Goal: Task Accomplishment & Management: Manage account settings

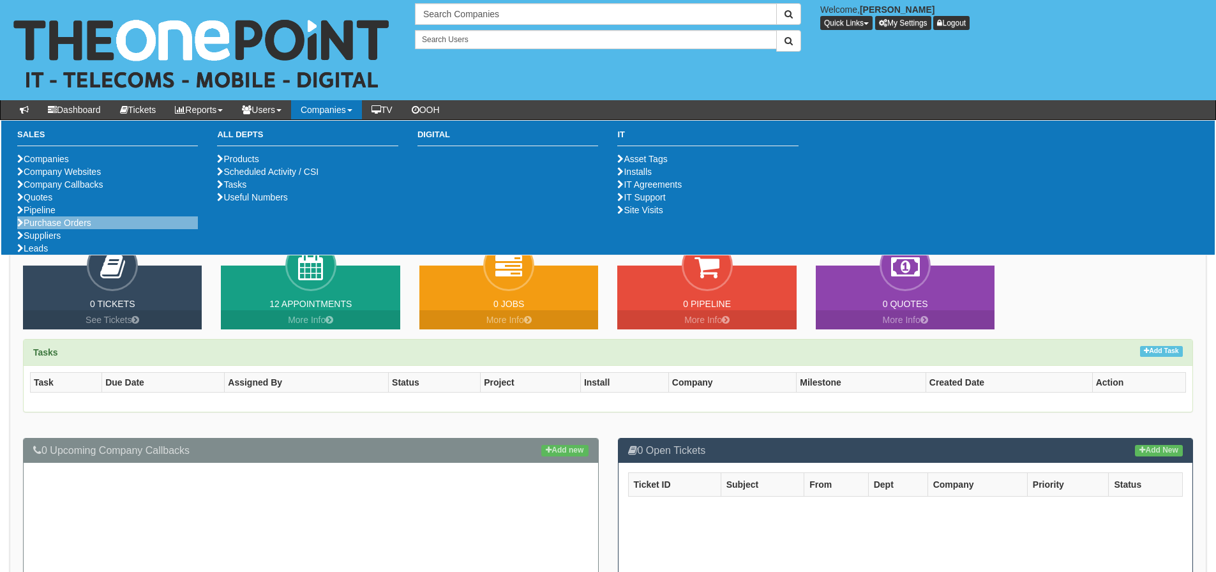
click at [54, 229] on li "Purchase Orders" at bounding box center [107, 222] width 181 height 13
click at [57, 228] on link "Purchase Orders" at bounding box center [54, 223] width 74 height 10
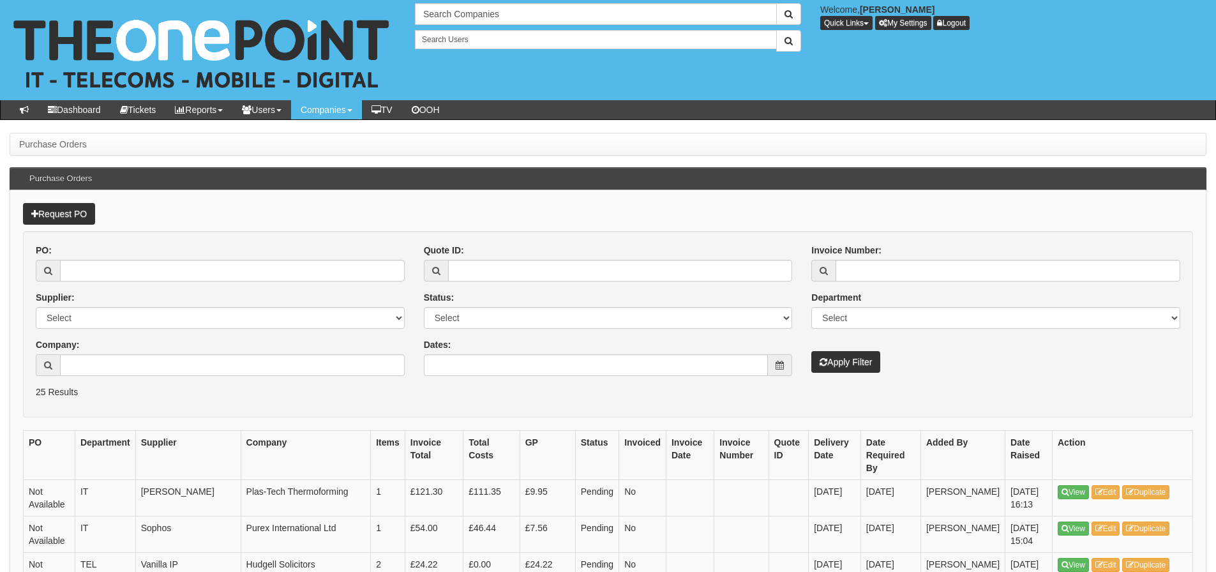
click at [618, 379] on div "PO: Supplier: Select 123 REG.co.uk 1Password 3 4Gon AA Jones Electric Ltd Abzor…" at bounding box center [608, 315] width 1164 height 142
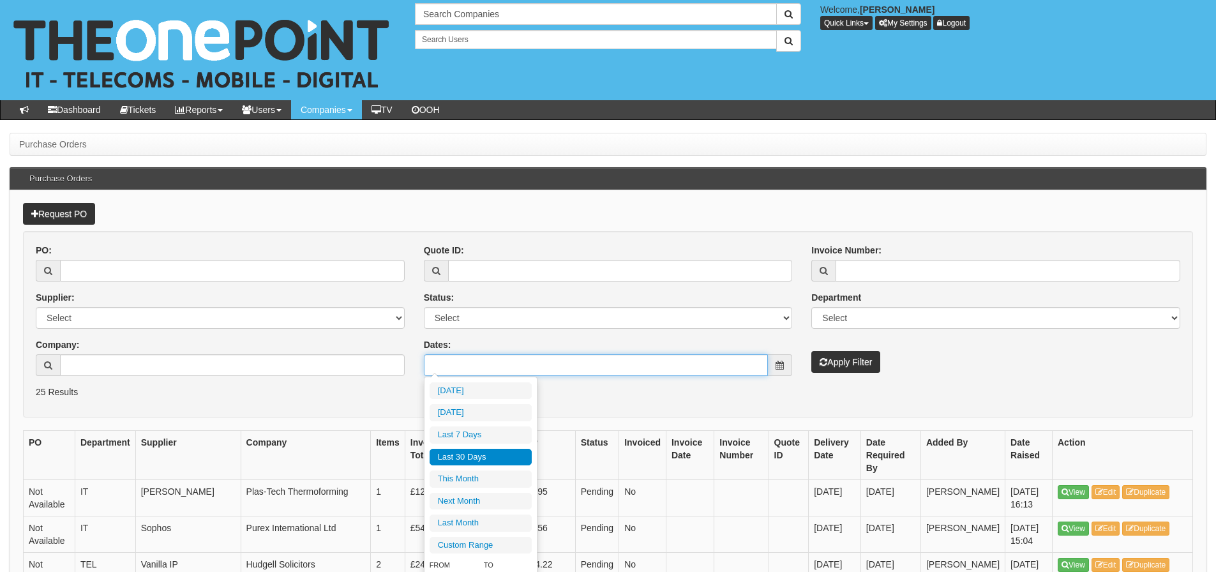
click at [615, 371] on input "Dates:" at bounding box center [596, 365] width 345 height 22
click at [513, 453] on li "Last 30 Days" at bounding box center [481, 457] width 102 height 17
type input "2025-08-25 - 2025-09-23"
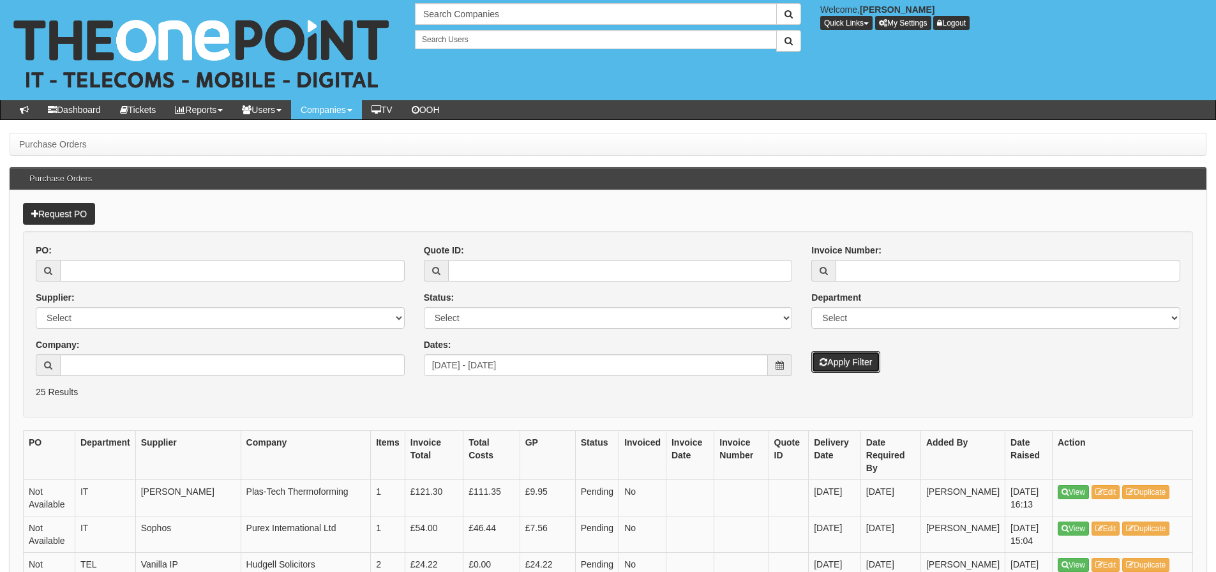
click at [848, 356] on button "Apply Filter" at bounding box center [845, 362] width 69 height 22
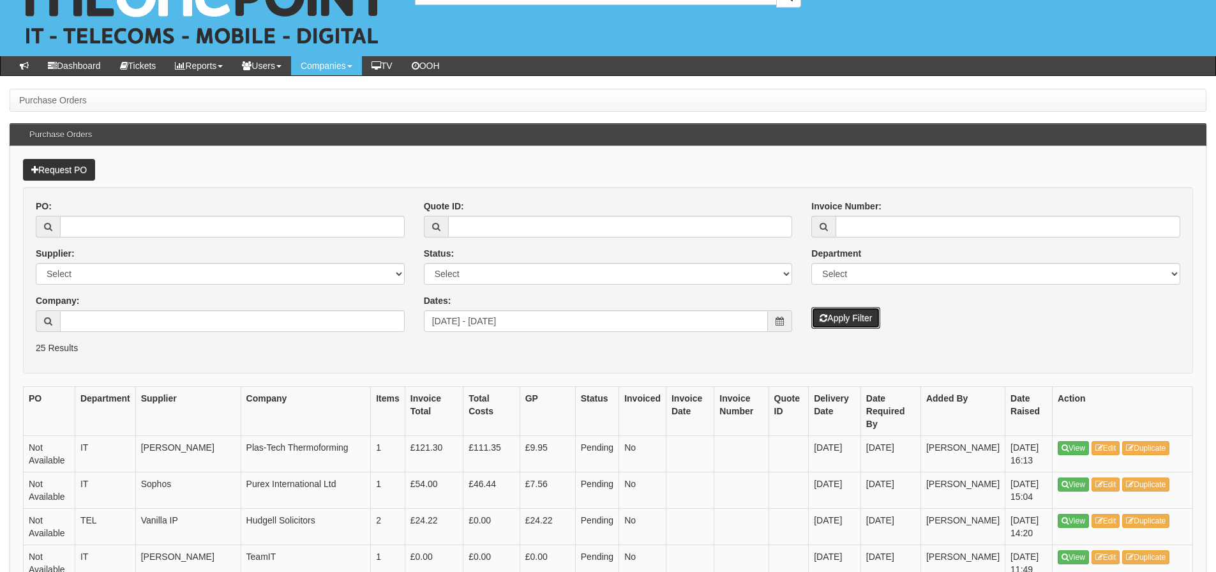
scroll to position [64, 0]
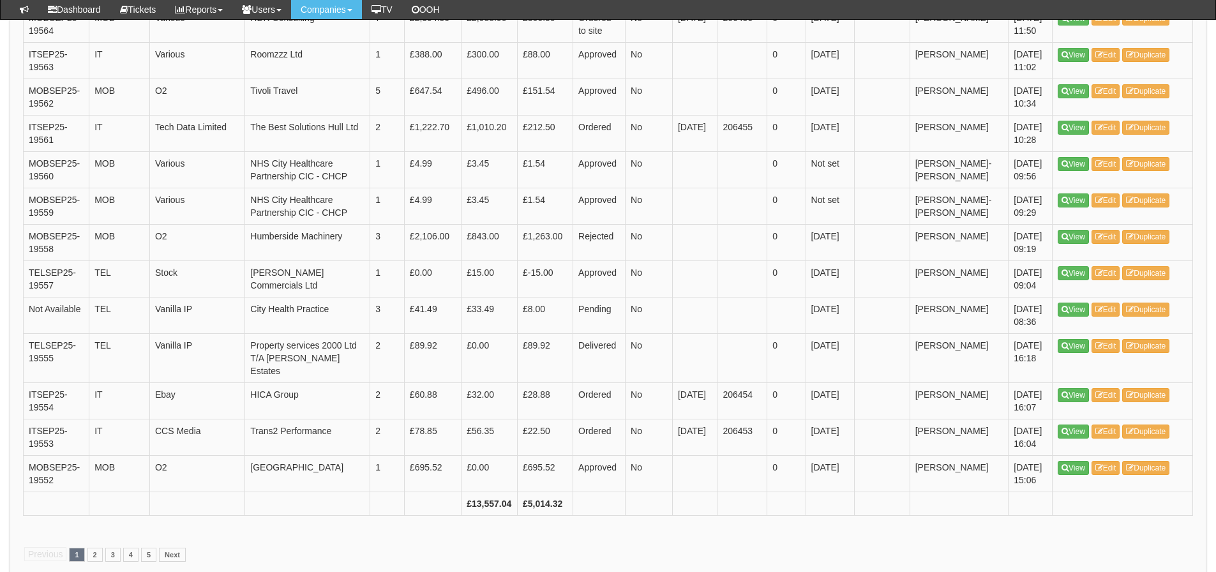
scroll to position [1910, 0]
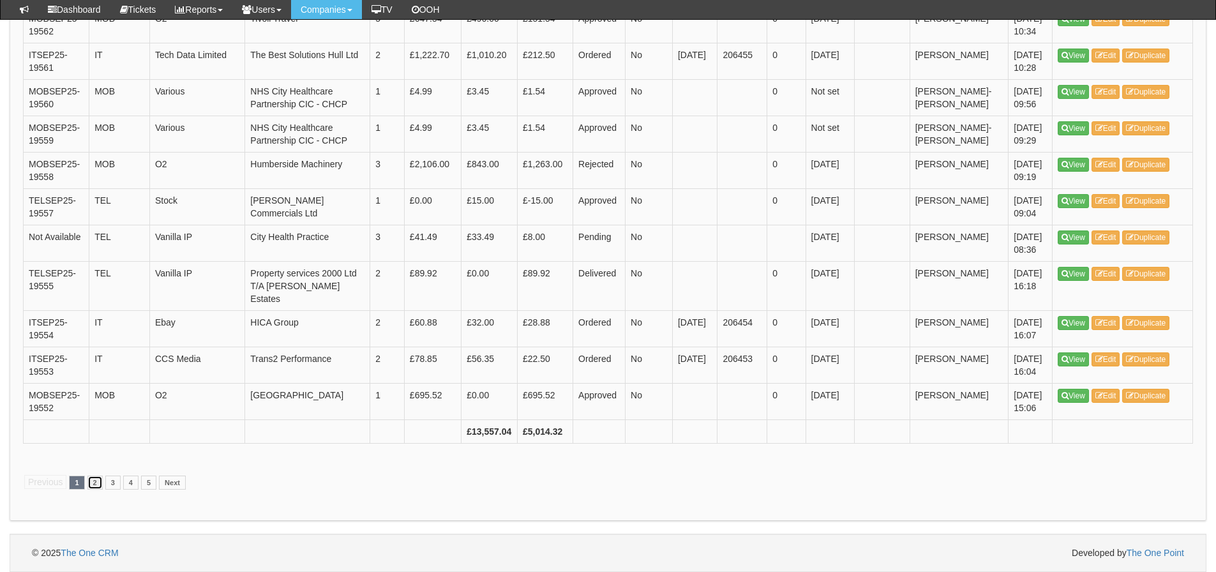
click at [97, 477] on link "2" at bounding box center [94, 483] width 15 height 14
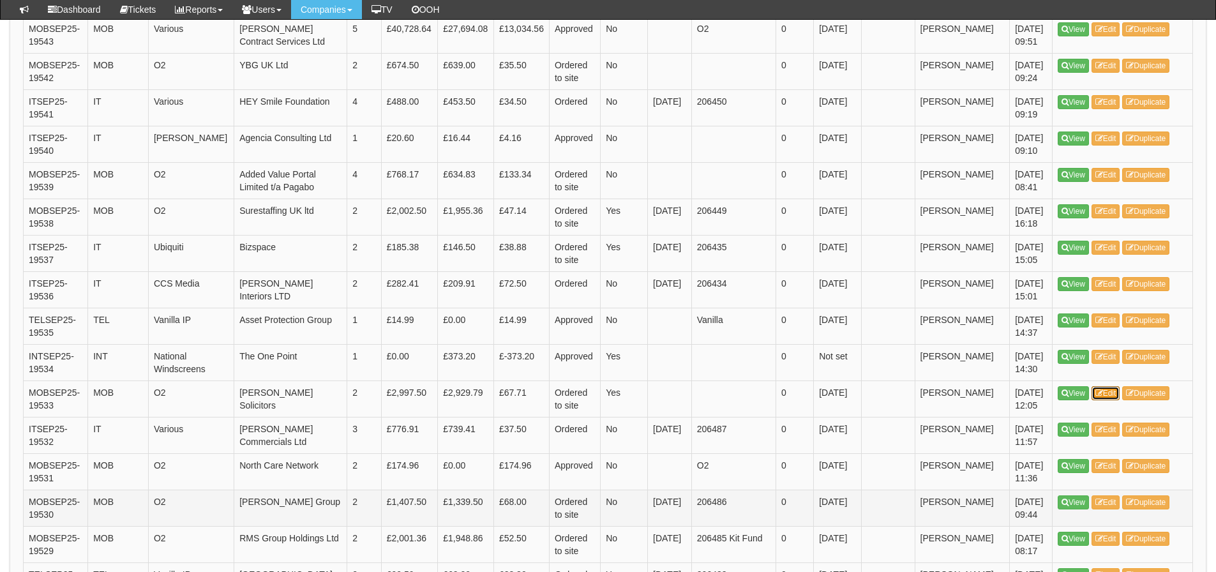
scroll to position [702, 0]
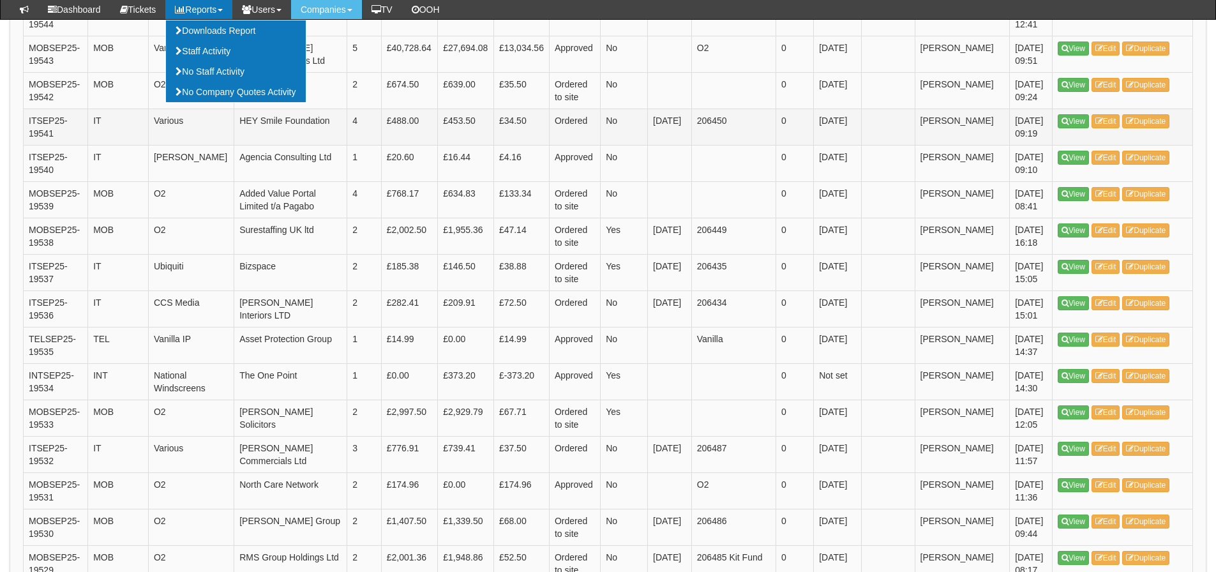
drag, startPoint x: 96, startPoint y: 131, endPoint x: 181, endPoint y: 137, distance: 84.5
click at [96, 131] on td "IT" at bounding box center [118, 127] width 61 height 36
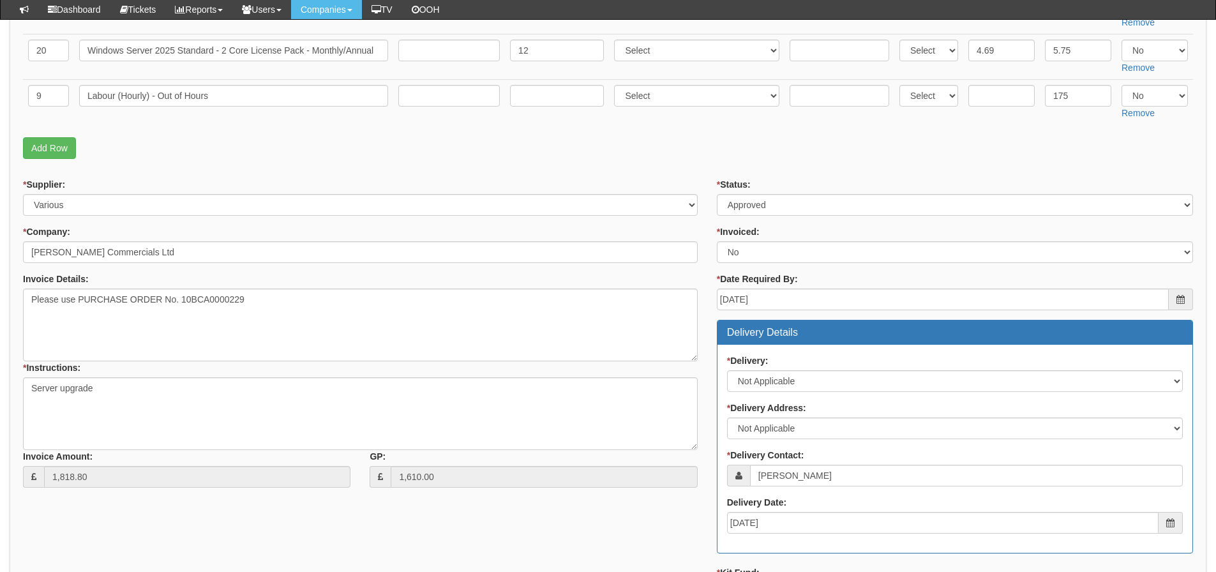
scroll to position [319, 0]
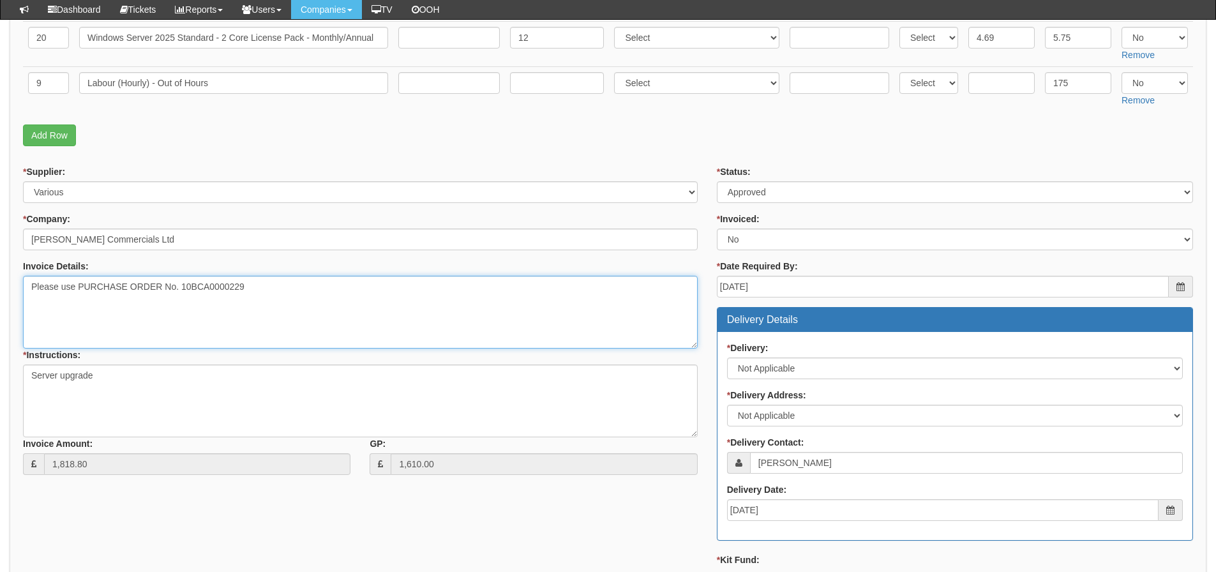
drag, startPoint x: 254, startPoint y: 283, endPoint x: 181, endPoint y: 292, distance: 73.4
click at [181, 292] on textarea "Please use PURCHASE ORDER No. 10BCA0000229" at bounding box center [360, 312] width 675 height 73
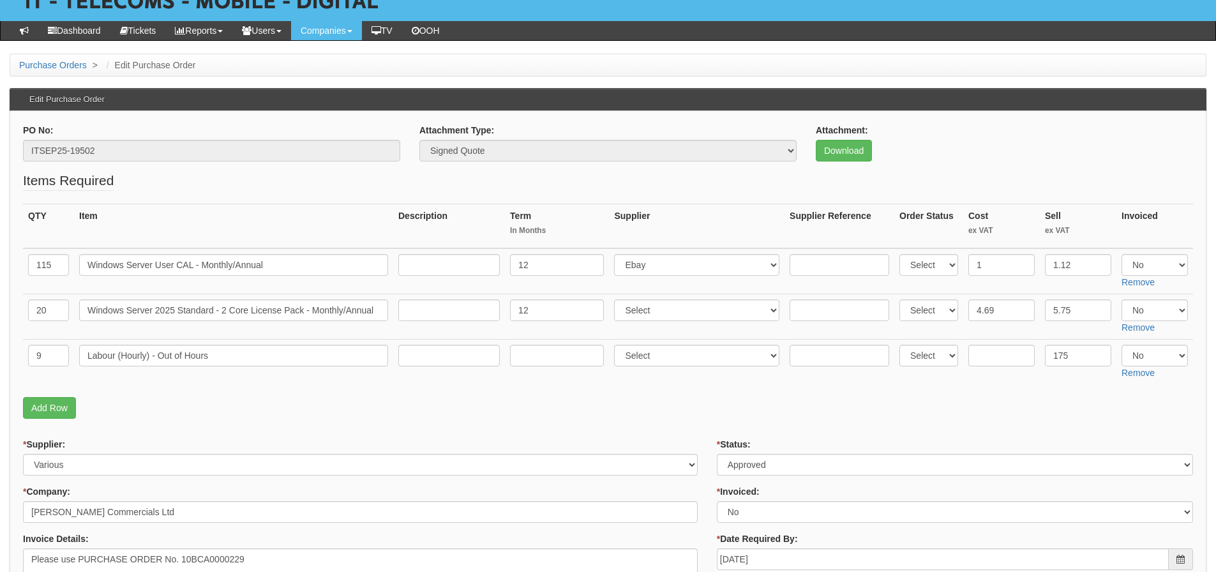
scroll to position [64, 0]
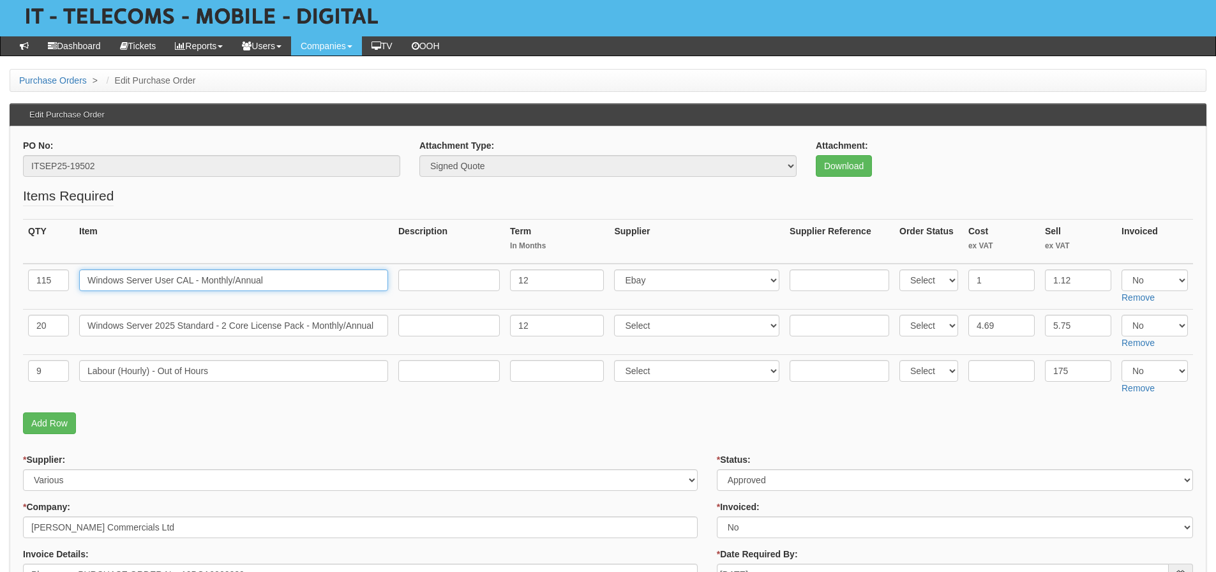
drag, startPoint x: 279, startPoint y: 287, endPoint x: 80, endPoint y: 290, distance: 199.2
click at [80, 290] on input "Windows Server User CAL - Monthly/Annual" at bounding box center [233, 280] width 309 height 22
drag, startPoint x: 89, startPoint y: 328, endPoint x: 423, endPoint y: 313, distance: 334.2
click at [423, 313] on tr "20 Windows Server 2025 Standard - 2 Core License Pack - Monthly/Annual 12 Selec…" at bounding box center [608, 331] width 1170 height 45
drag, startPoint x: 216, startPoint y: 377, endPoint x: 71, endPoint y: 391, distance: 144.9
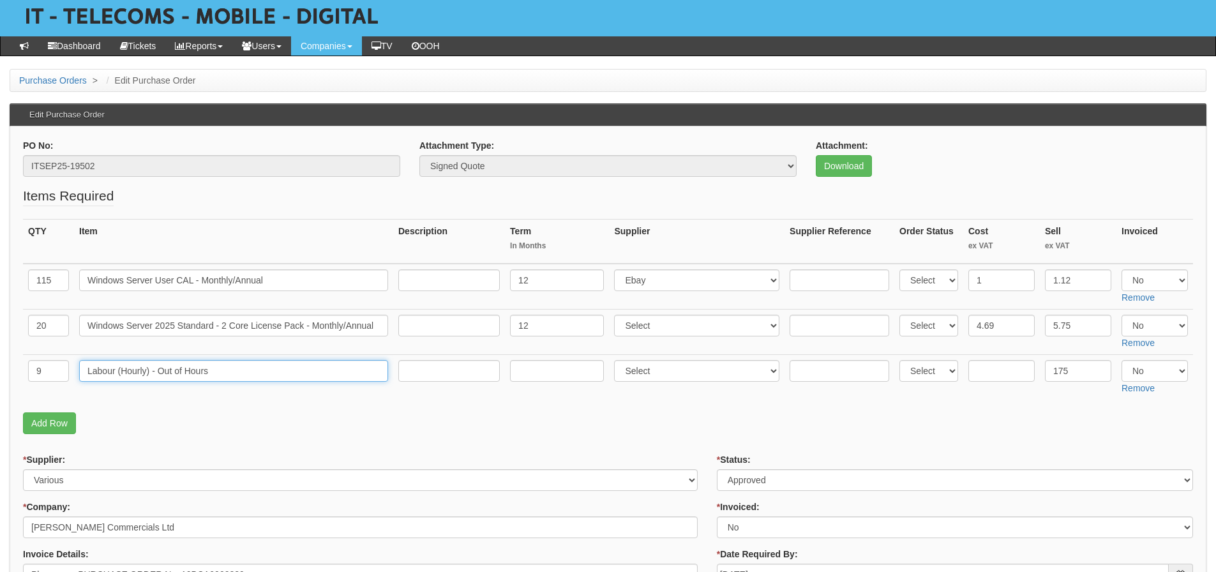
click at [71, 391] on tr "9 Labour (Hourly) - Out of Hours Select 123 REG.co.uk 1Password 3 4Gon AA Jones…" at bounding box center [608, 376] width 1170 height 45
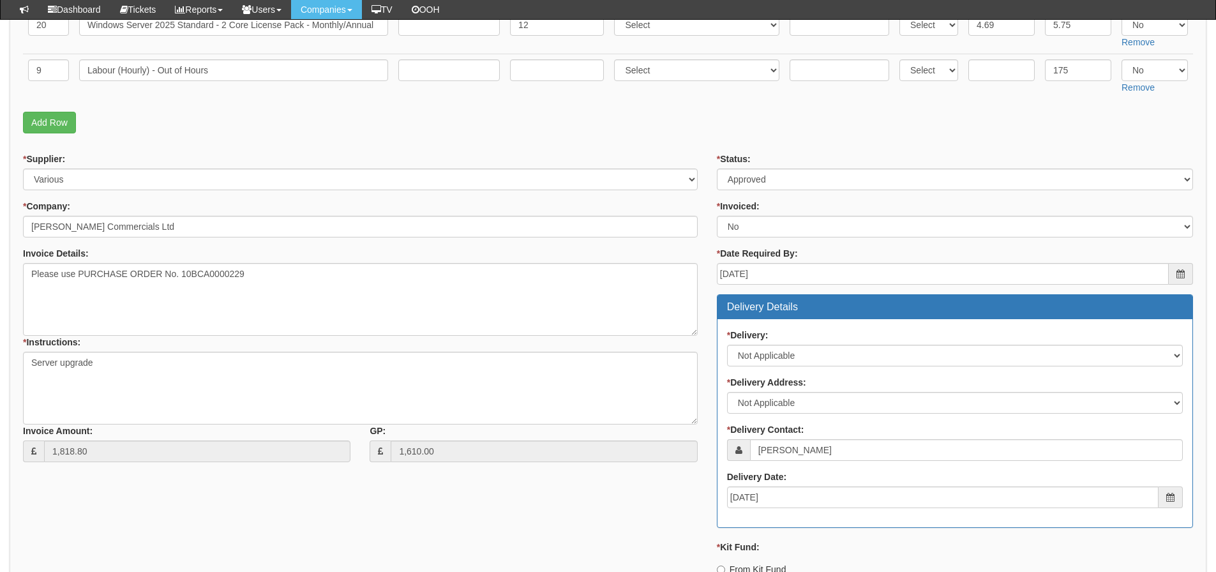
scroll to position [638, 0]
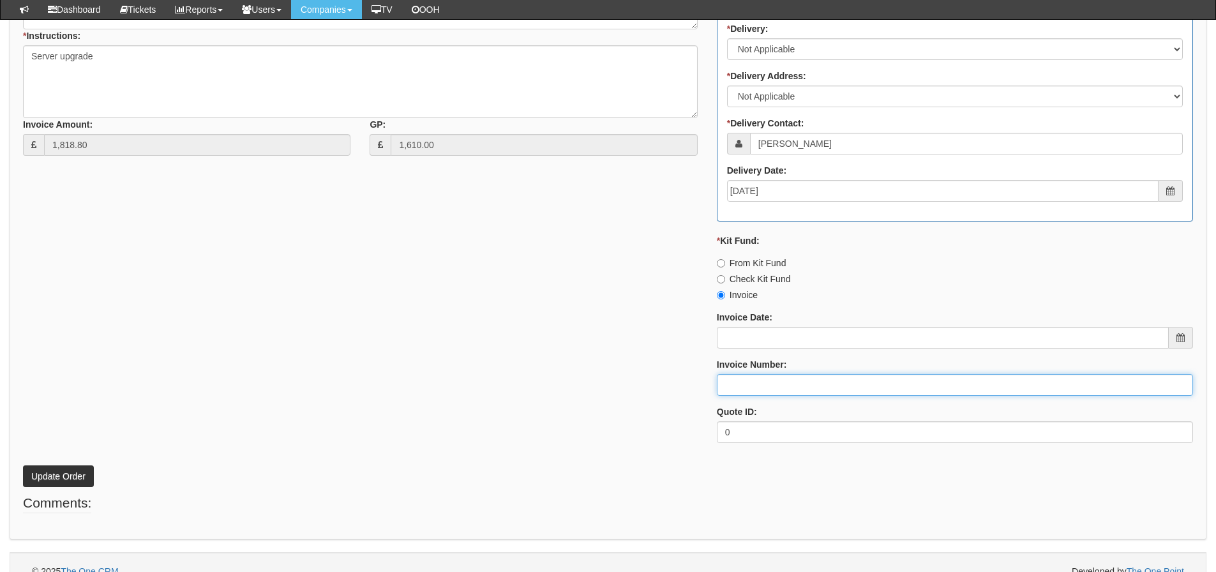
click at [719, 382] on input "Invoice Number:" at bounding box center [955, 385] width 476 height 22
type input "206490"
click at [23, 465] on button "Update Order" at bounding box center [58, 476] width 71 height 22
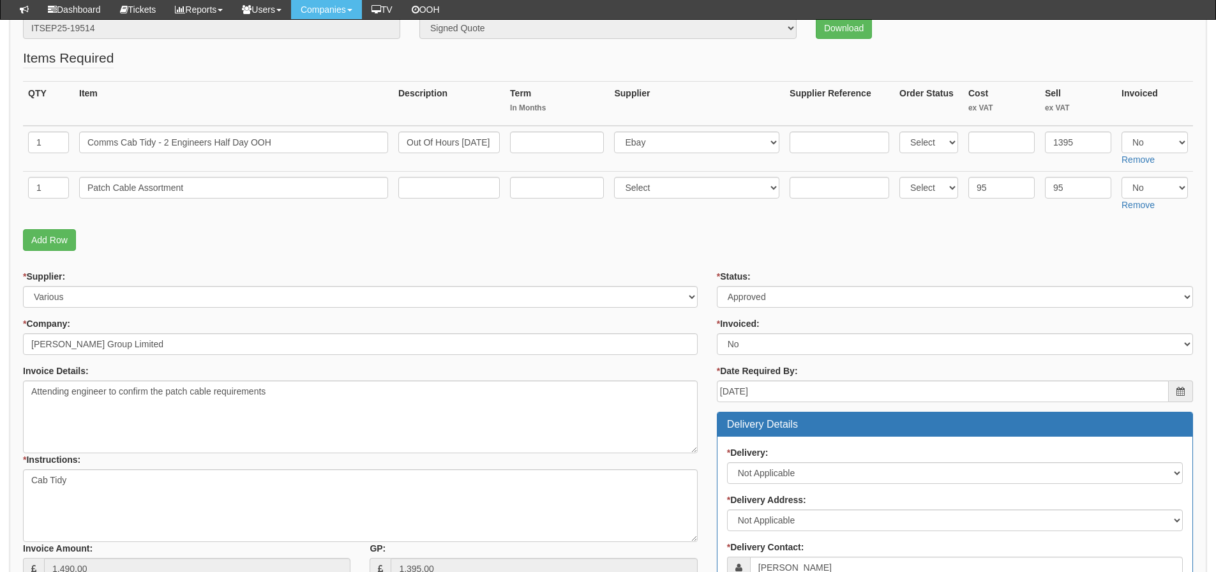
scroll to position [191, 0]
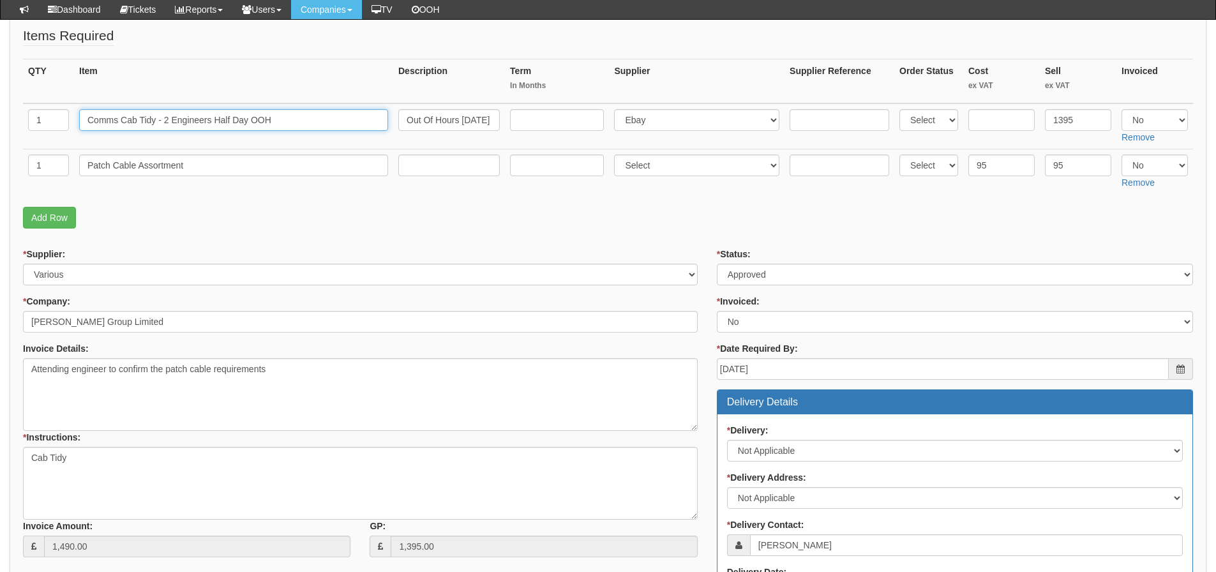
drag, startPoint x: 280, startPoint y: 122, endPoint x: 56, endPoint y: 123, distance: 224.7
click at [56, 123] on tr "1 Comms Cab Tidy - 2 Engineers Half Day OOH Out Of Hours [DATE] Full Day Tidy o…" at bounding box center [608, 126] width 1170 height 46
drag, startPoint x: 187, startPoint y: 166, endPoint x: 82, endPoint y: 165, distance: 105.3
click at [82, 165] on input "Patch Cable Assortment" at bounding box center [233, 165] width 309 height 22
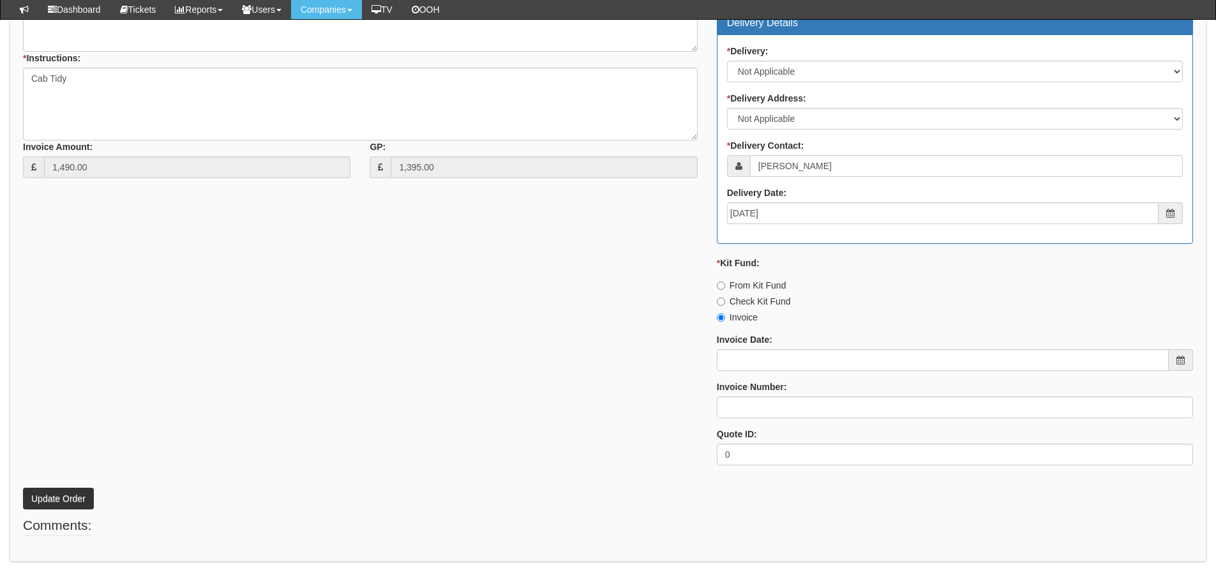
scroll to position [611, 0]
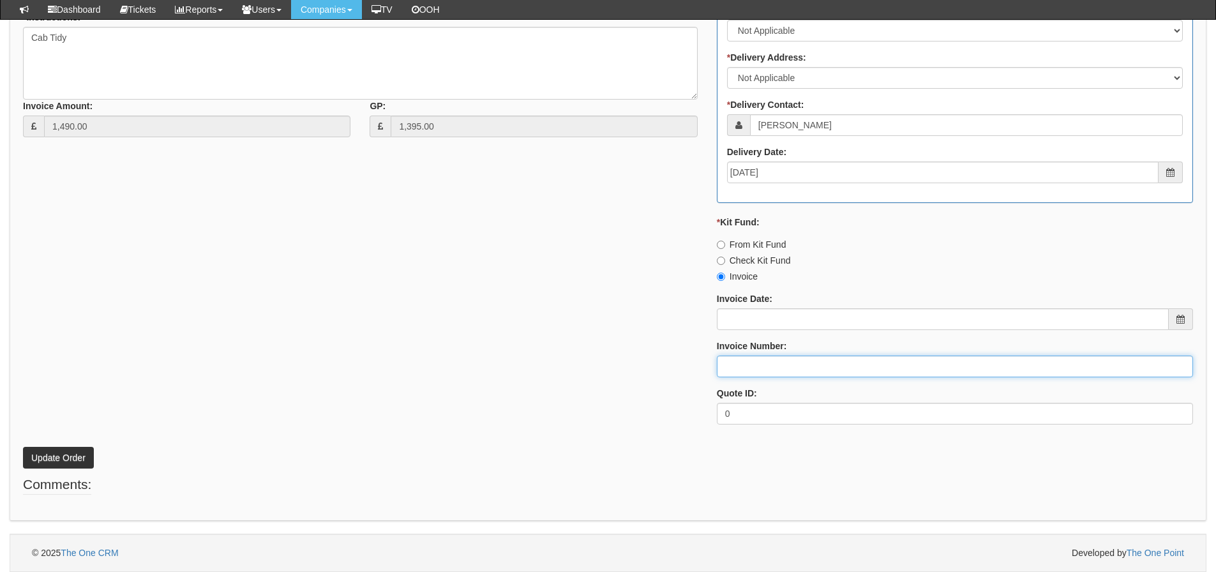
click at [724, 360] on input "Invoice Number:" at bounding box center [955, 367] width 476 height 22
type input "206491"
click at [23, 447] on button "Update Order" at bounding box center [58, 458] width 71 height 22
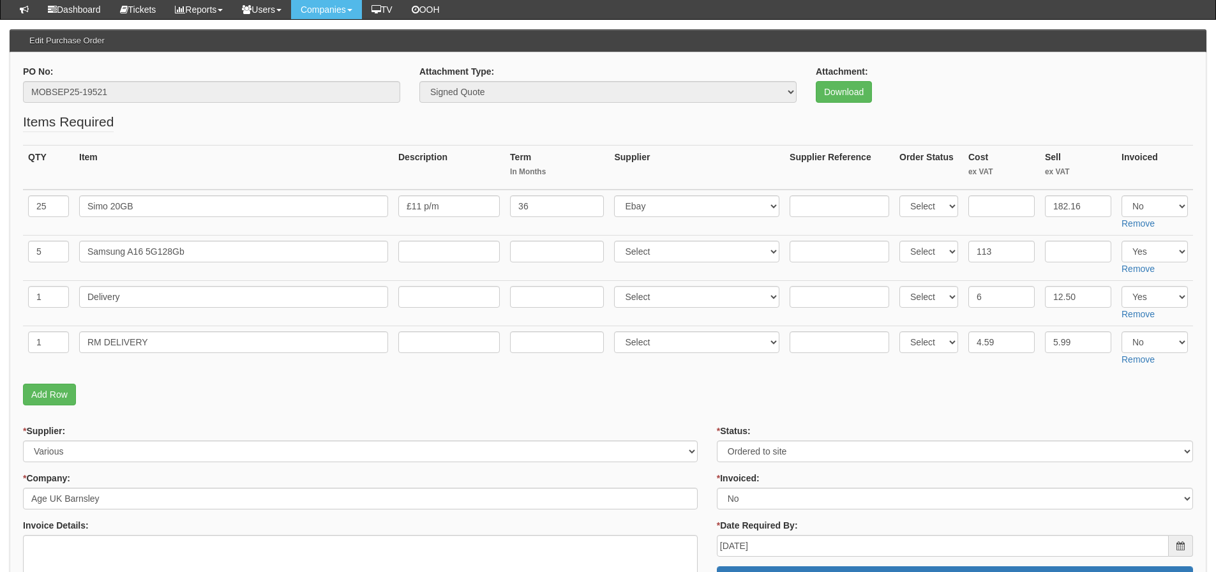
scroll to position [128, 0]
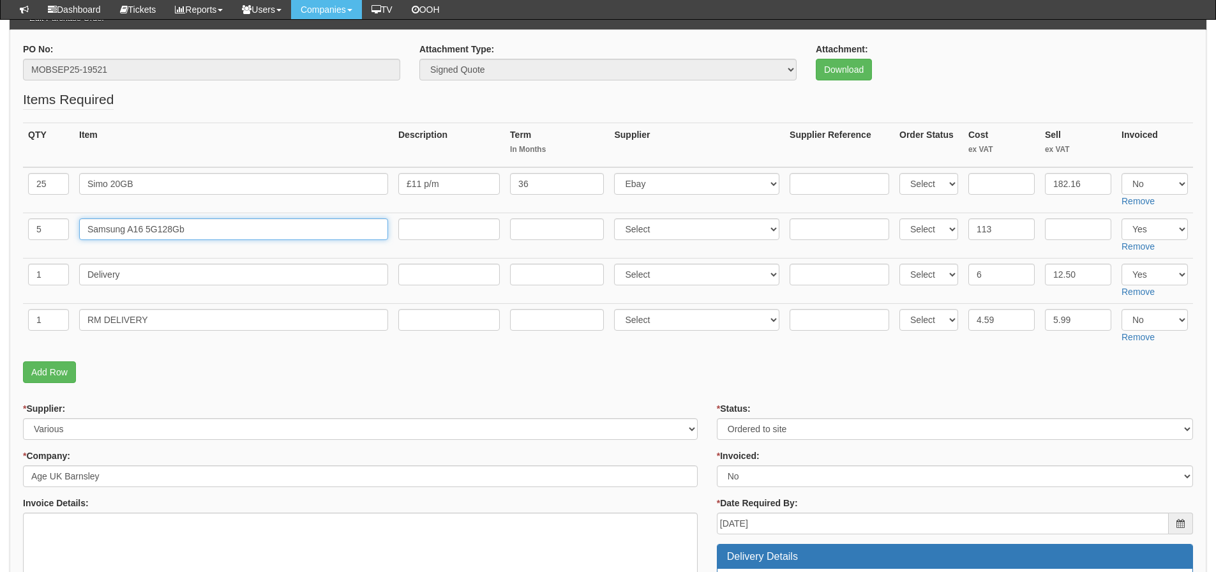
drag, startPoint x: 188, startPoint y: 235, endPoint x: 69, endPoint y: 243, distance: 119.0
click at [69, 243] on tr "5 Samsung A16 5G128Gb Select 123 REG.co.uk 1Password 3 4Gon AA Jones Electric L…" at bounding box center [608, 235] width 1170 height 45
drag, startPoint x: 195, startPoint y: 276, endPoint x: -125, endPoint y: 295, distance: 320.4
click at [0, 295] on html "× Send Email × Add Appointment × Create Ticket × Create Proactive Activity × Ad…" at bounding box center [608, 509] width 1216 height 1274
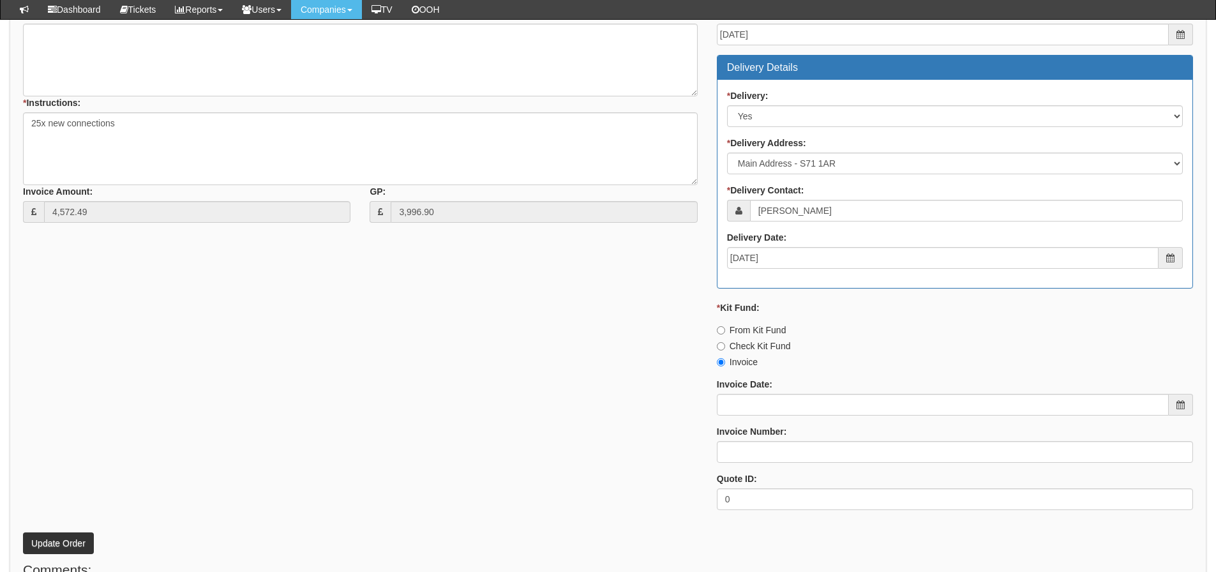
scroll to position [638, 0]
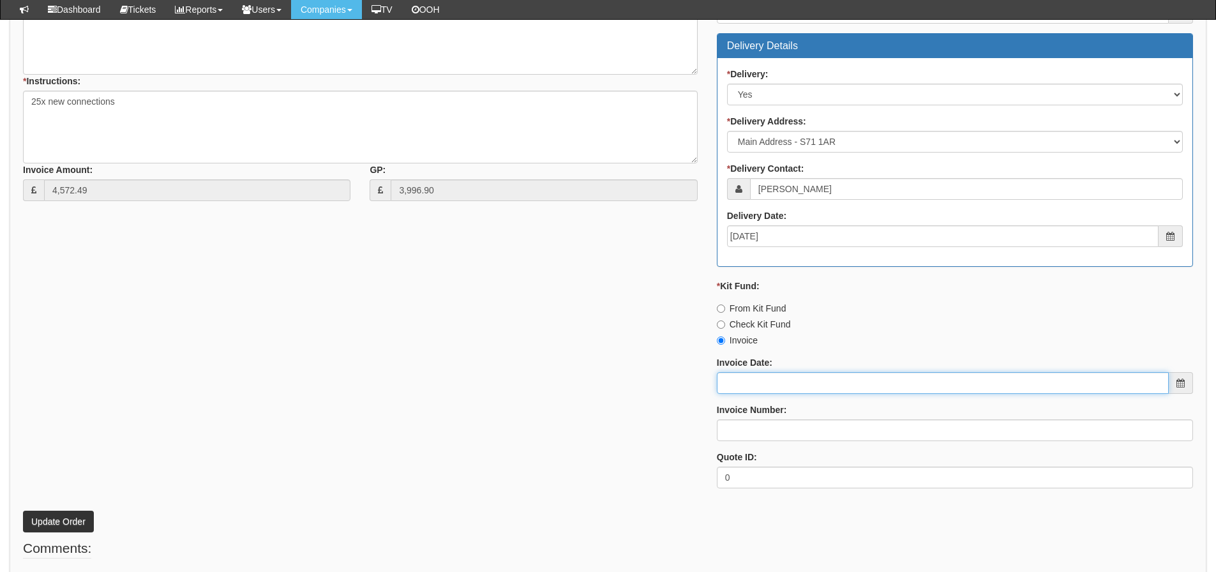
click at [760, 390] on input "Invoice Date:" at bounding box center [943, 383] width 452 height 22
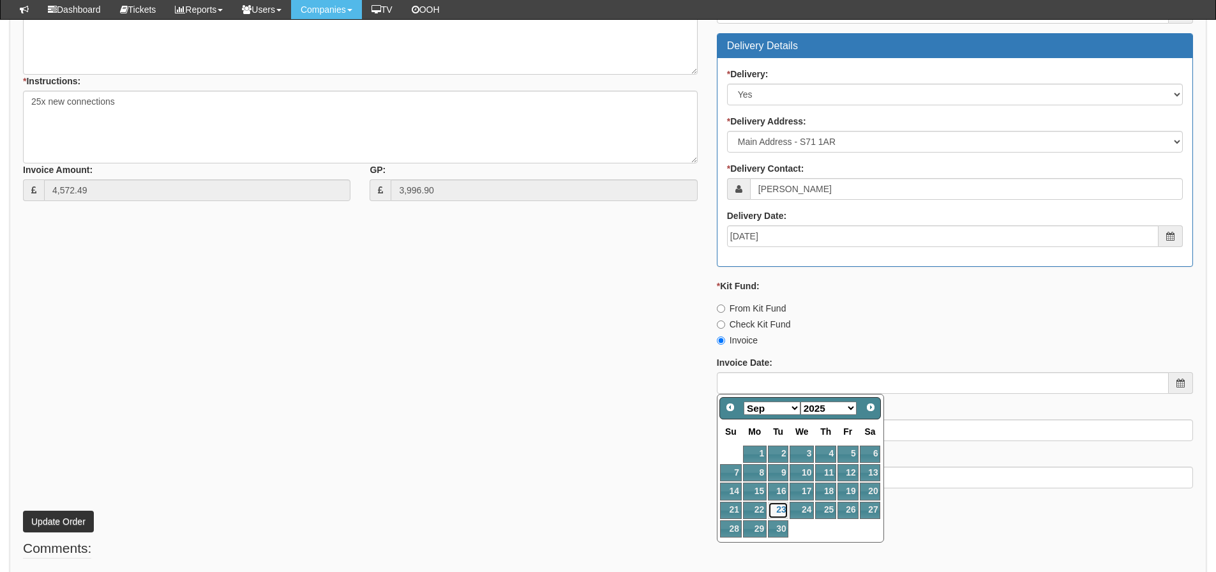
drag, startPoint x: 784, startPoint y: 506, endPoint x: 781, endPoint y: 470, distance: 35.3
click at [784, 506] on link "23" at bounding box center [778, 510] width 20 height 17
type input "2025-09-23"
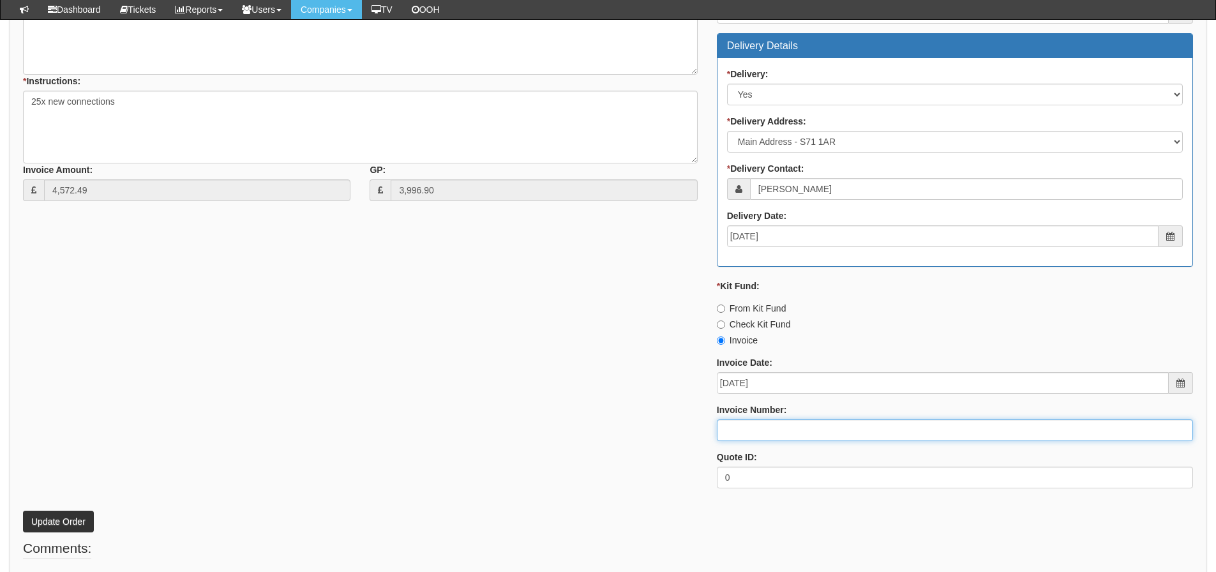
click at [779, 429] on input "Invoice Number:" at bounding box center [955, 430] width 476 height 22
type input "206492"
click at [583, 416] on div "* Supplier: Select 123 REG.co.uk 1Password 3 4Gon AA Jones Electric Ltd Abzorb …" at bounding box center [607, 194] width 1189 height 607
click at [47, 523] on button "Update Order" at bounding box center [58, 522] width 71 height 22
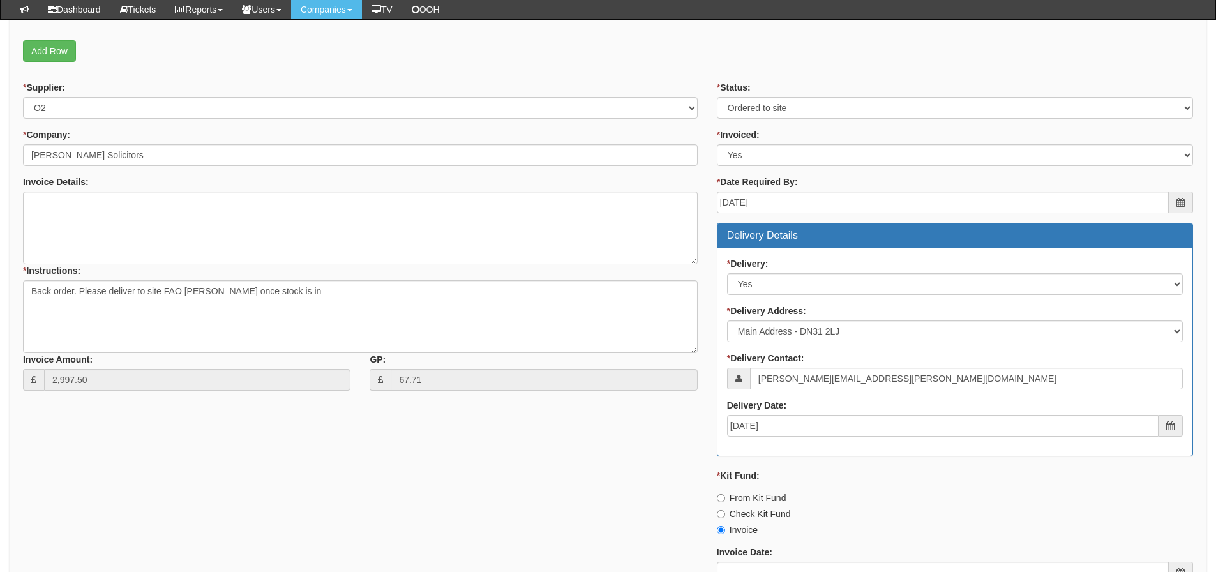
scroll to position [229, 0]
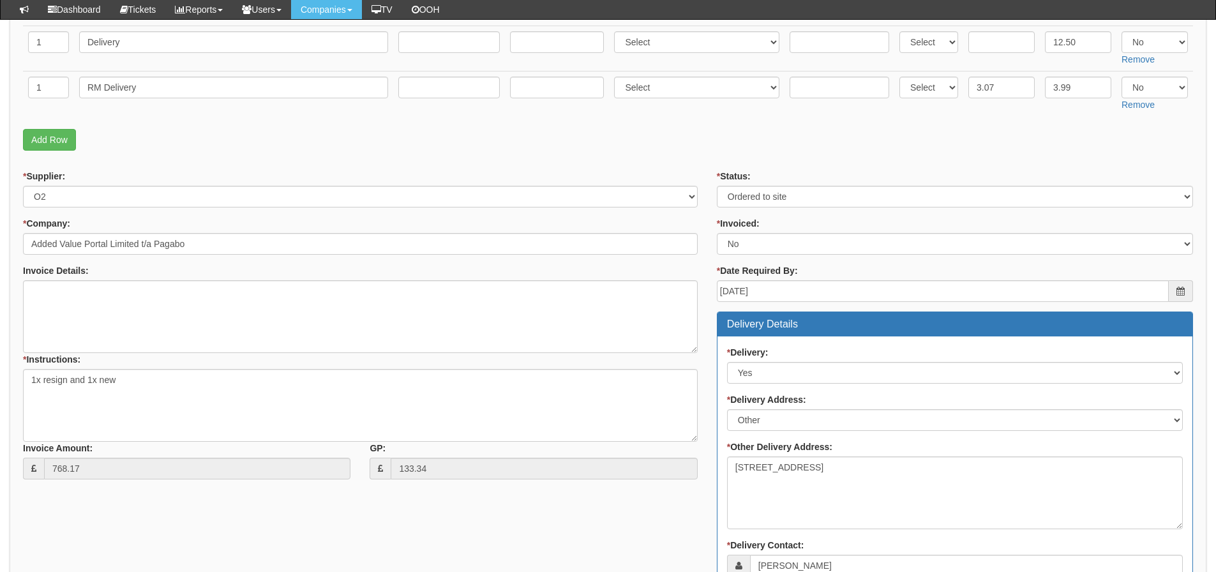
scroll to position [255, 0]
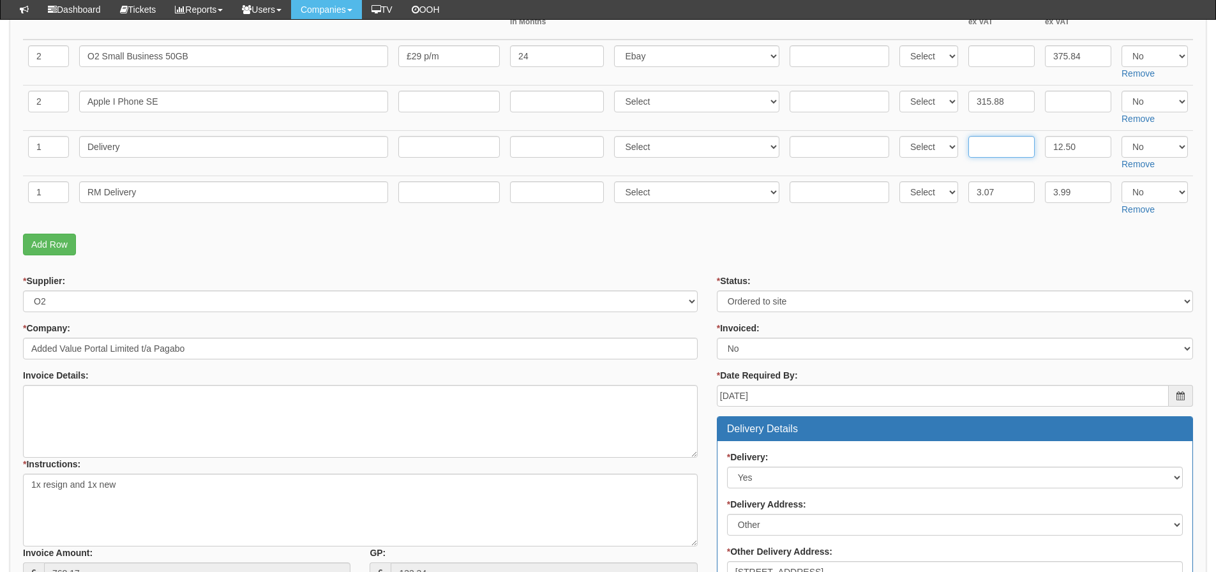
click at [993, 137] on input "text" at bounding box center [1001, 147] width 66 height 22
type input "4.5"
click at [439, 227] on fieldset "Items Required QTY Item Description Term In Months Supplier Supplier Reference …" at bounding box center [608, 111] width 1170 height 299
drag, startPoint x: 159, startPoint y: 96, endPoint x: 120, endPoint y: 107, distance: 40.4
click at [120, 107] on input "Apple I Phone SE" at bounding box center [233, 102] width 309 height 22
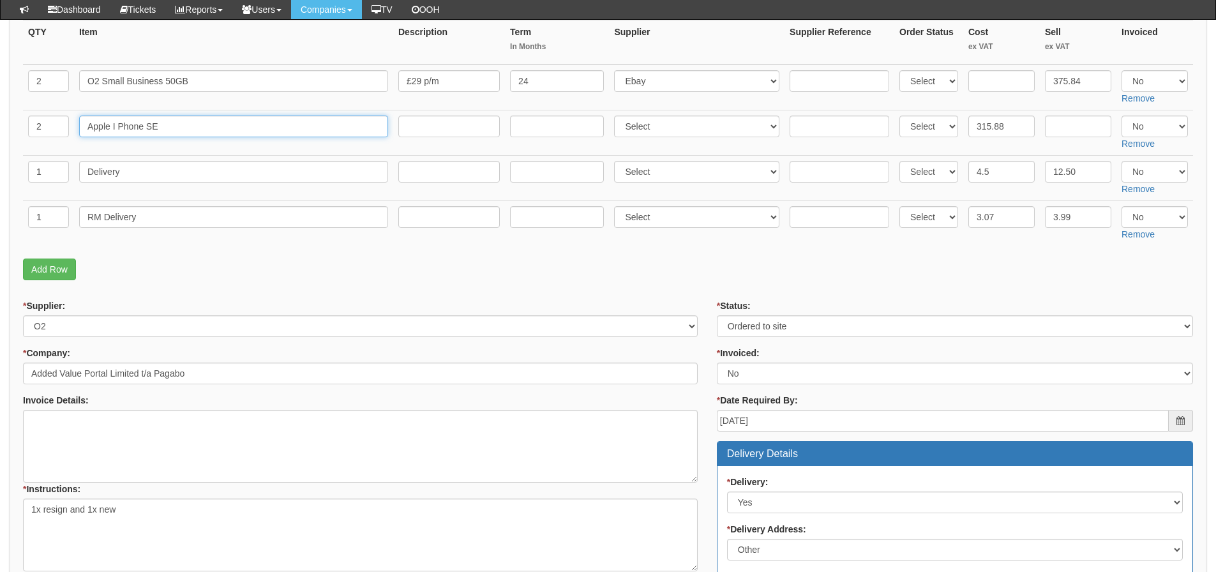
scroll to position [191, 0]
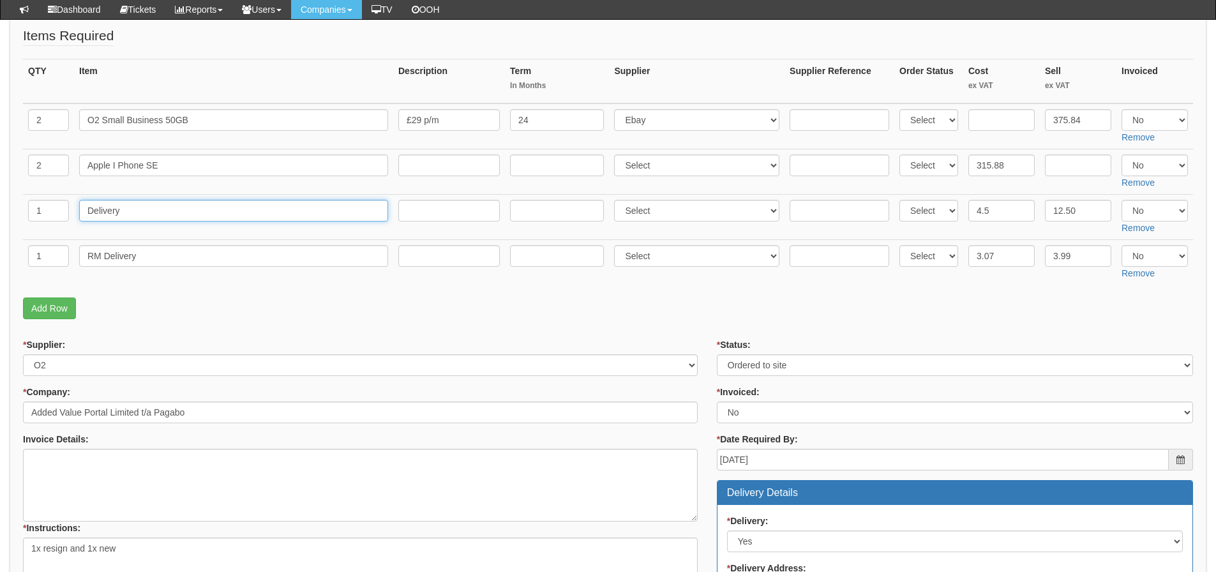
drag, startPoint x: 160, startPoint y: 201, endPoint x: -31, endPoint y: 202, distance: 190.2
click at [0, 202] on html "× Send Email × Add Appointment × Create Ticket × Create Proactive Activity × Ad…" at bounding box center [608, 495] width 1216 height 1372
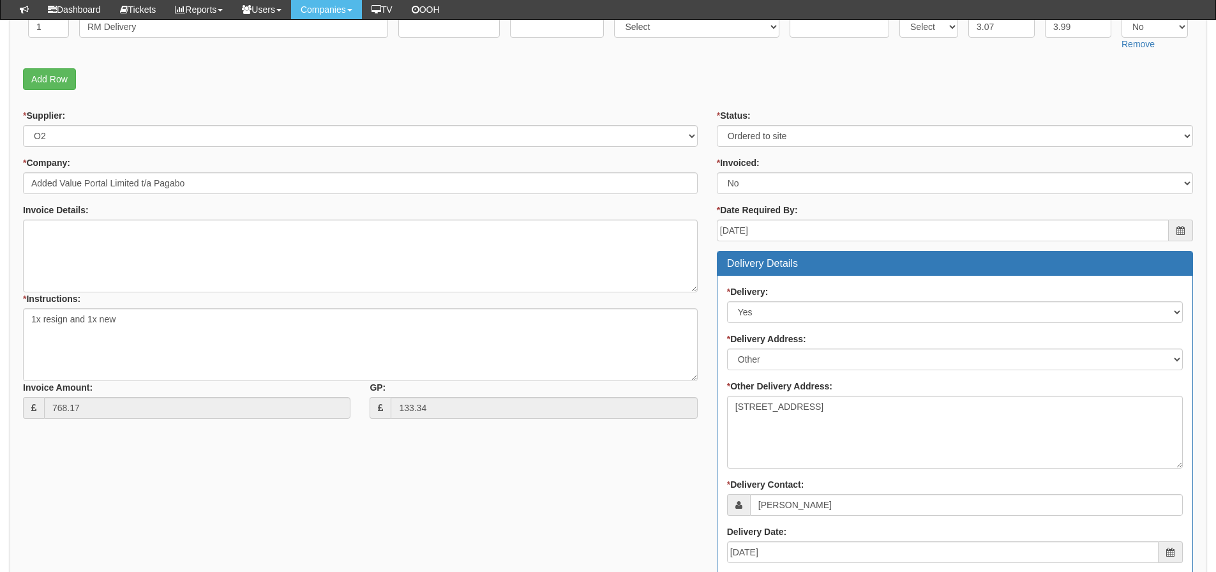
scroll to position [702, 0]
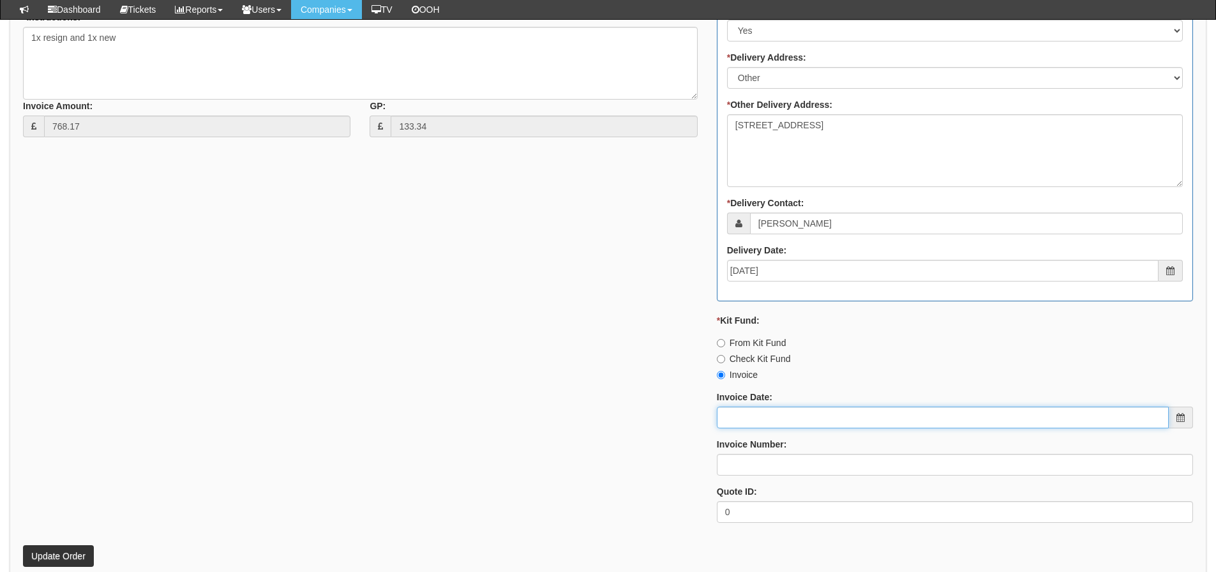
click at [740, 410] on input "Invoice Date:" at bounding box center [943, 418] width 452 height 22
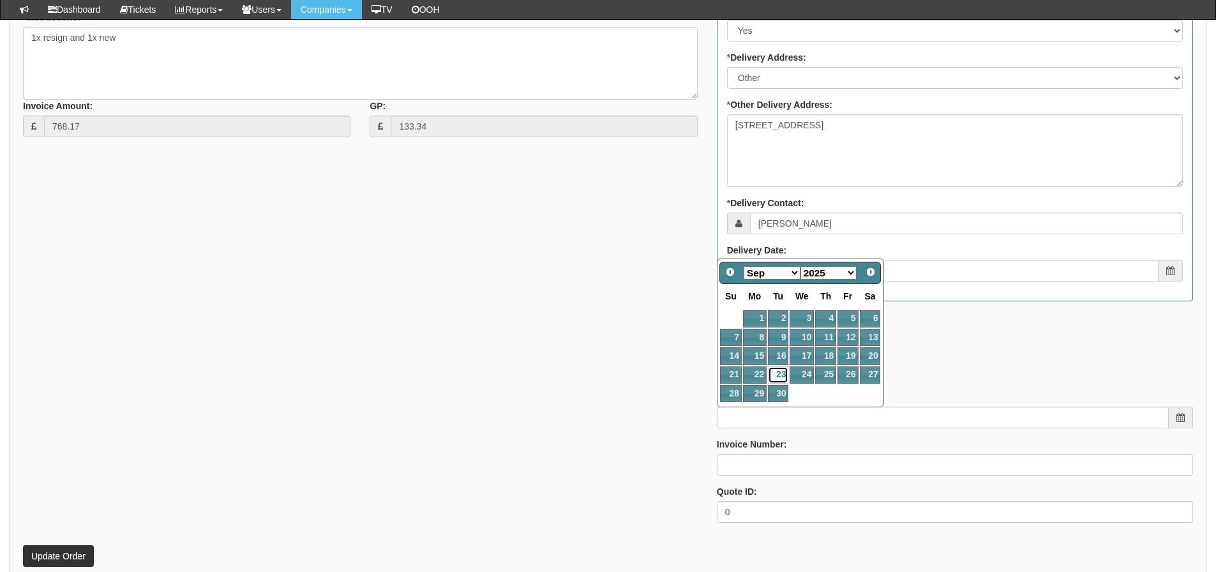
click at [781, 378] on link "23" at bounding box center [778, 374] width 20 height 17
type input "2025-09-23"
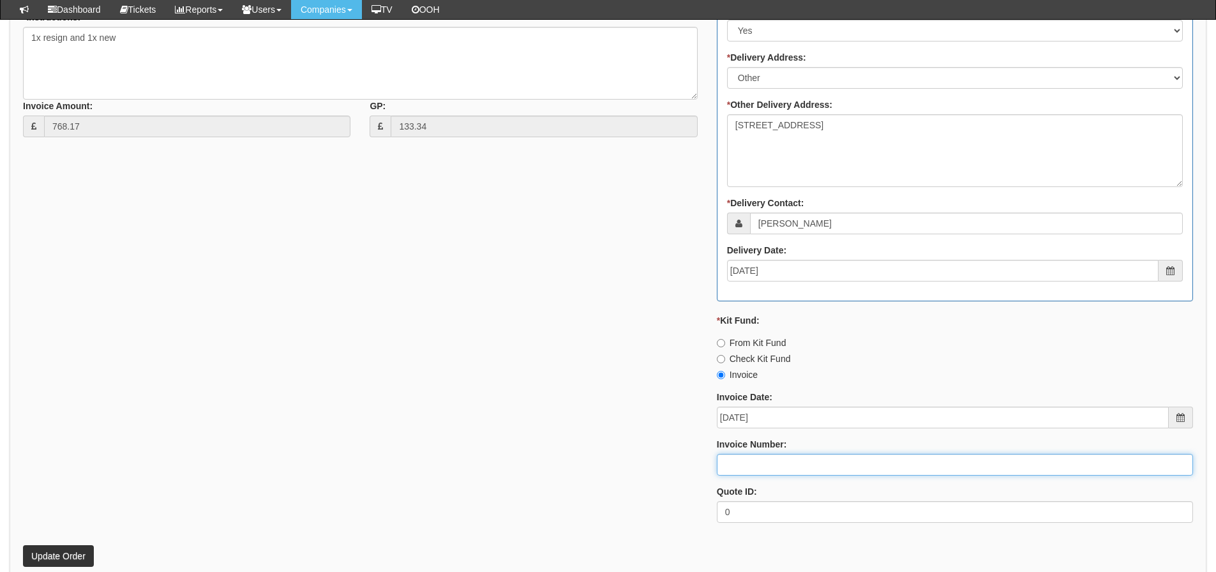
click at [755, 469] on input "Invoice Number:" at bounding box center [955, 465] width 476 height 22
type input "206493"
click at [23, 545] on button "Update Order" at bounding box center [58, 556] width 71 height 22
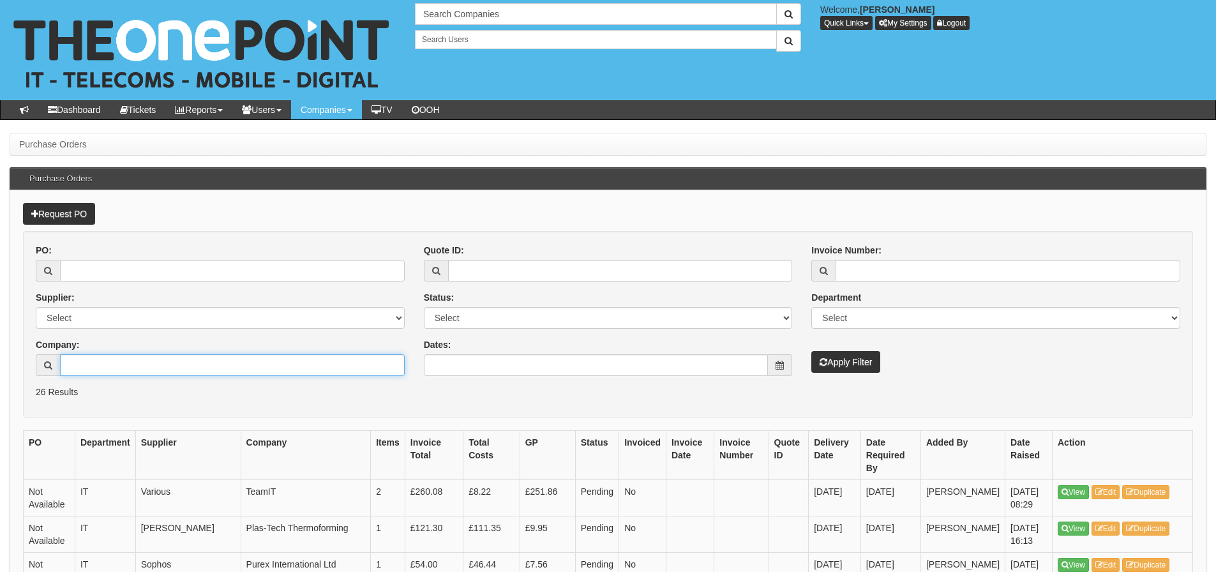
click at [211, 368] on input "Company:" at bounding box center [232, 365] width 345 height 22
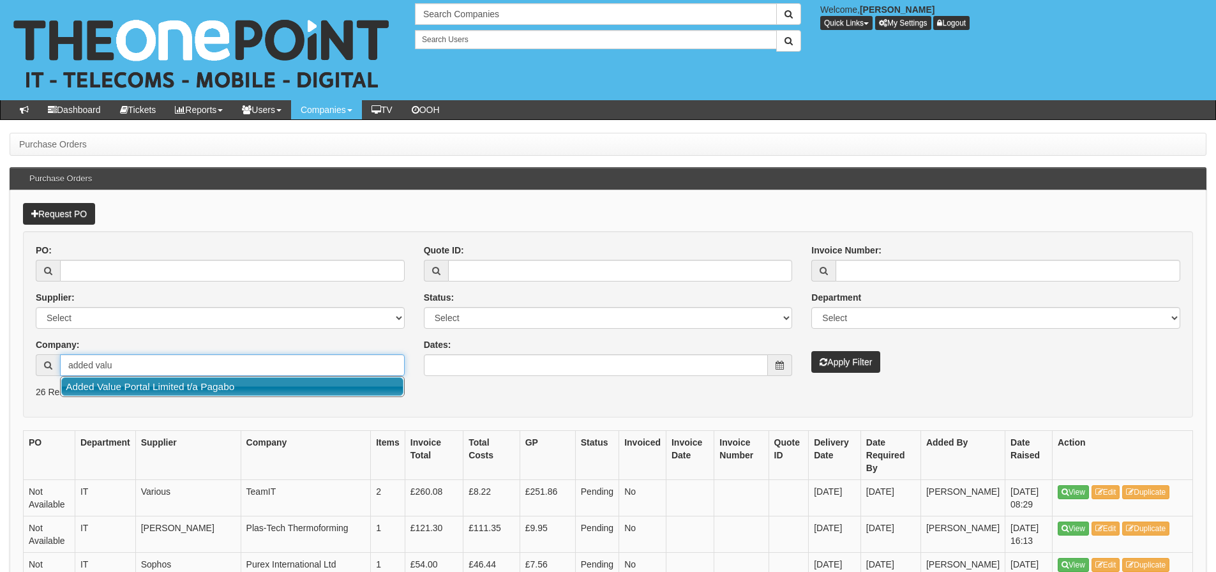
click at [220, 387] on link "Added Value Portal Limited t/a Pagabo" at bounding box center [232, 386] width 342 height 19
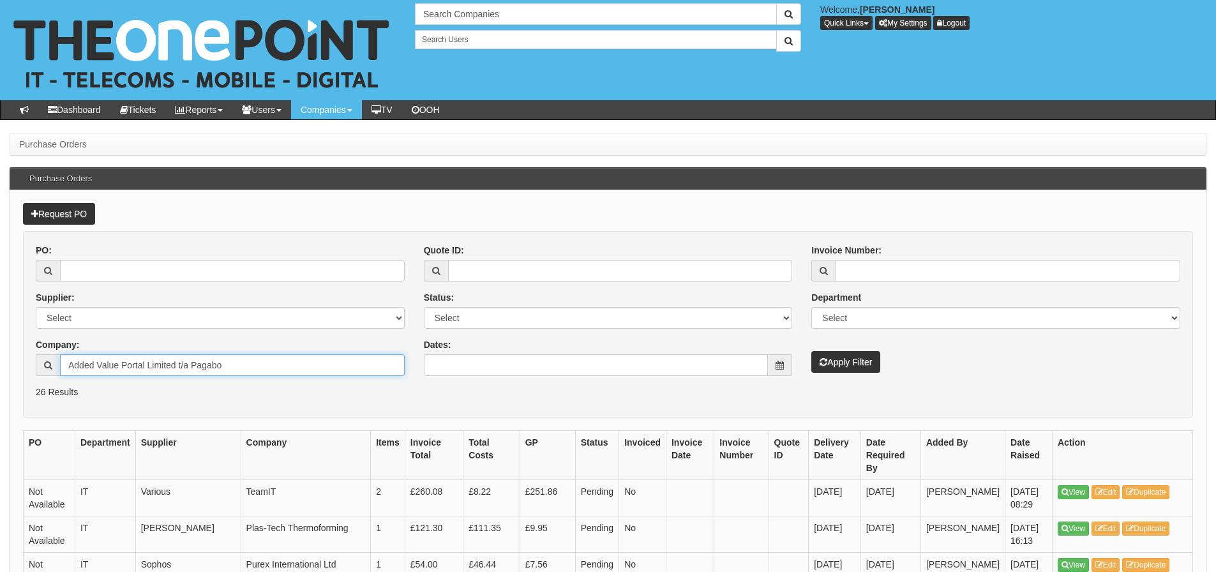
type input "Added Value Portal Limited t/a Pagabo"
click at [811, 351] on button "Apply Filter" at bounding box center [845, 362] width 69 height 22
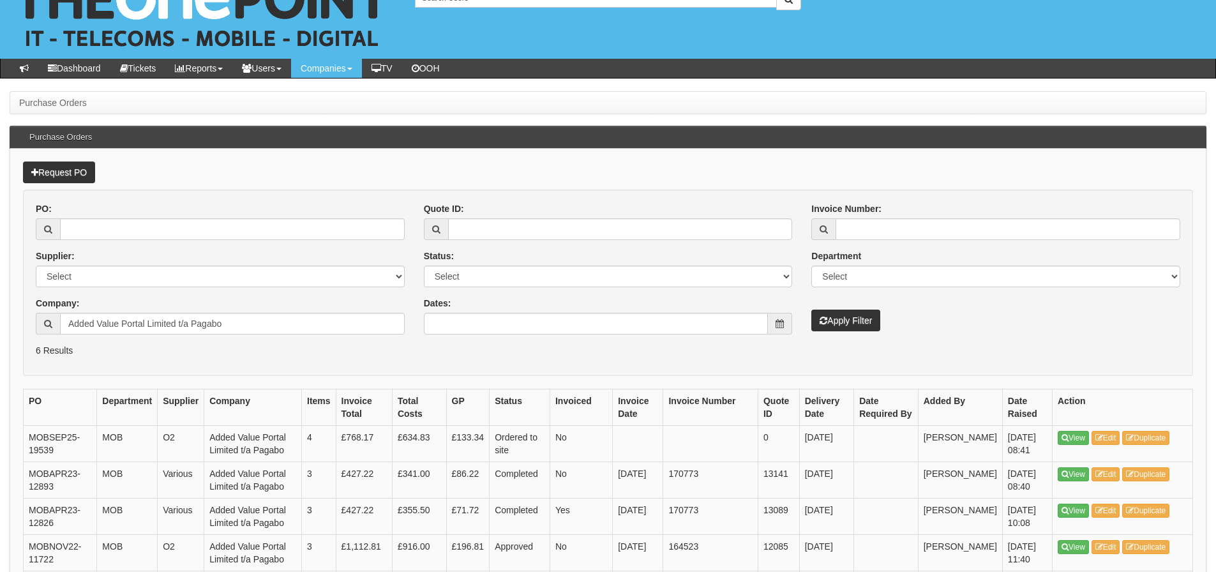
scroll to position [64, 0]
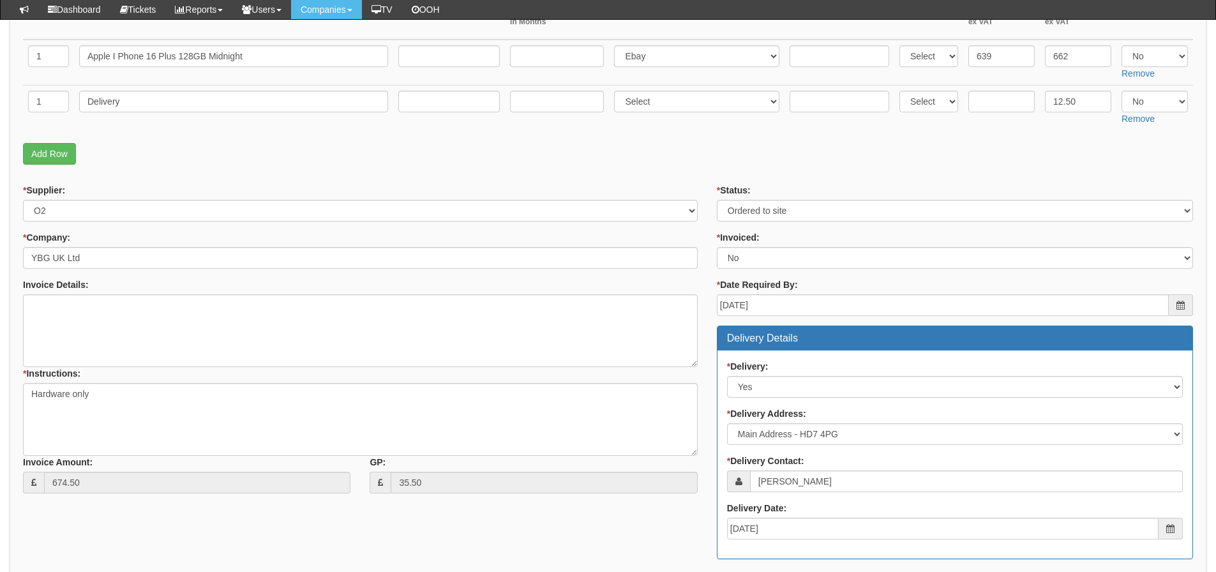
scroll to position [128, 0]
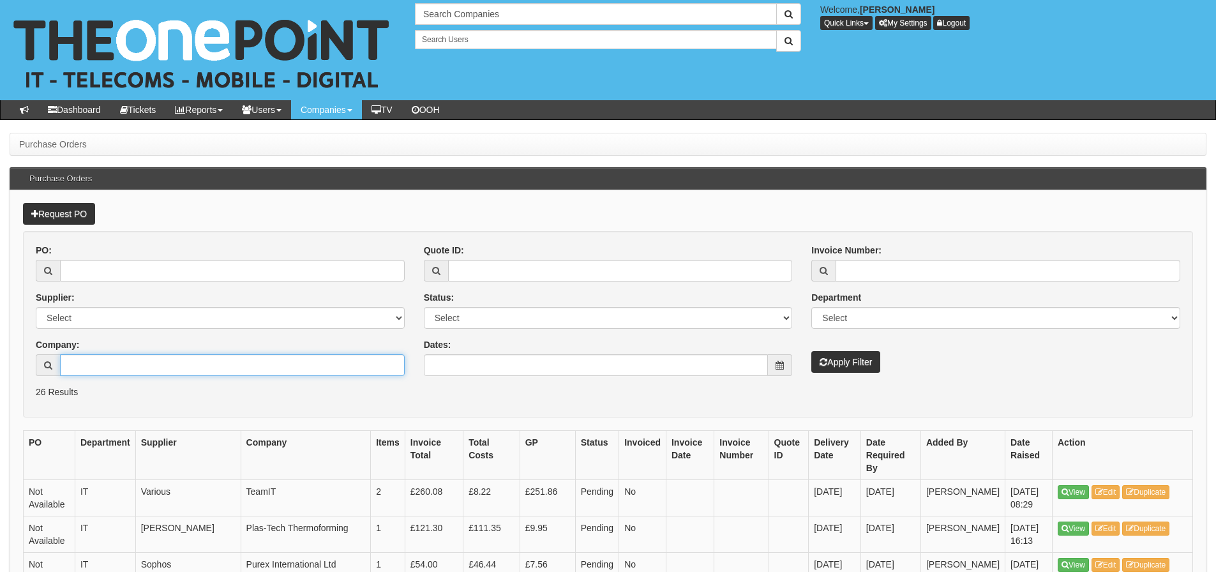
click at [202, 368] on input "Company:" at bounding box center [232, 365] width 345 height 22
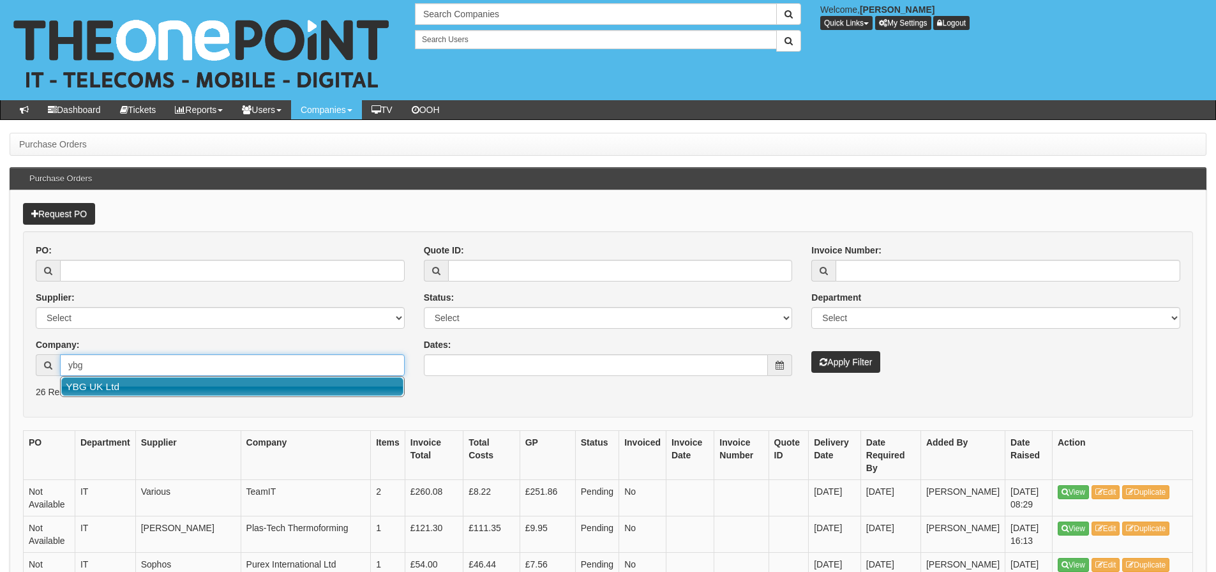
click at [202, 387] on link "YBG UK Ltd" at bounding box center [232, 386] width 342 height 19
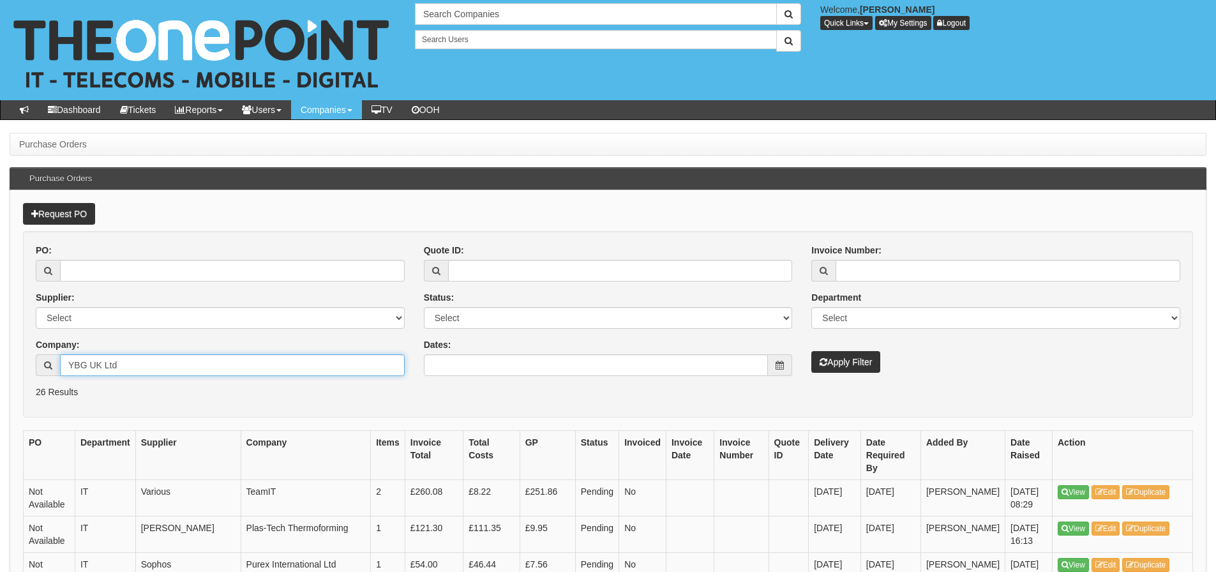
type input "YBG UK Ltd"
click at [811, 351] on button "Apply Filter" at bounding box center [845, 362] width 69 height 22
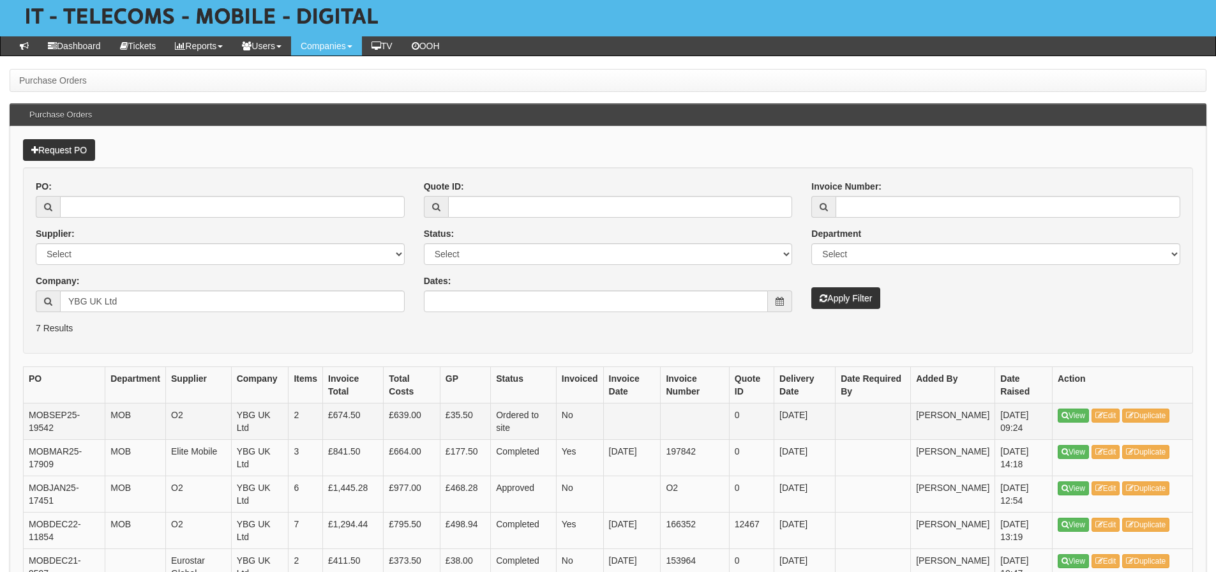
scroll to position [128, 0]
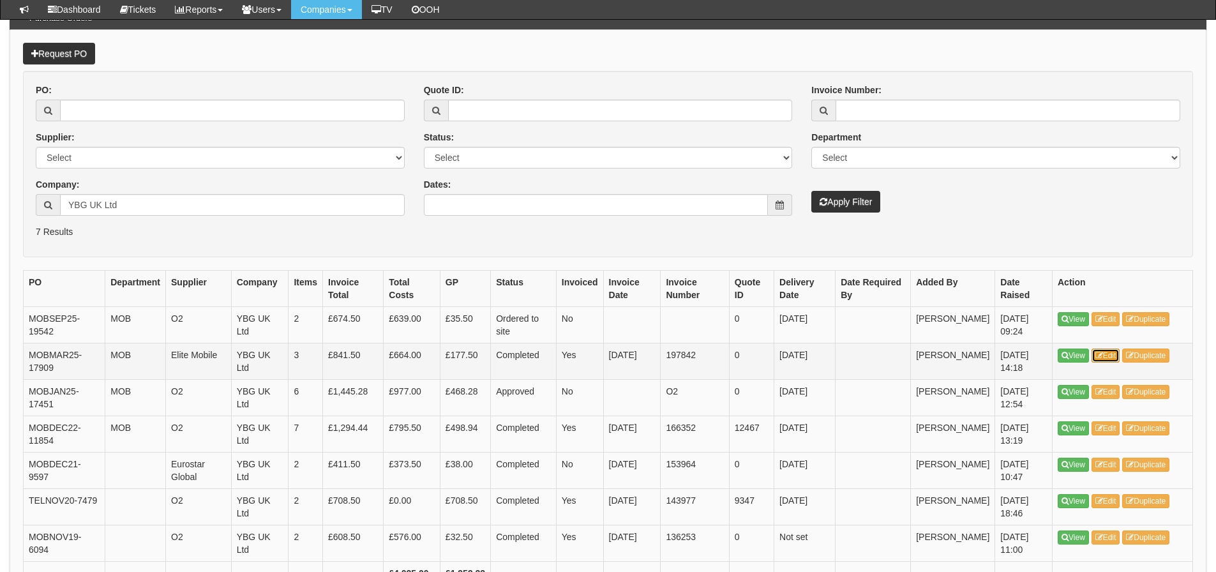
drag, startPoint x: 1102, startPoint y: 359, endPoint x: 1090, endPoint y: 351, distance: 14.3
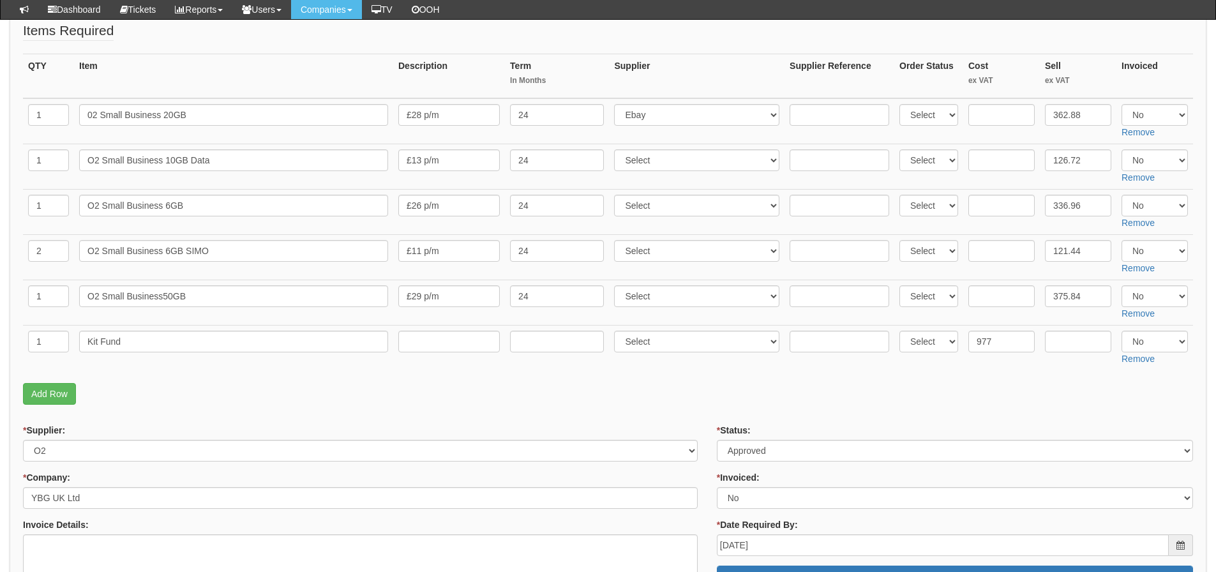
scroll to position [191, 0]
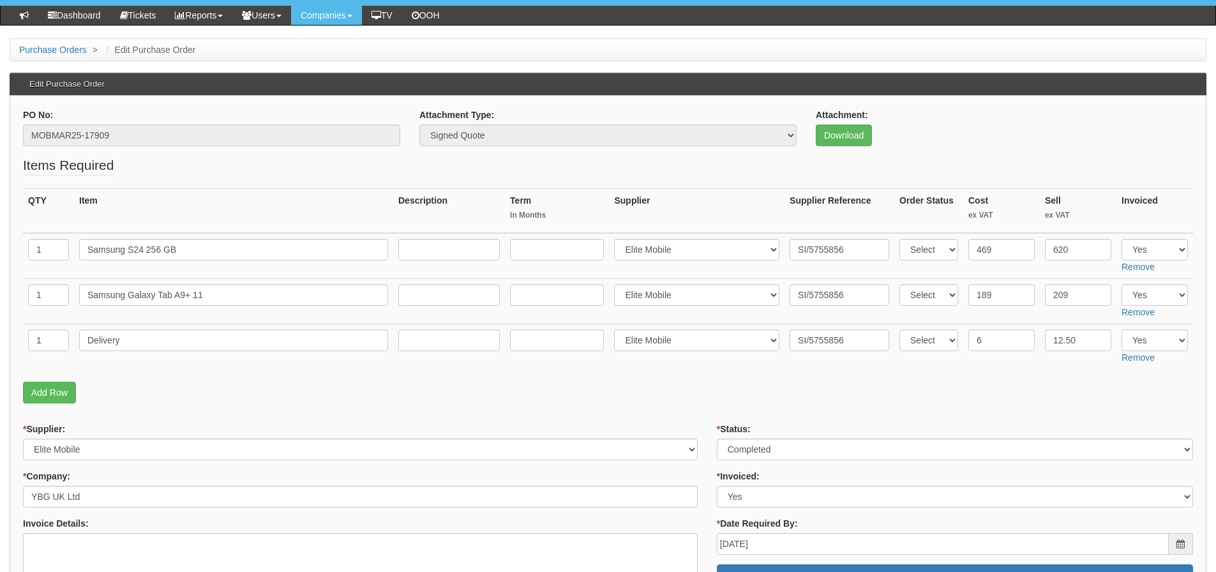
scroll to position [64, 0]
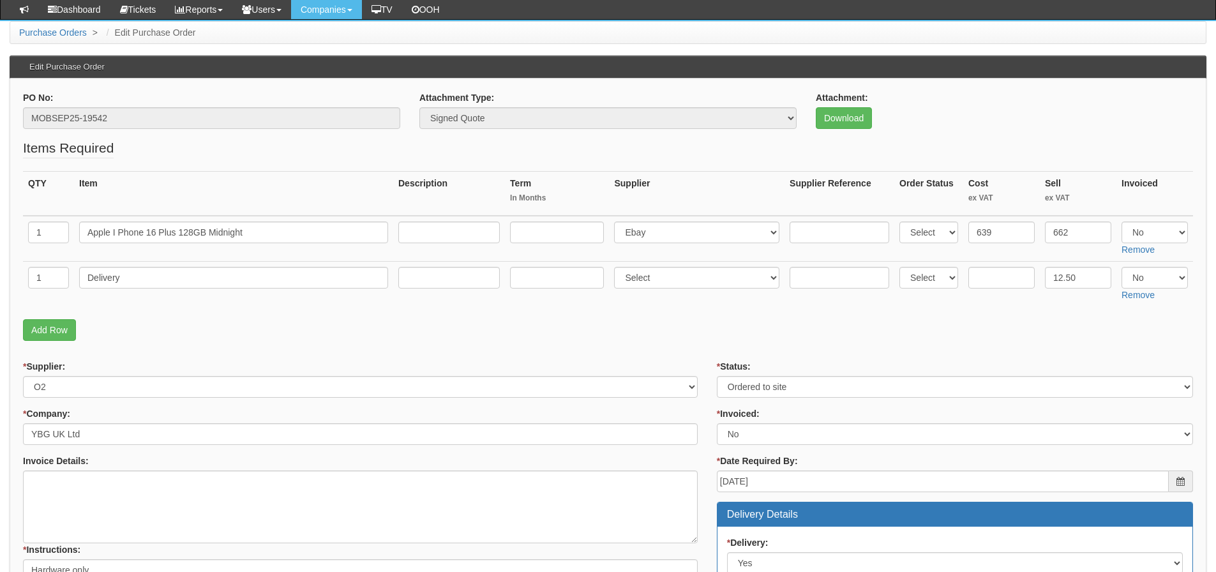
scroll to position [64, 0]
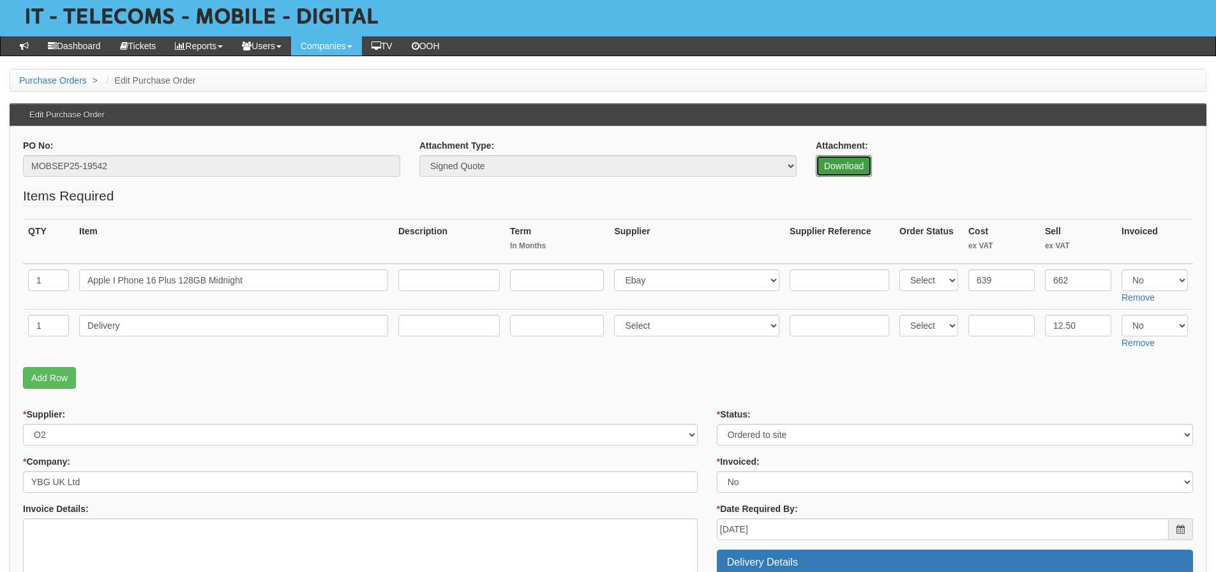
click at [830, 167] on link "Download" at bounding box center [844, 166] width 56 height 22
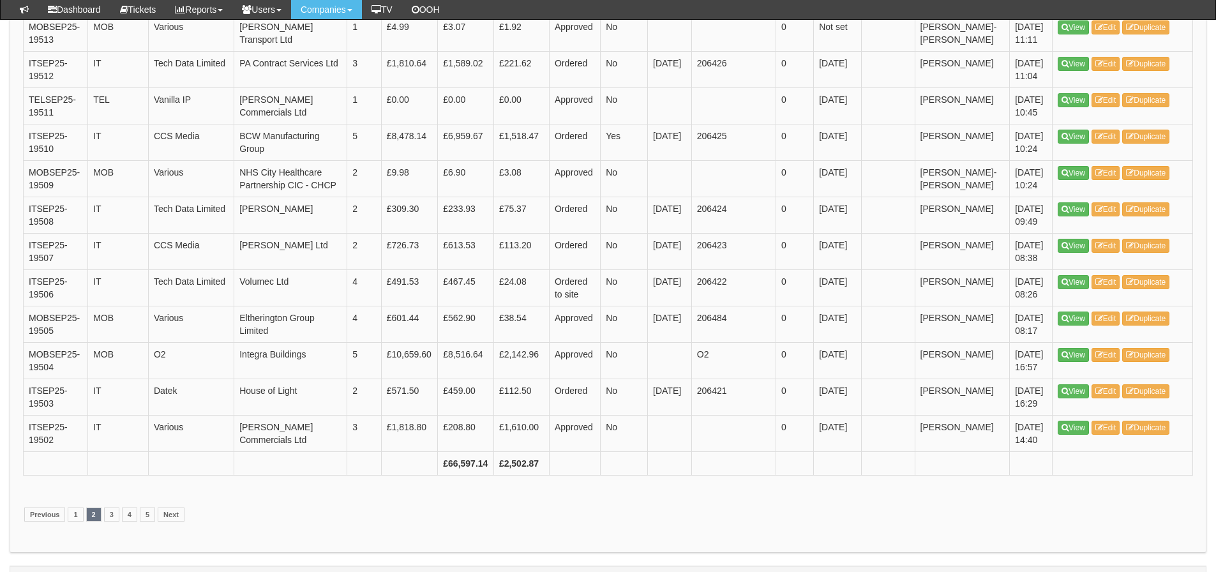
scroll to position [1847, 0]
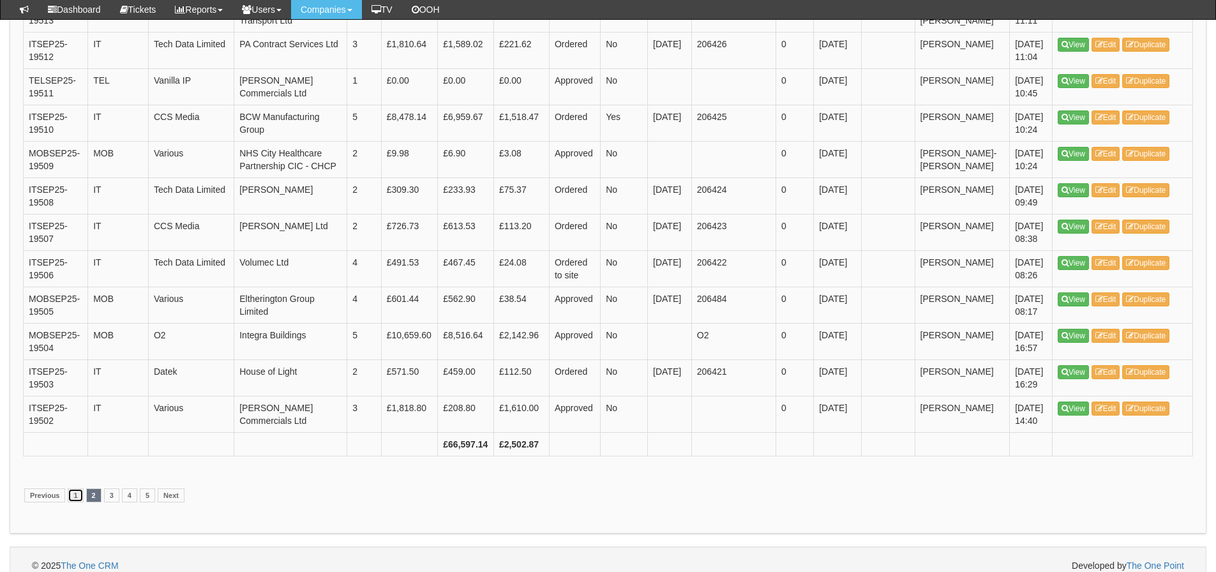
click at [76, 488] on link "1" at bounding box center [75, 495] width 15 height 14
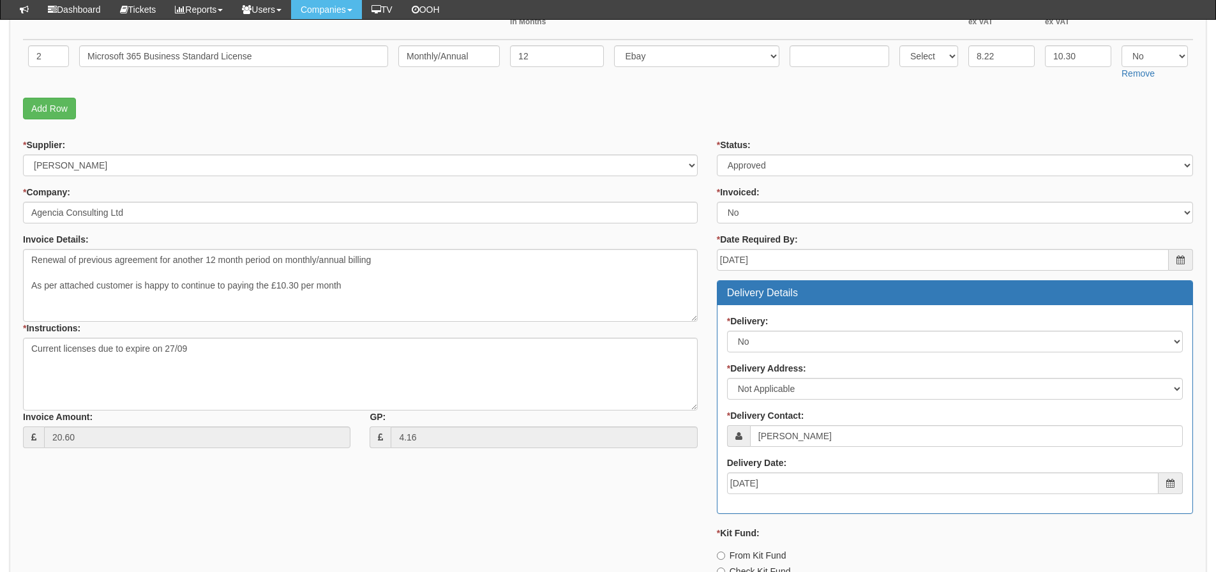
scroll to position [566, 0]
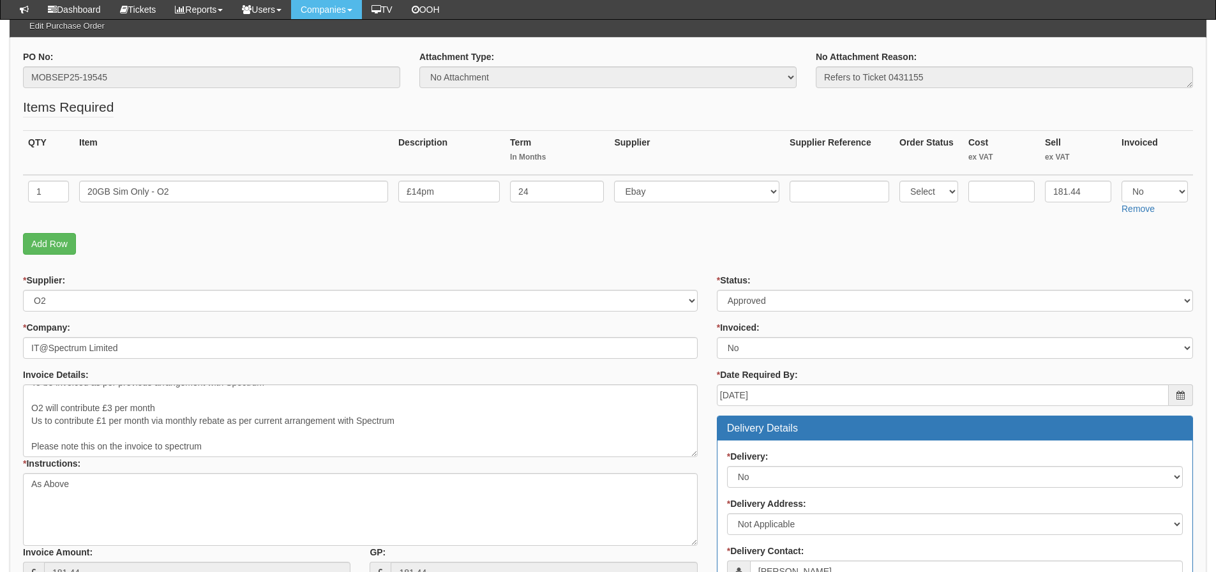
scroll to position [119, 0]
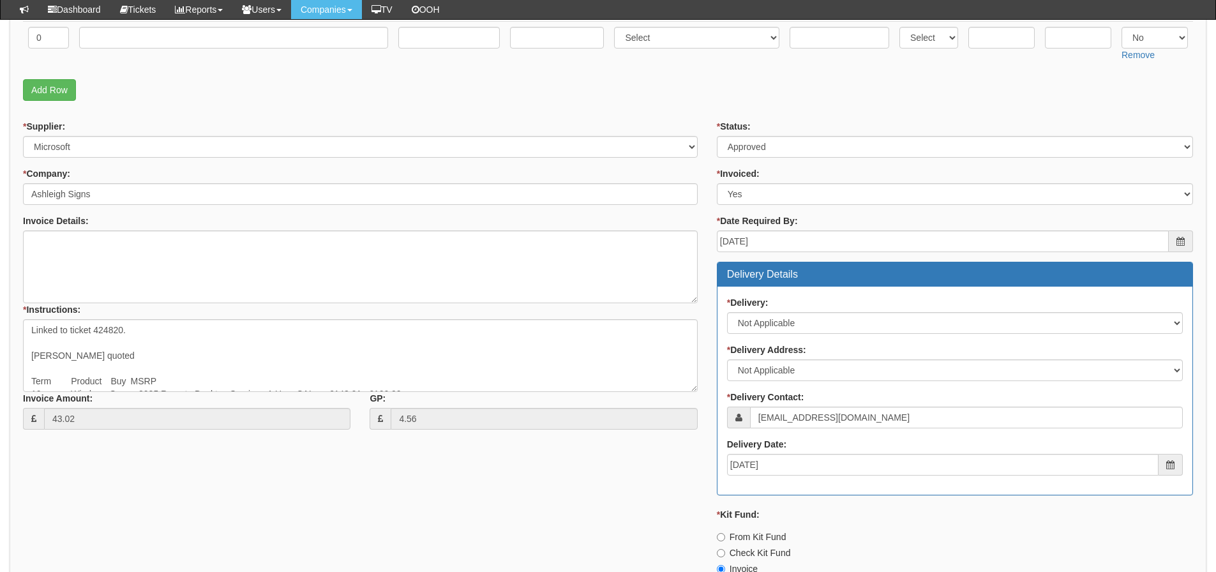
scroll to position [668, 0]
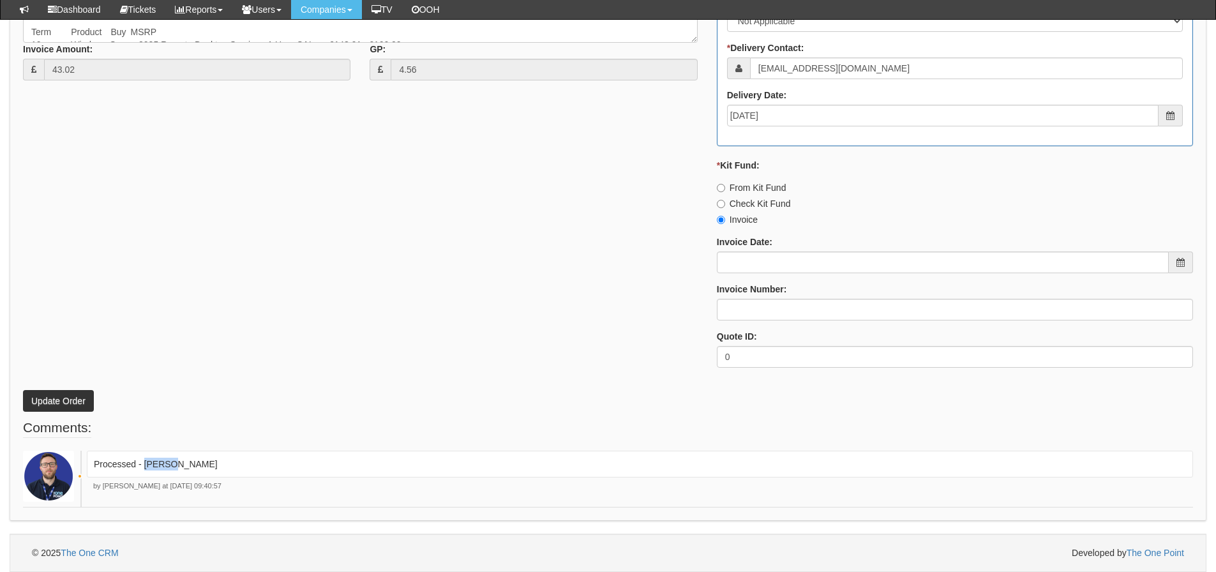
drag, startPoint x: 188, startPoint y: 465, endPoint x: 145, endPoint y: 469, distance: 43.0
click at [145, 469] on p "Processed - Ingram" at bounding box center [640, 464] width 1092 height 13
copy p "[PERSON_NAME]"
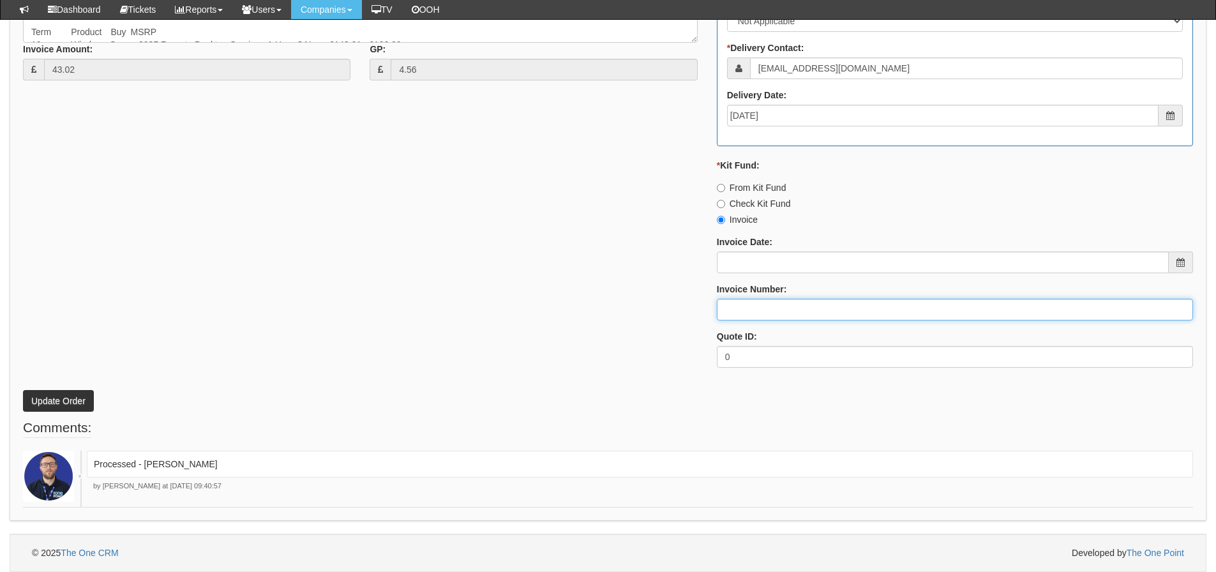
click at [950, 313] on input "Invoice Number:" at bounding box center [955, 310] width 476 height 22
paste input "[PERSON_NAME]"
type input "[PERSON_NAME]"
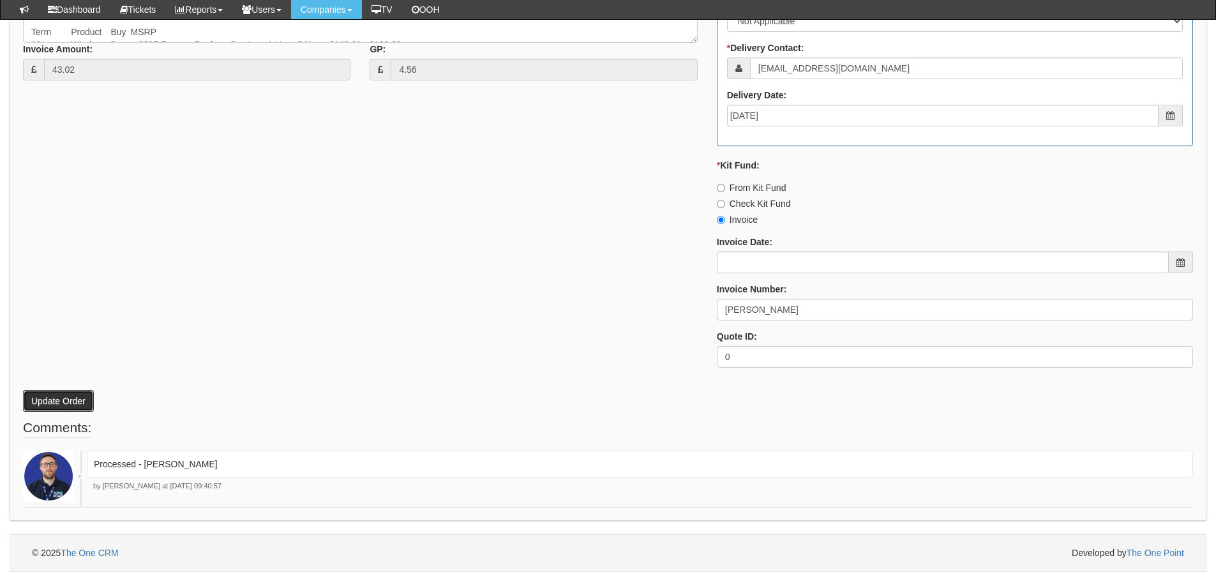
click at [38, 393] on button "Update Order" at bounding box center [58, 401] width 71 height 22
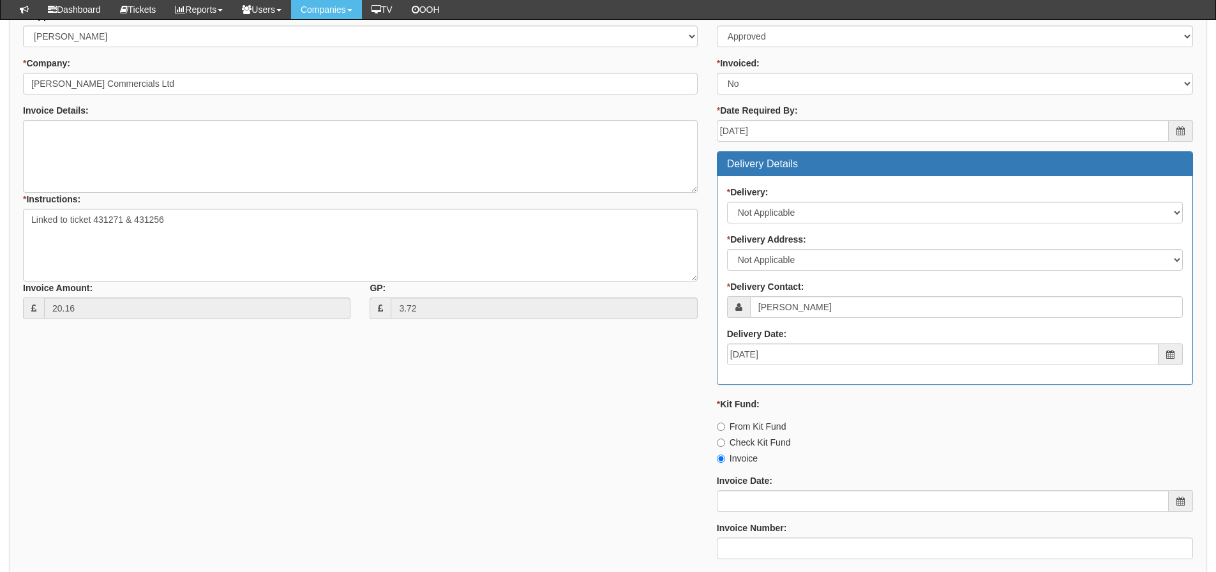
scroll to position [566, 0]
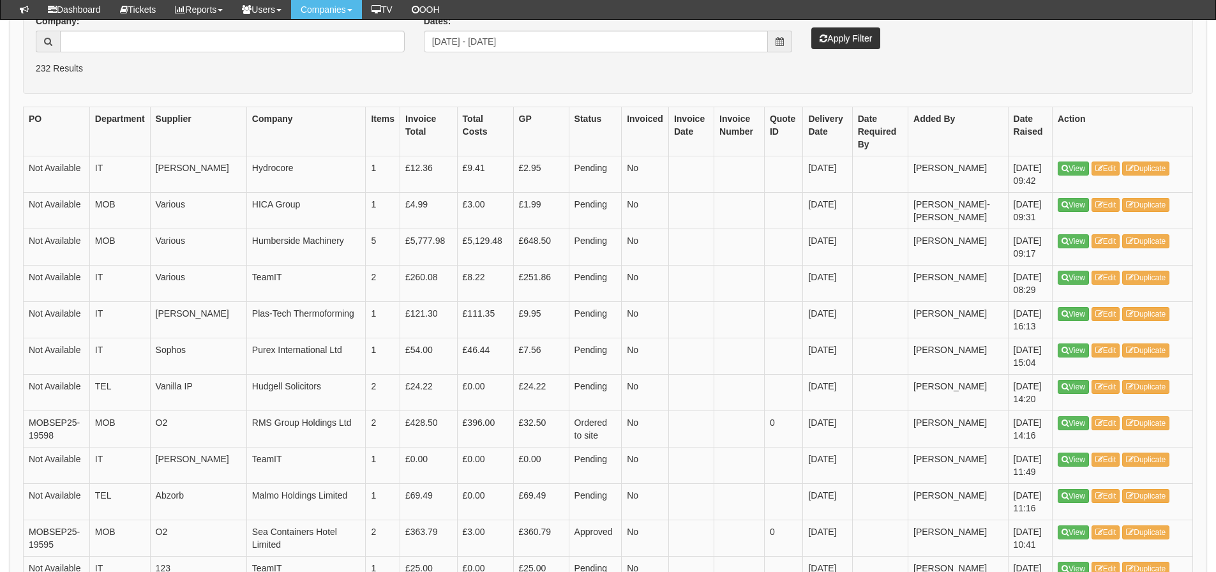
scroll to position [264, 0]
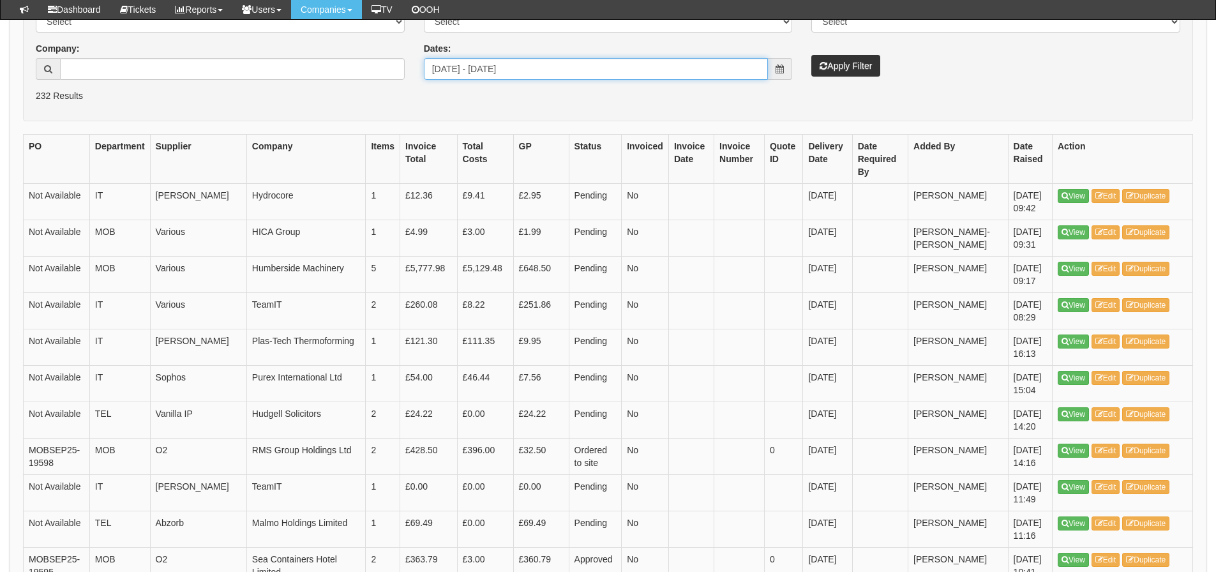
click at [585, 74] on input "2025-08-25 - 2025-09-23" at bounding box center [596, 69] width 345 height 22
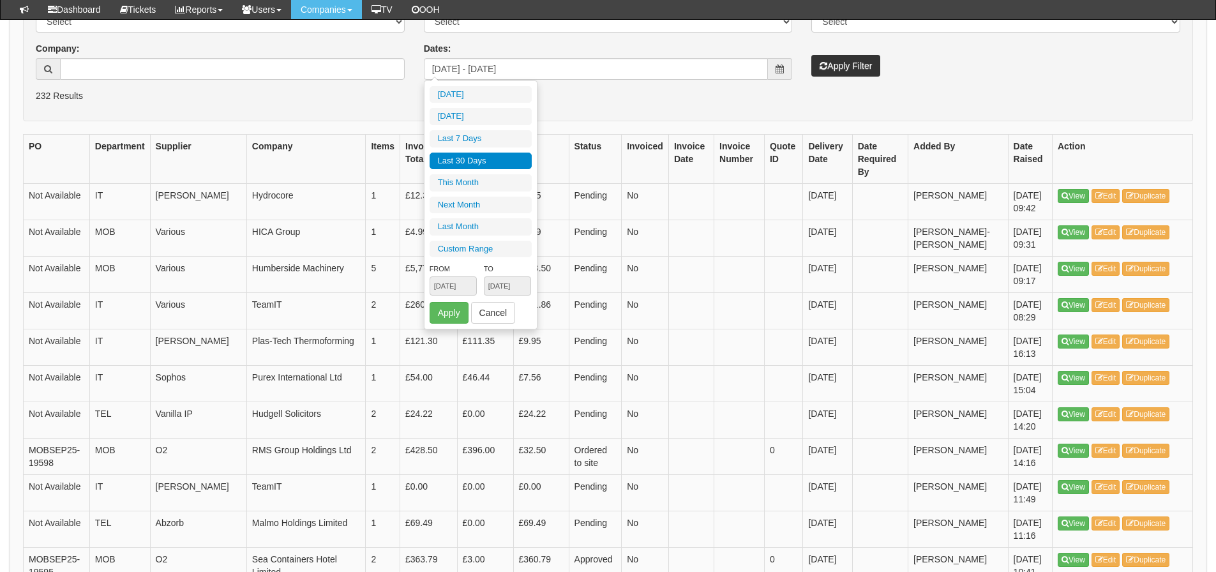
click at [514, 159] on li "Last 30 Days" at bounding box center [481, 161] width 102 height 17
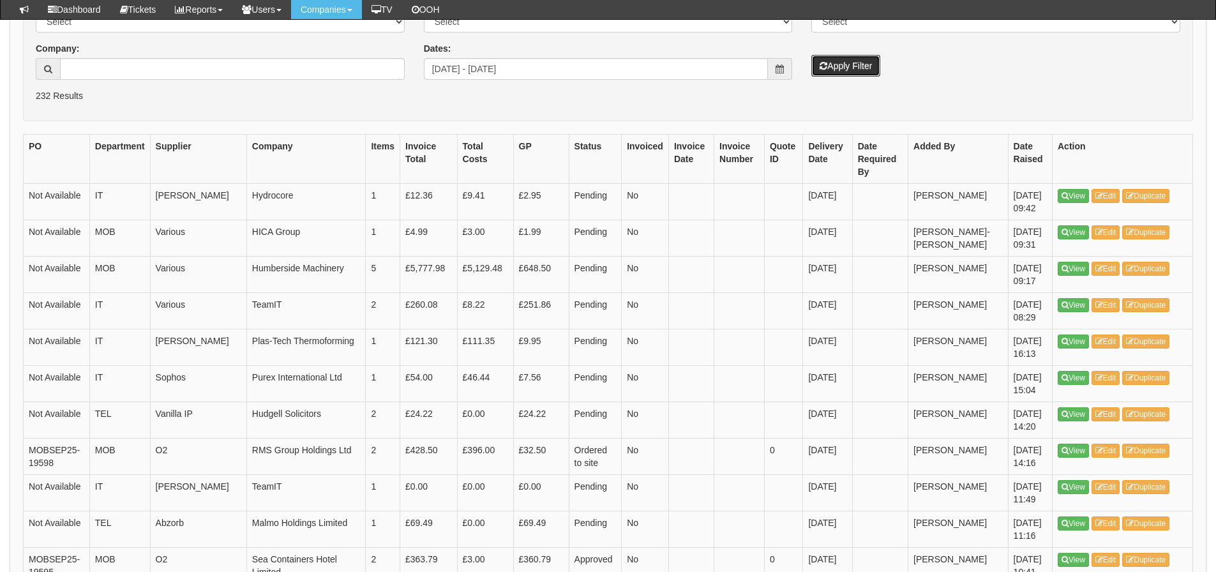
click at [861, 59] on button "Apply Filter" at bounding box center [845, 66] width 69 height 22
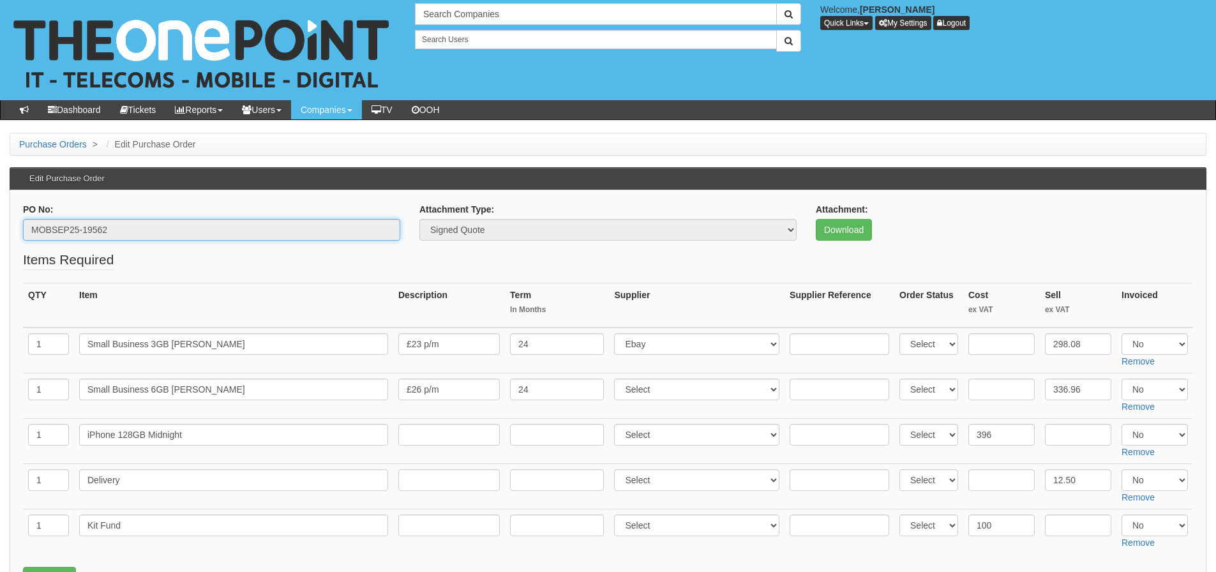
drag, startPoint x: 175, startPoint y: 227, endPoint x: -33, endPoint y: 236, distance: 207.7
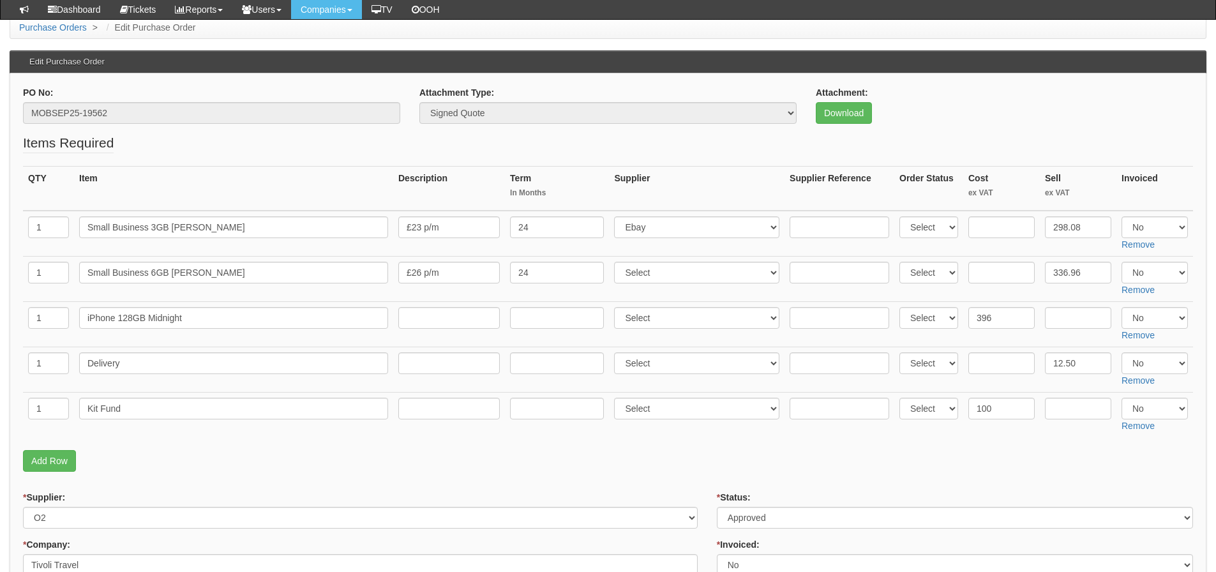
scroll to position [191, 0]
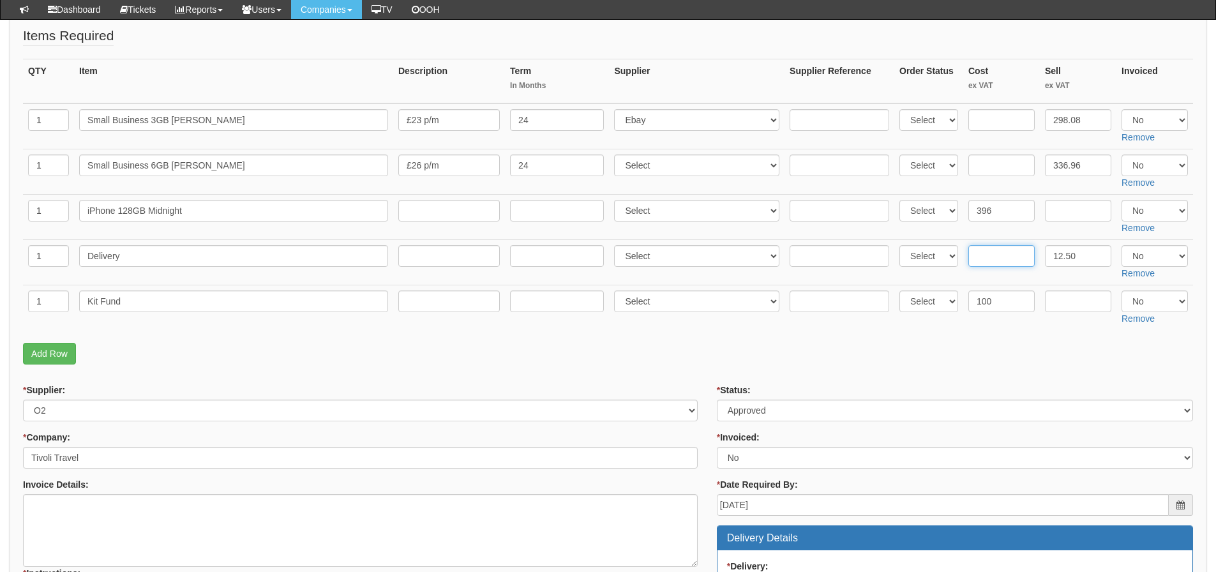
click at [1023, 259] on input "text" at bounding box center [1001, 256] width 66 height 22
type input "12.5"
drag, startPoint x: 1084, startPoint y: 251, endPoint x: 1021, endPoint y: 264, distance: 63.8
click at [1021, 265] on tr "1 Delivery Select 123 REG.co.uk 1Password 3 4Gon AA Jones Electric Ltd Abzorb A…" at bounding box center [608, 261] width 1170 height 45
type input "0"
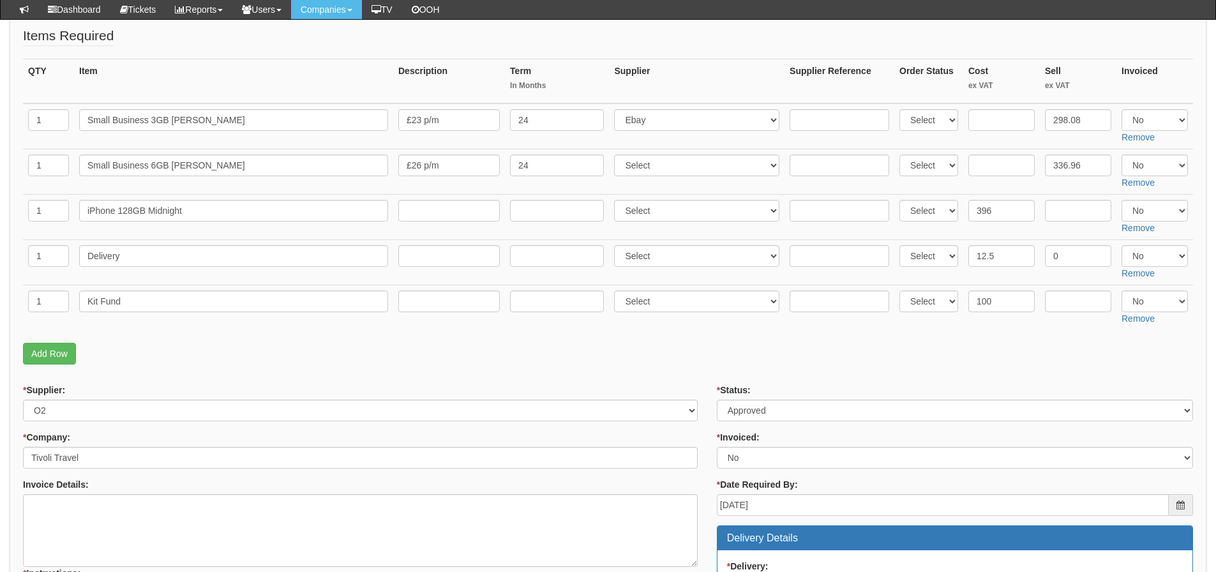
click at [994, 343] on p "Add Row" at bounding box center [608, 354] width 1170 height 22
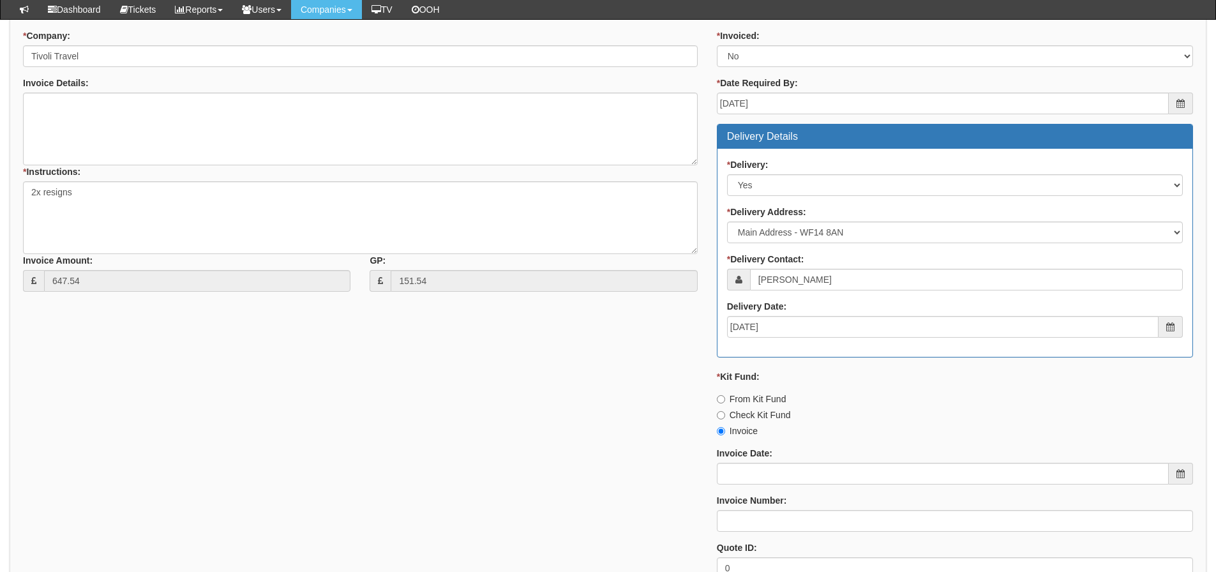
scroll to position [747, 0]
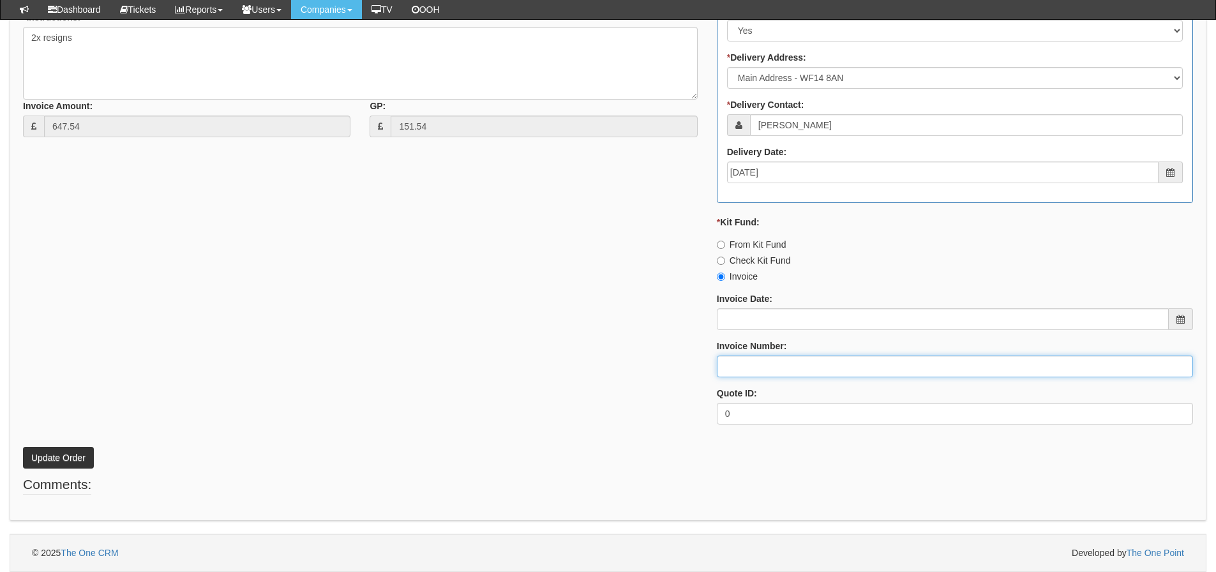
click at [740, 368] on input "Invoice Number:" at bounding box center [955, 367] width 476 height 22
type input "O2"
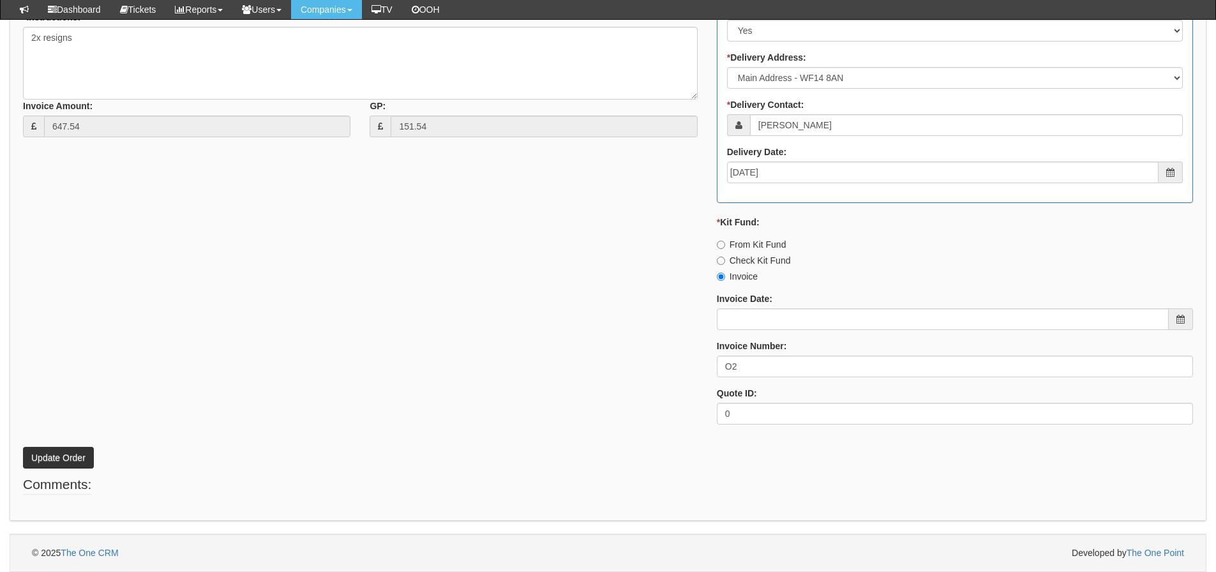
drag, startPoint x: 569, startPoint y: 366, endPoint x: 423, endPoint y: 398, distance: 149.6
click at [562, 366] on div "* Supplier: Select 123 REG.co.uk 1Password 3 4Gon AA Jones Electric Ltd Abzorb …" at bounding box center [607, 131] width 1189 height 607
click at [50, 457] on button "Update Order" at bounding box center [58, 458] width 71 height 22
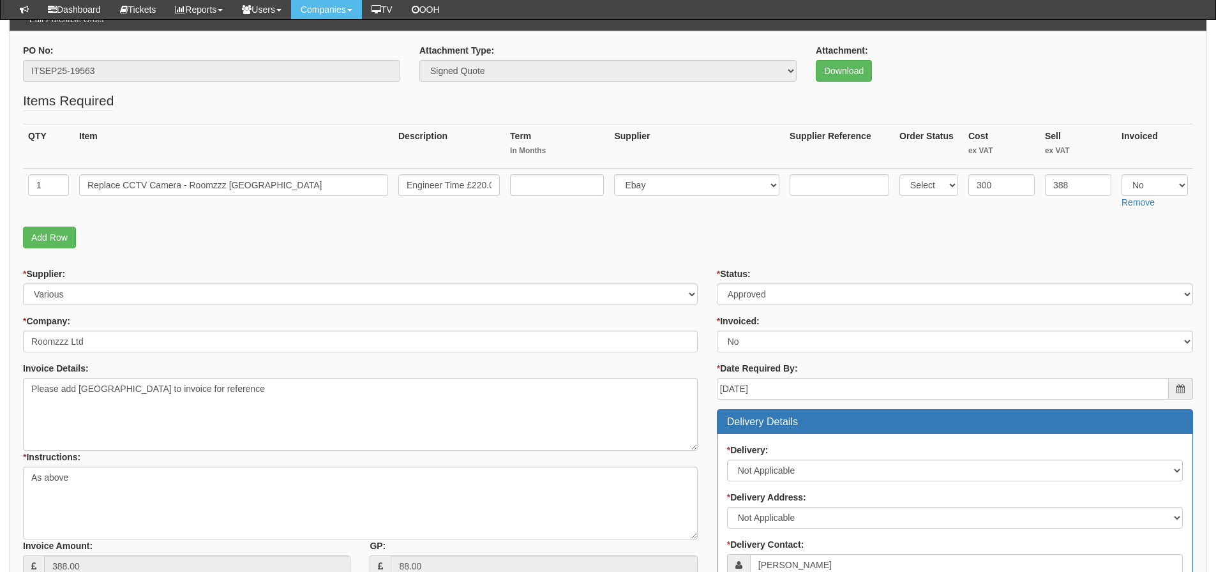
scroll to position [119, 0]
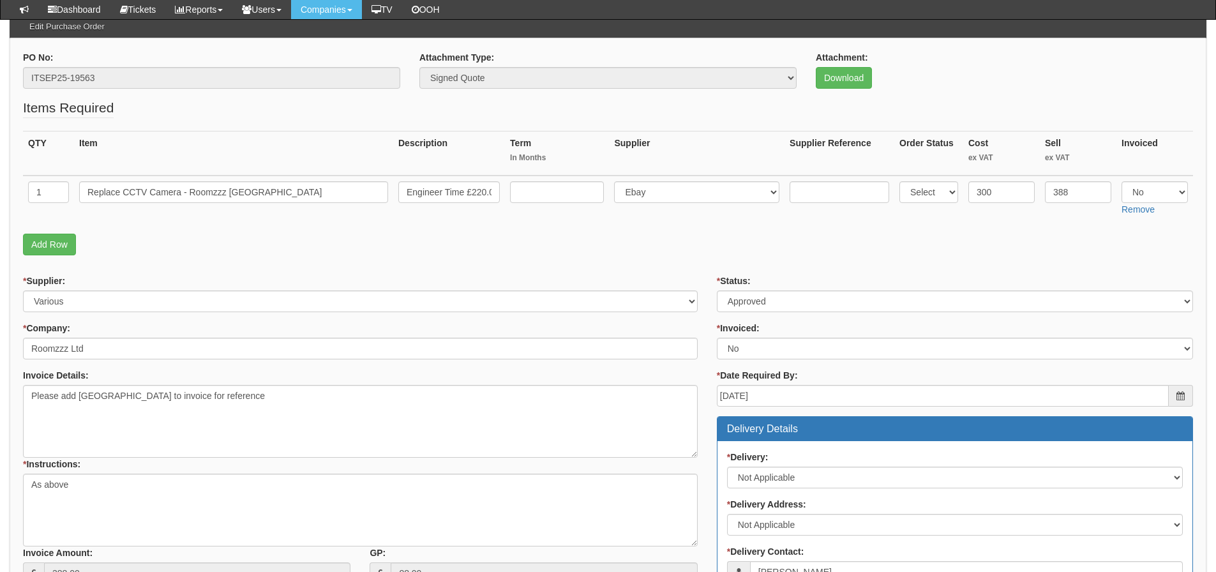
click at [923, 267] on form "PO No: ITSEP25-19563 Attachment Type: Select Signed Quote Auth email if quote u…" at bounding box center [608, 483] width 1170 height 865
drag, startPoint x: 274, startPoint y: 193, endPoint x: 56, endPoint y: 194, distance: 218.3
click at [56, 194] on tr "1 Replace CCTV Camera - Roomzzz Leeds City Engineer Time £220.00 Hik vision Ip …" at bounding box center [608, 198] width 1170 height 45
click at [463, 193] on input "Engineer Time £220.00 Hik vision Ip cam £96.00 Hikvision analogue cam £72.00" at bounding box center [448, 192] width 101 height 22
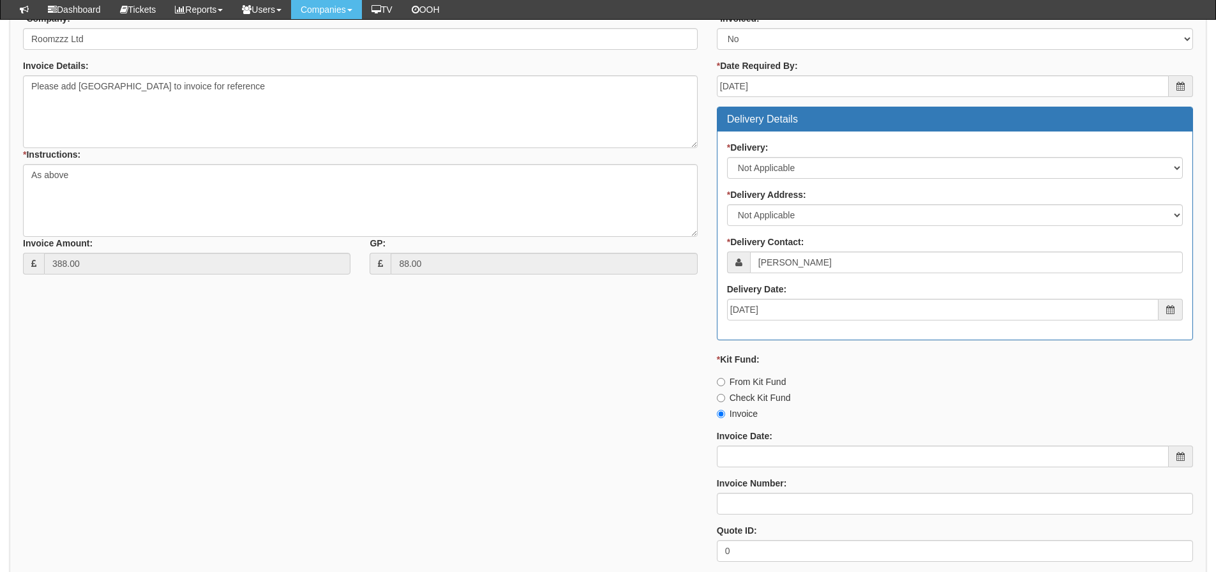
scroll to position [502, 0]
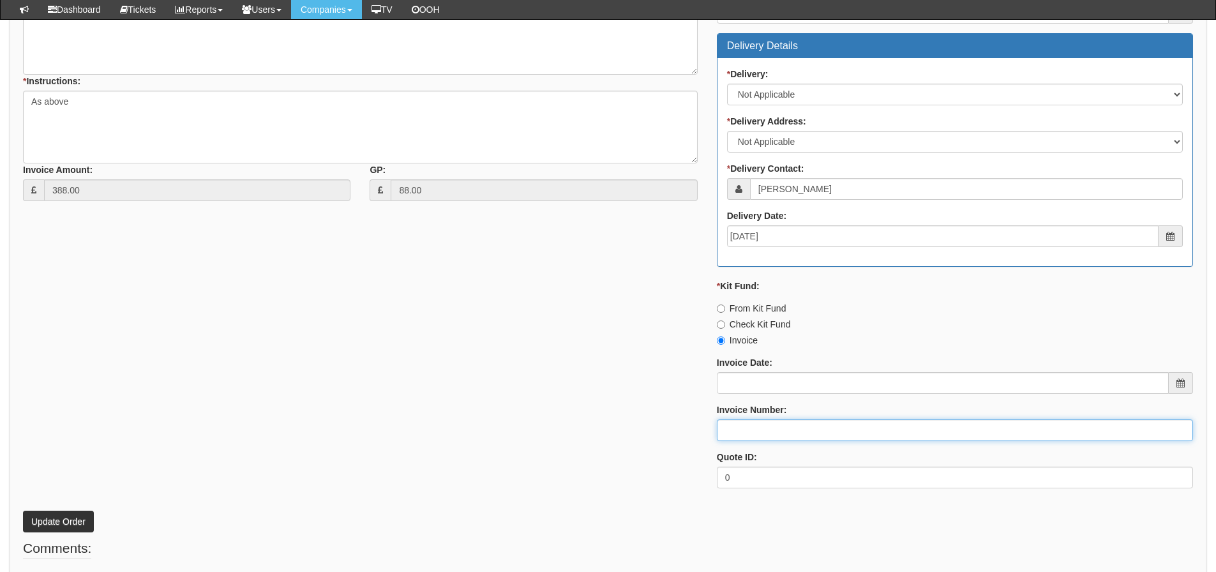
click at [730, 424] on input "Invoice Number:" at bounding box center [955, 430] width 476 height 22
type input "206496"
click at [88, 523] on button "Update Order" at bounding box center [58, 522] width 71 height 22
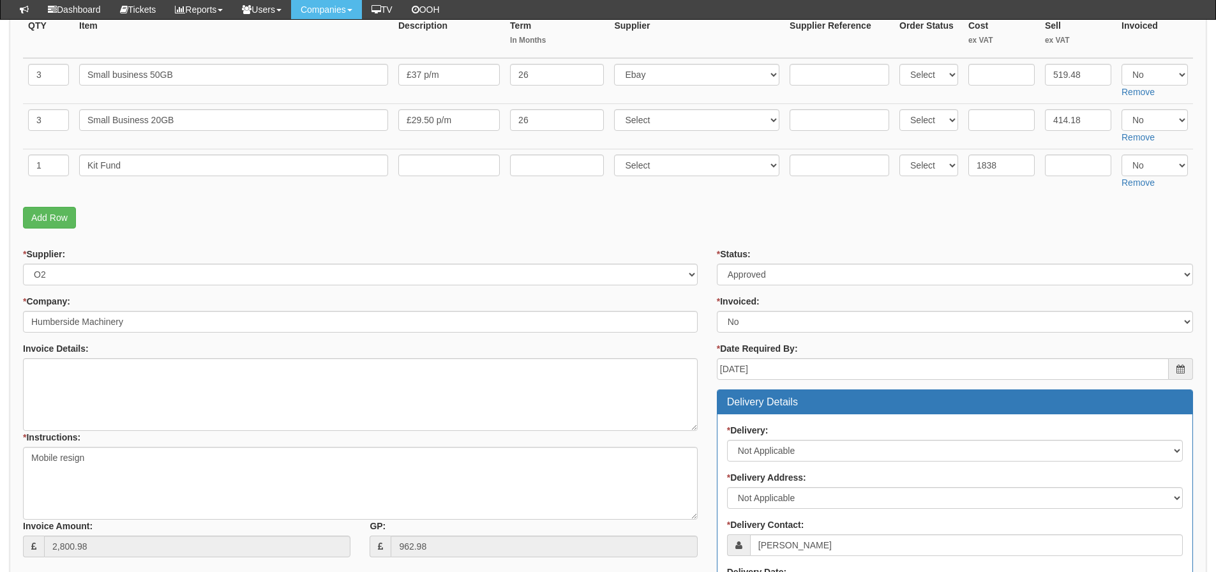
scroll to position [255, 0]
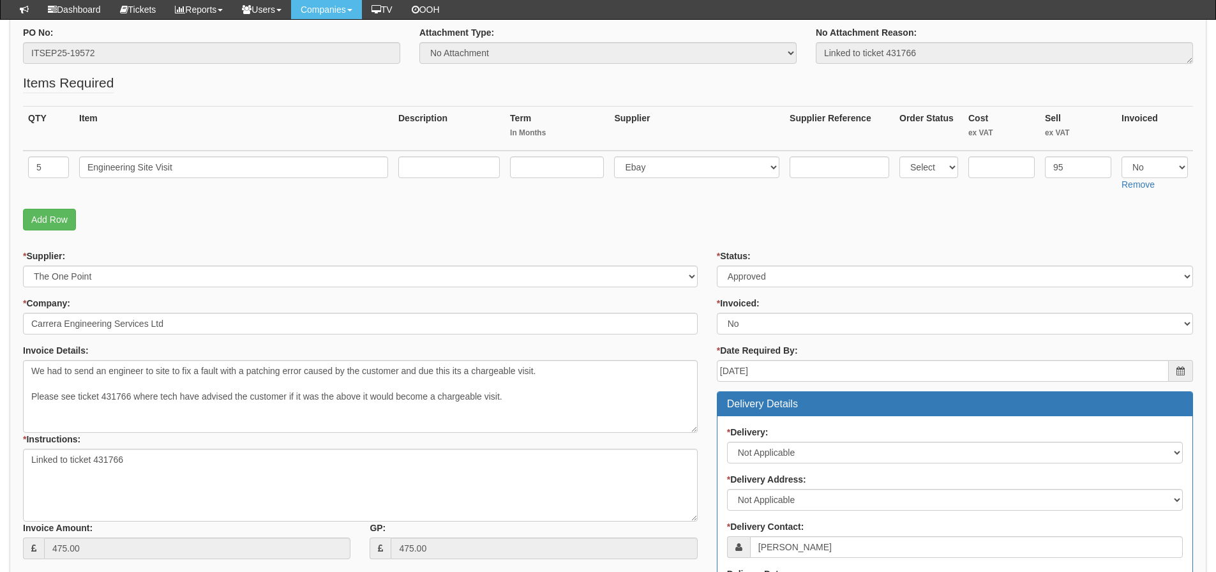
scroll to position [128, 0]
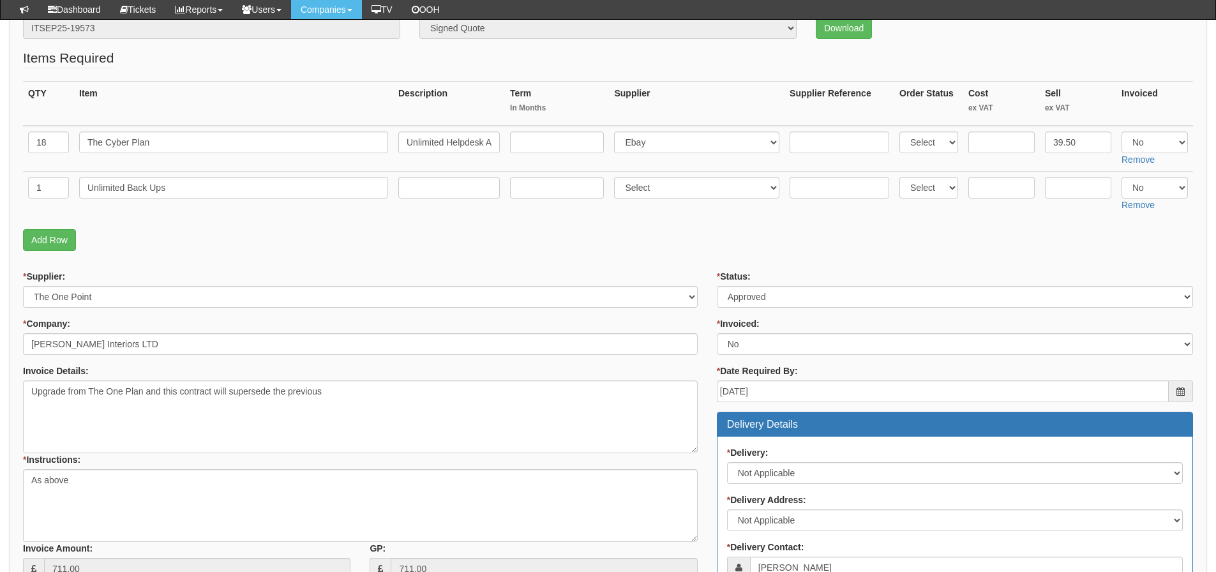
scroll to position [191, 0]
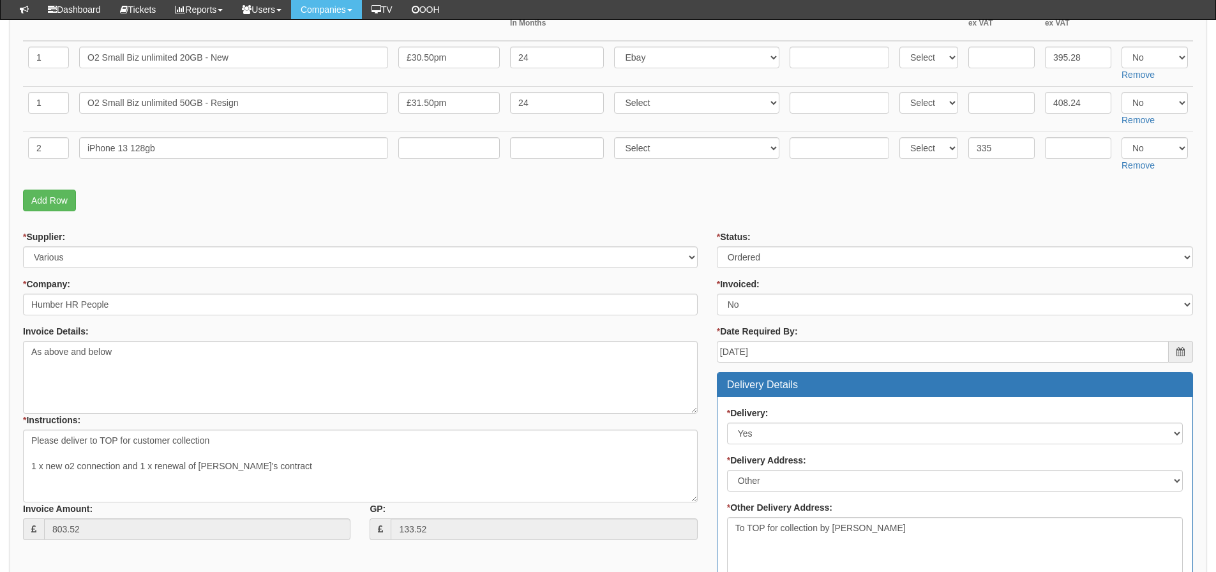
scroll to position [255, 0]
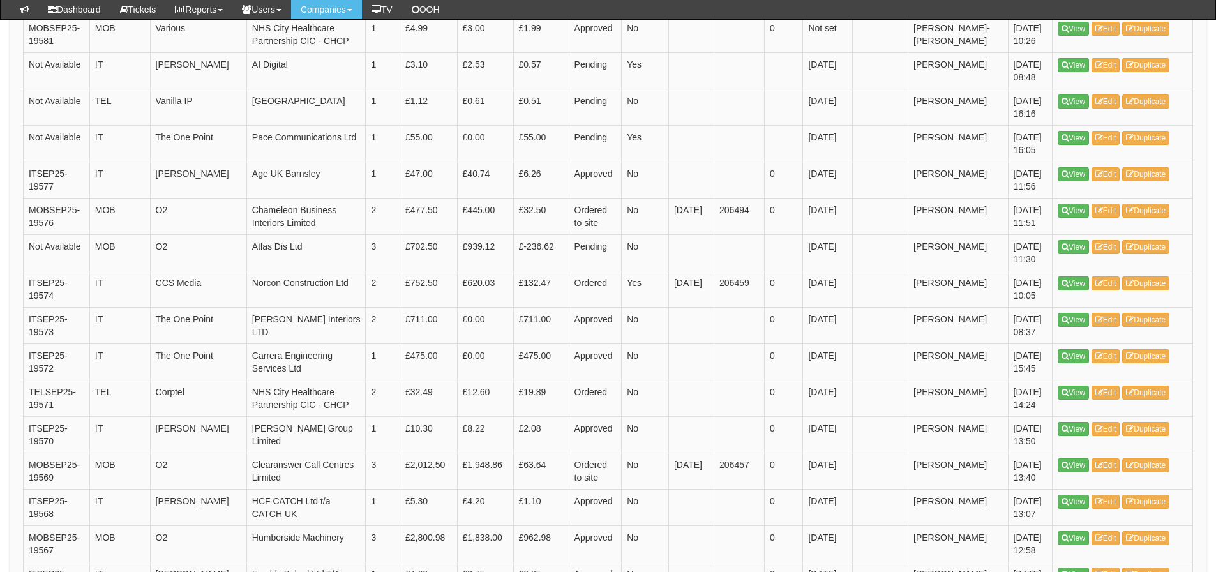
scroll to position [1085, 0]
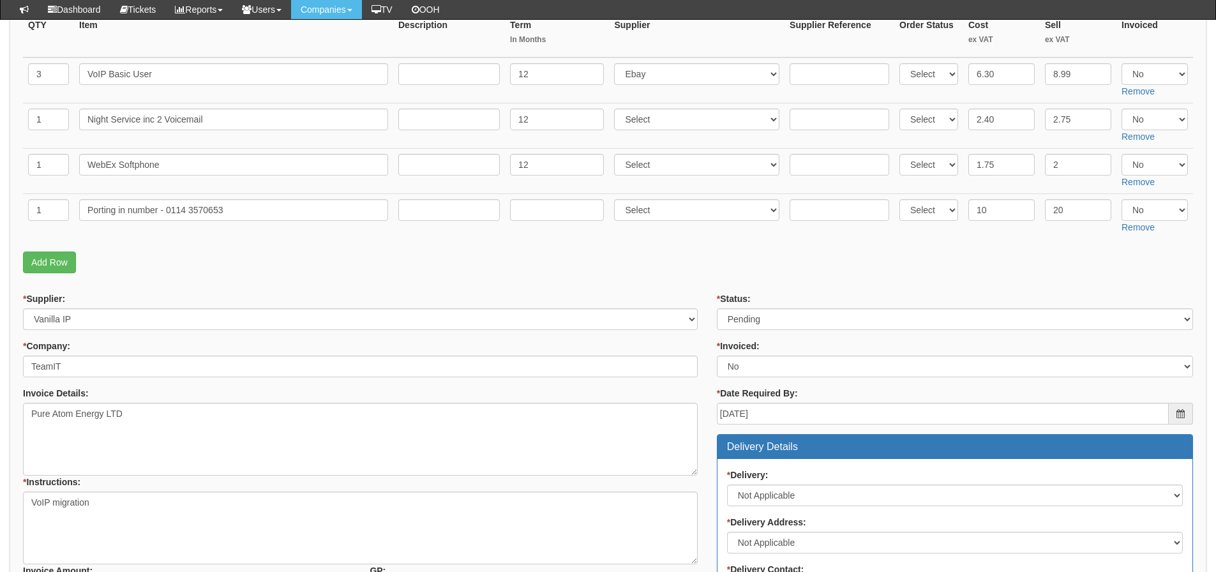
scroll to position [255, 0]
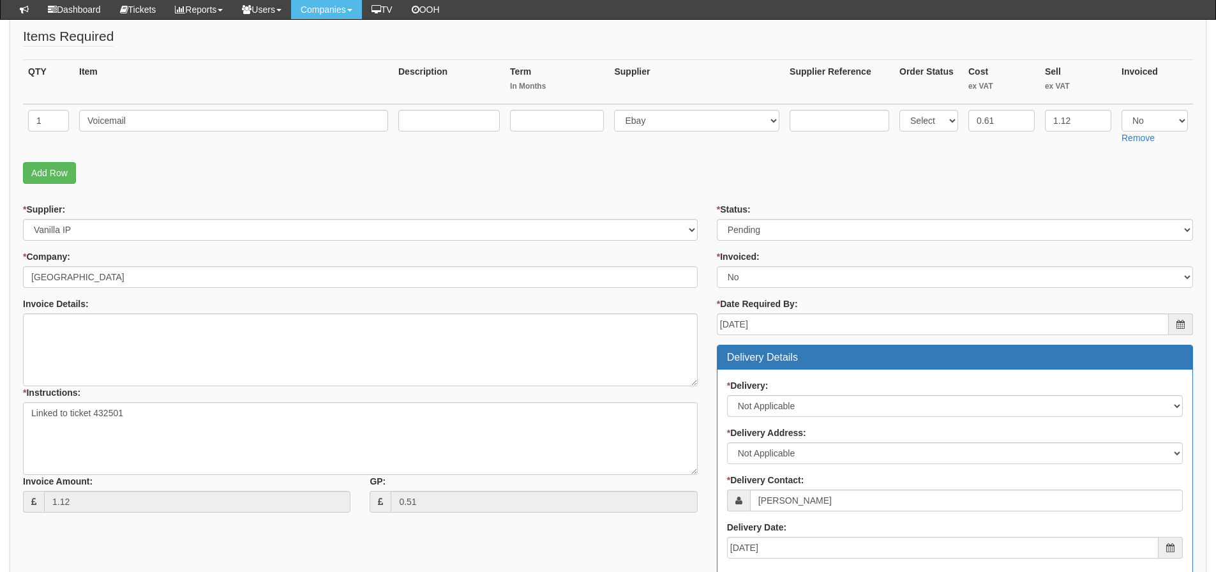
scroll to position [191, 0]
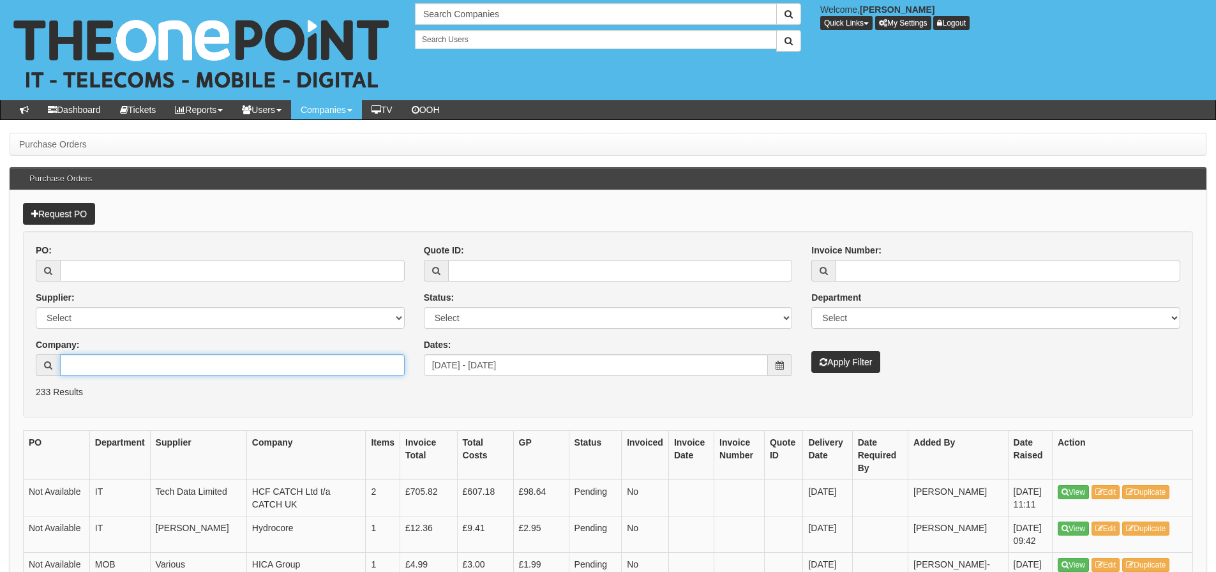
click at [116, 357] on input "Company:" at bounding box center [232, 365] width 345 height 22
type input "catch uk"
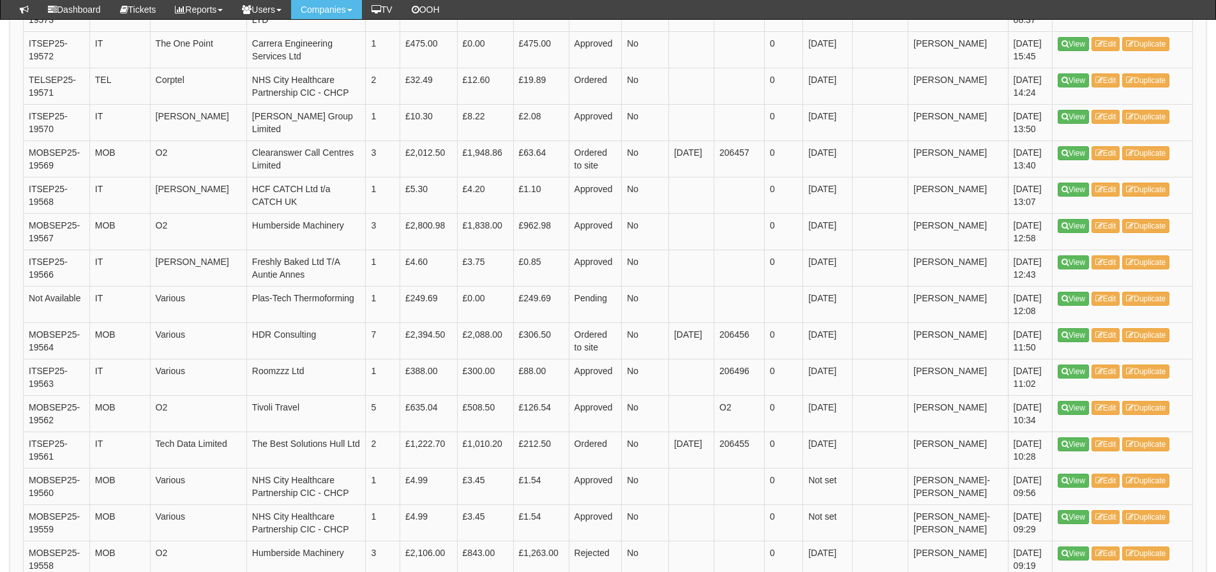
scroll to position [1660, 0]
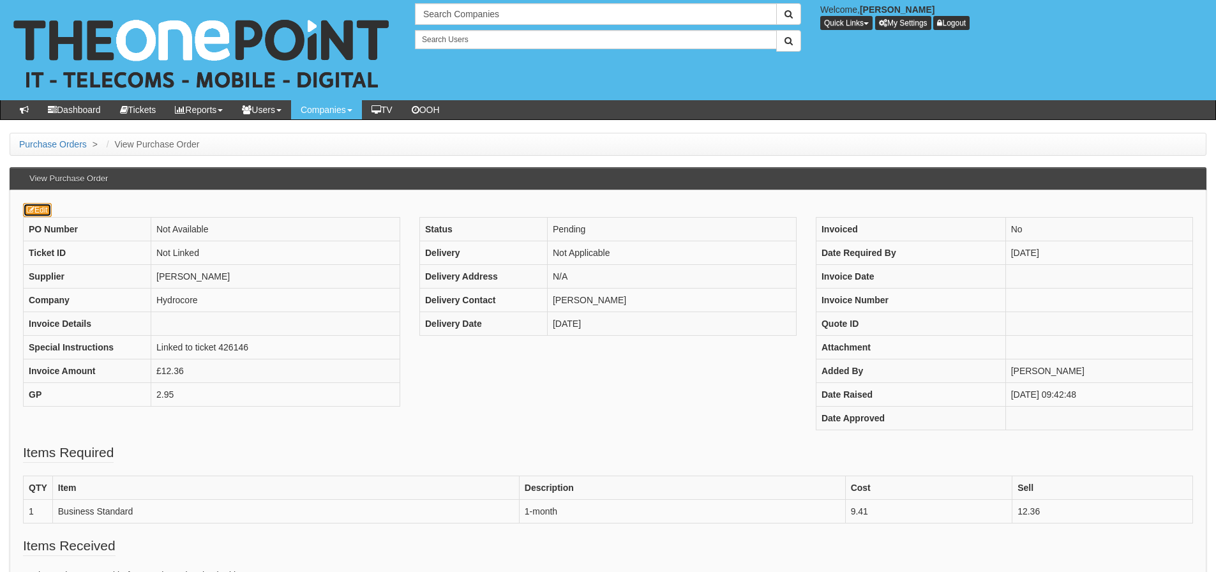
click at [41, 211] on link "Edit" at bounding box center [37, 210] width 29 height 14
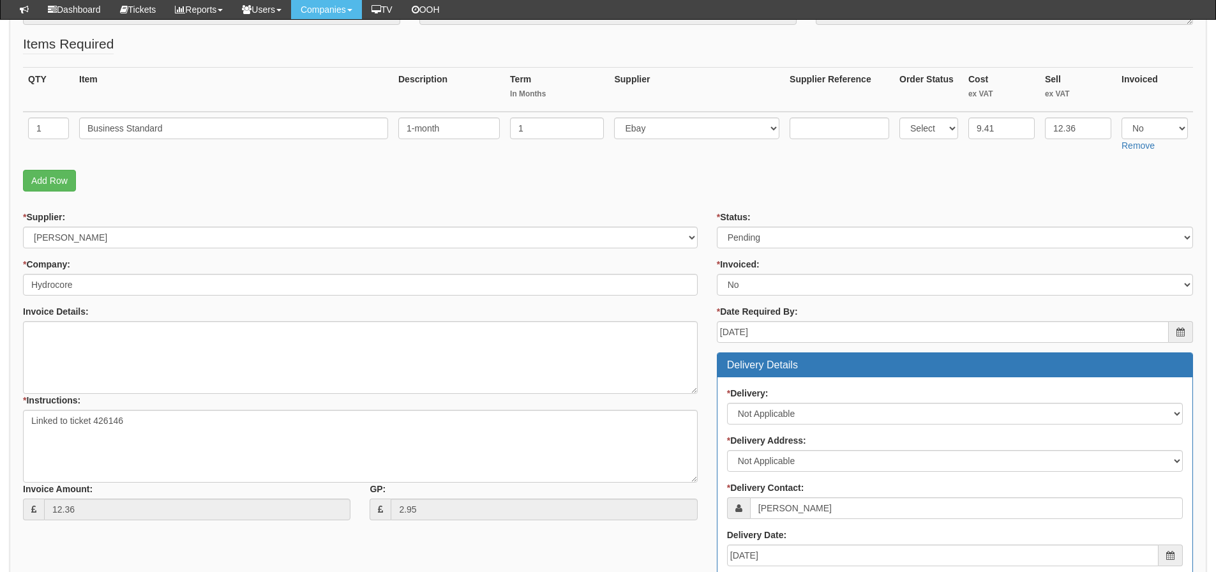
scroll to position [56, 0]
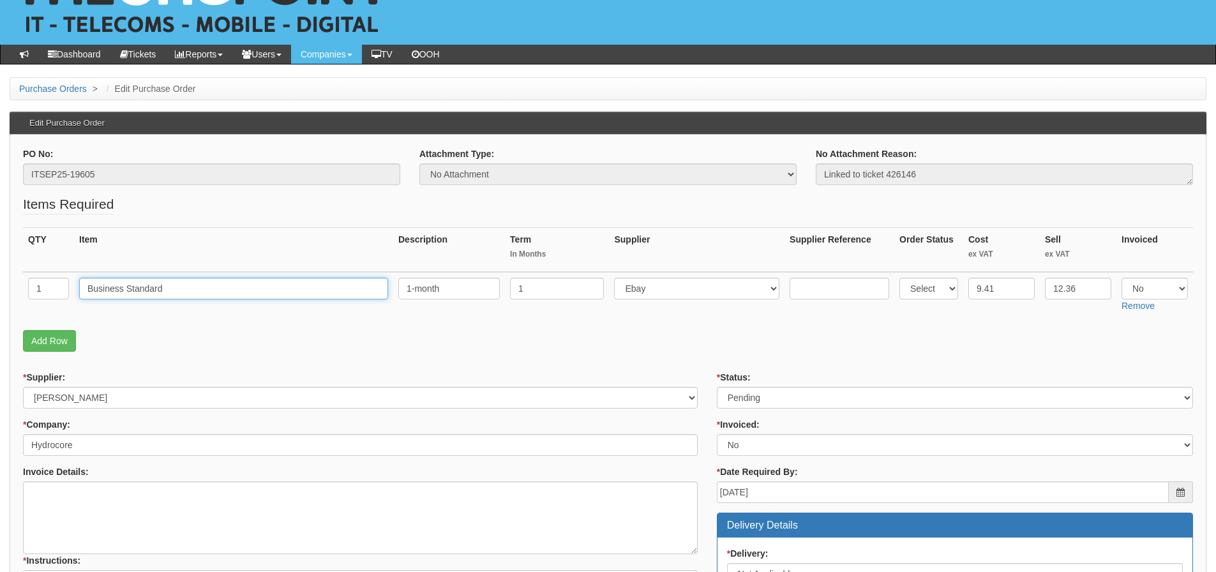
drag, startPoint x: 127, startPoint y: 290, endPoint x: 328, endPoint y: 291, distance: 201.1
click at [328, 291] on input "Business Standard" at bounding box center [233, 289] width 309 height 22
type input "Business Basic"
drag, startPoint x: 999, startPoint y: 288, endPoint x: 939, endPoint y: 292, distance: 60.2
click at [939, 292] on tr "1 Business Basic 1-month 1 Select 123 [DOMAIN_NAME] 1Password 3 4Gon [PERSON_NA…" at bounding box center [608, 294] width 1170 height 45
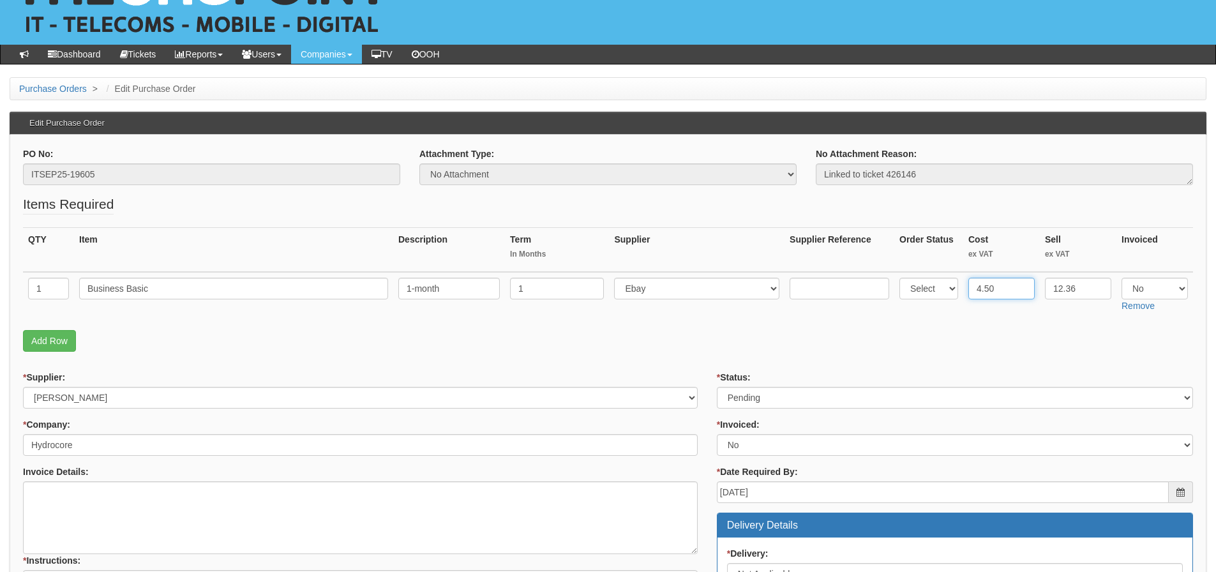
type input "4.50"
drag, startPoint x: 1078, startPoint y: 294, endPoint x: 1037, endPoint y: 311, distance: 44.1
click at [1037, 311] on tr "1 Business Basic 1-month 1 Select 123 [DOMAIN_NAME] 1Password 3 4Gon [PERSON_NA…" at bounding box center [608, 294] width 1170 height 45
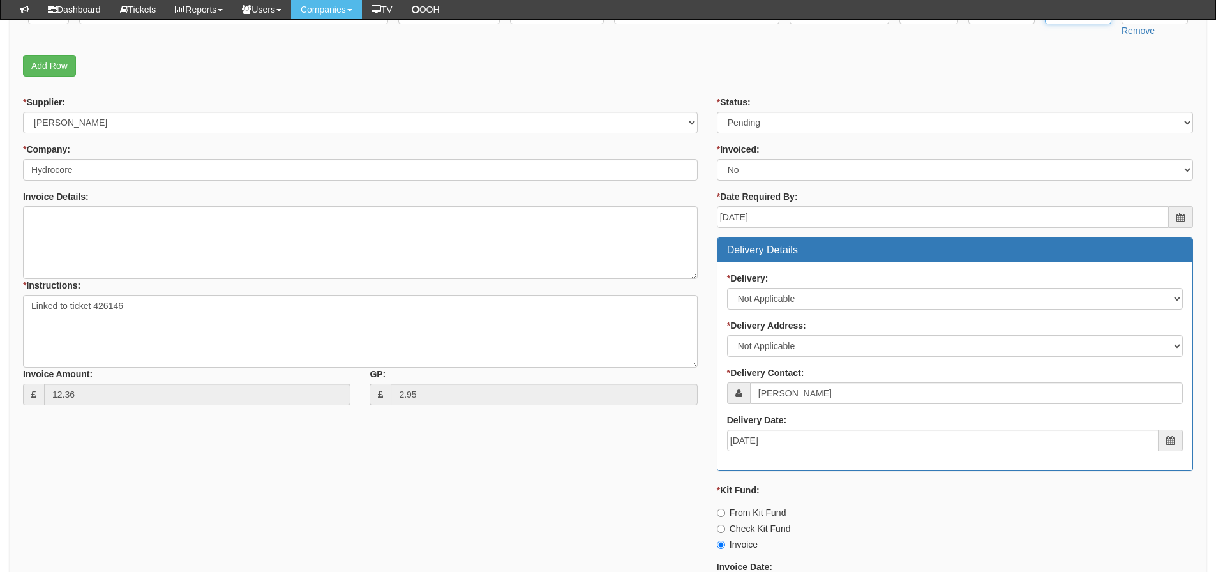
scroll to position [311, 0]
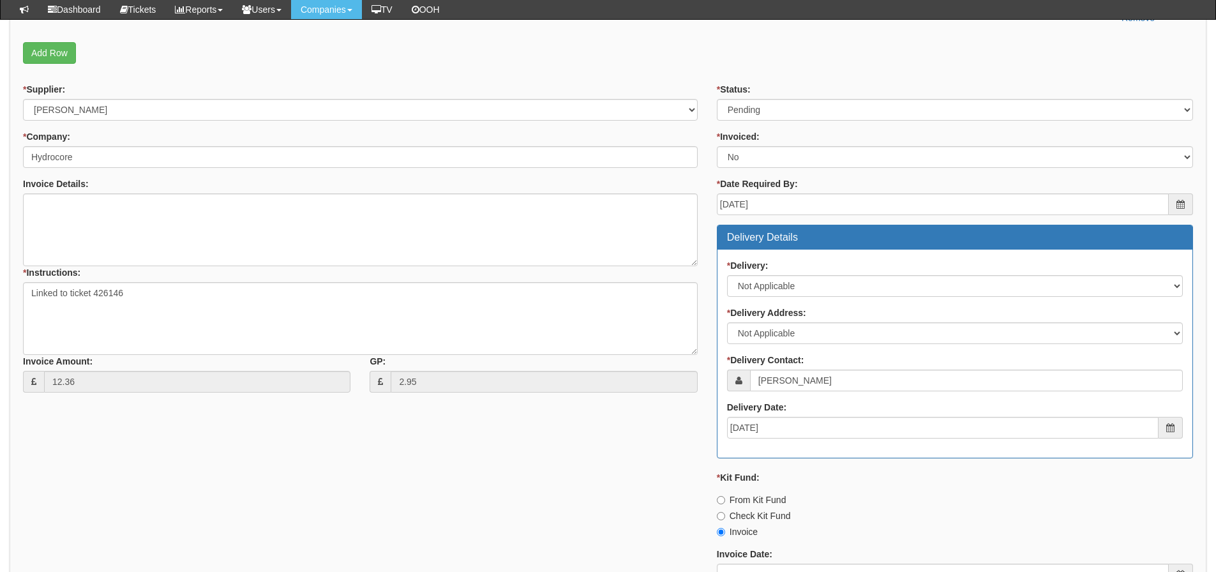
type input "5.88"
click at [234, 336] on textarea "Linked to ticket 426146" at bounding box center [360, 318] width 675 height 73
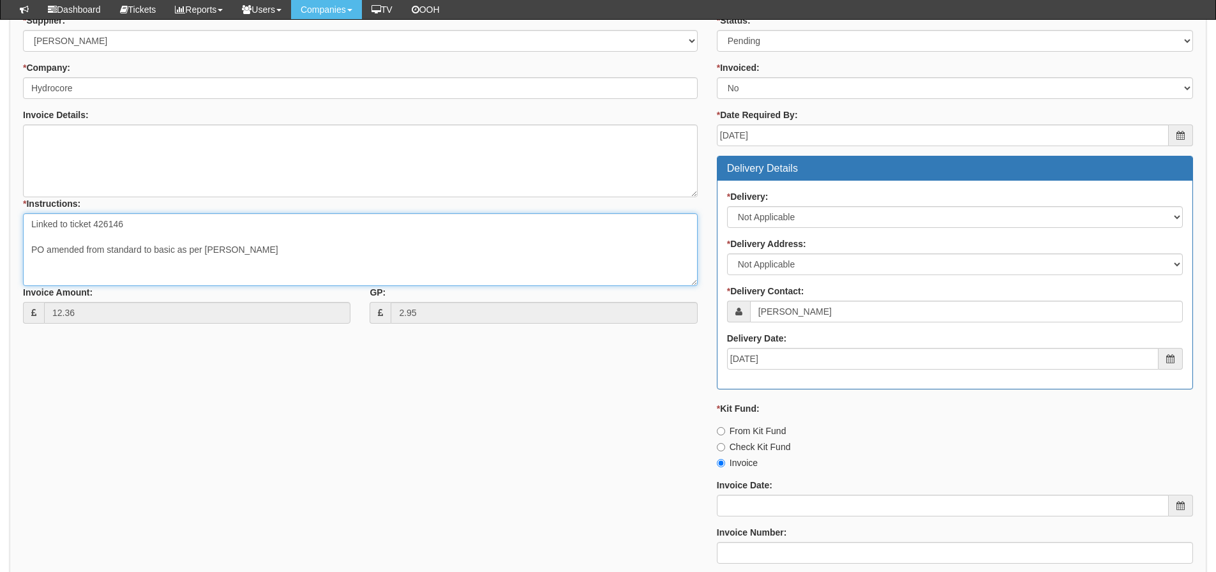
scroll to position [566, 0]
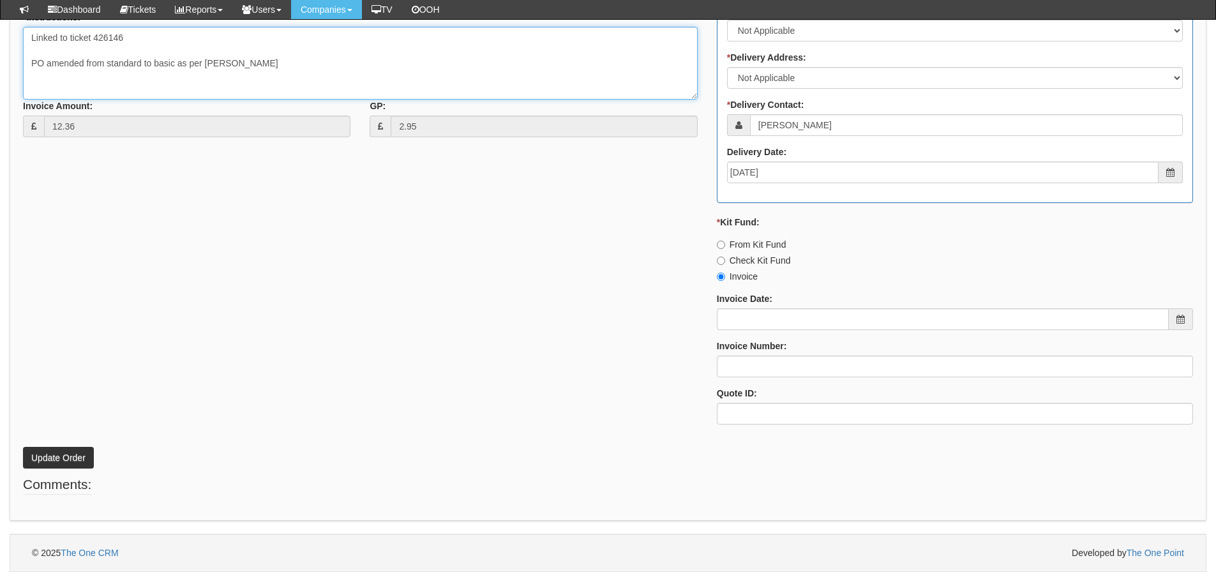
type textarea "Linked to ticket 426146 PO amended from standard to basic as per [PERSON_NAME]"
click at [86, 465] on button "Update Order" at bounding box center [58, 458] width 71 height 22
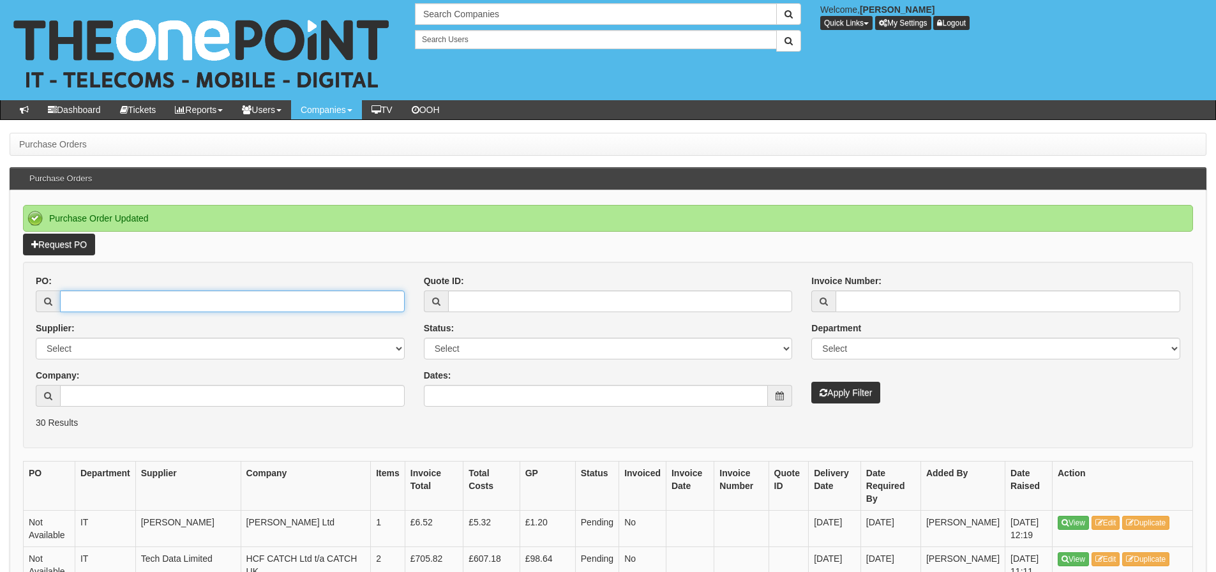
click at [143, 299] on input "PO:" at bounding box center [232, 301] width 345 height 22
type input "17095"
click at [811, 382] on button "Apply Filter" at bounding box center [845, 393] width 69 height 22
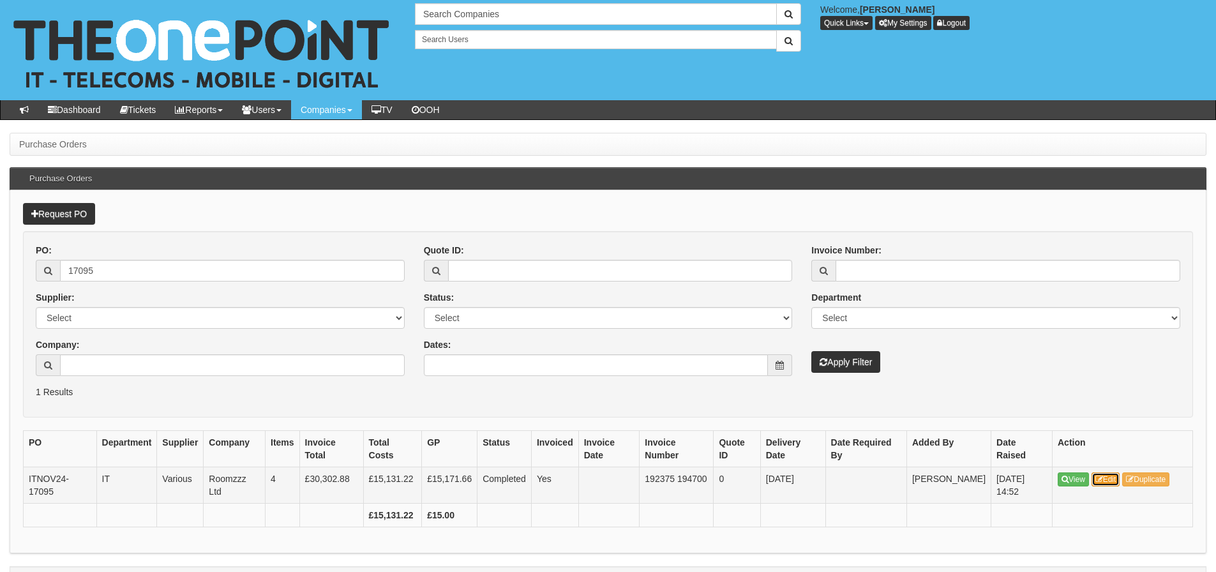
click at [1093, 477] on link "Edit" at bounding box center [1105, 479] width 29 height 14
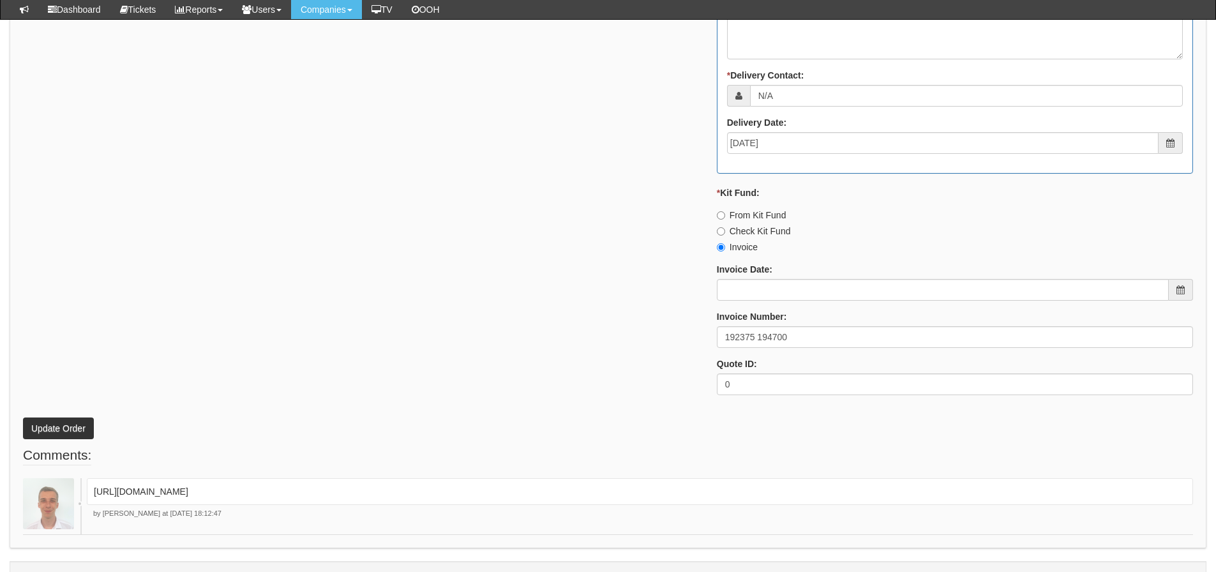
scroll to position [857, 0]
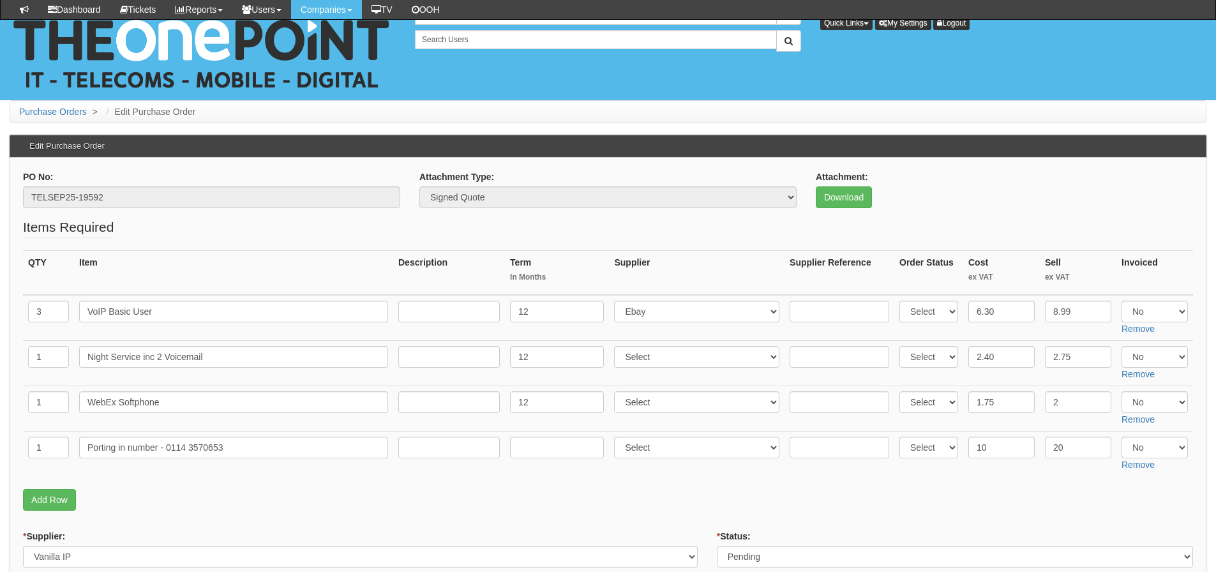
scroll to position [255, 0]
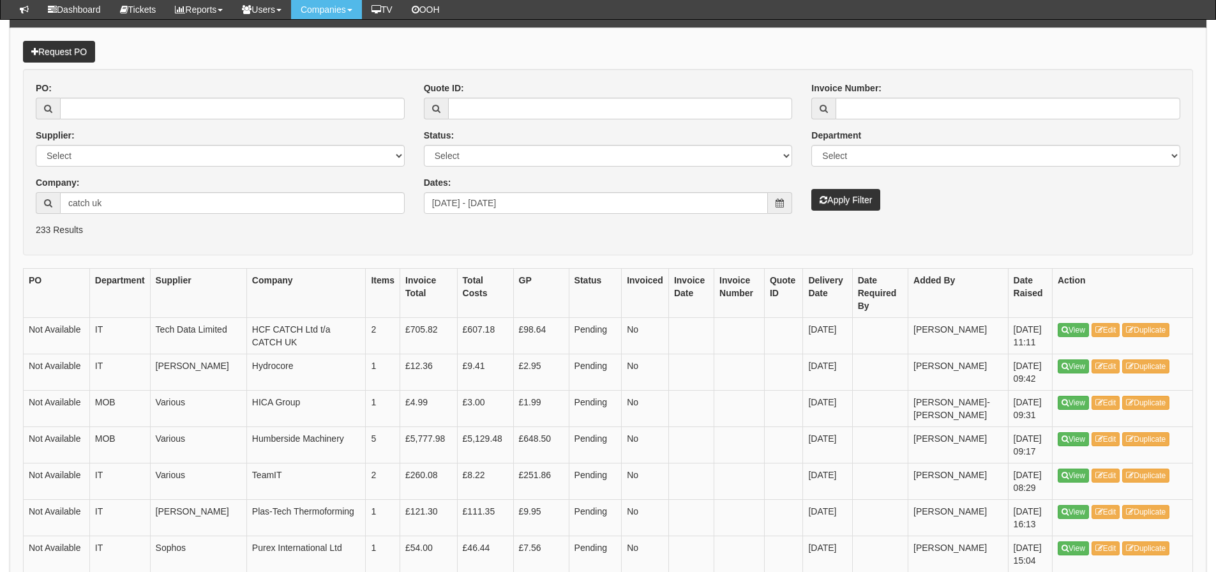
scroll to position [128, 0]
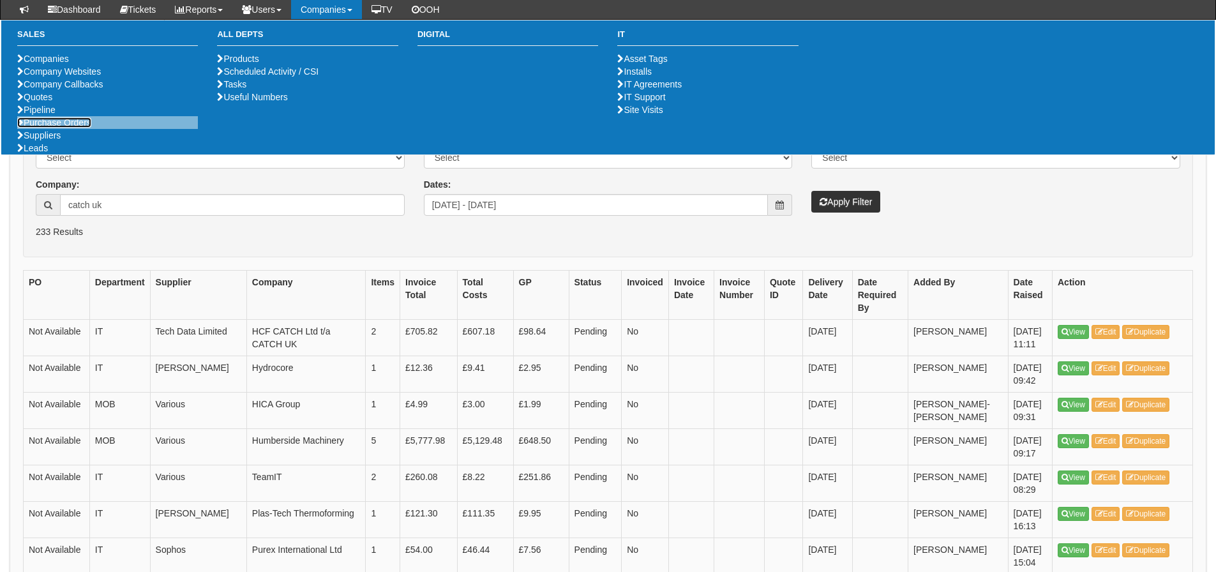
click at [40, 128] on link "Purchase Orders" at bounding box center [54, 122] width 74 height 10
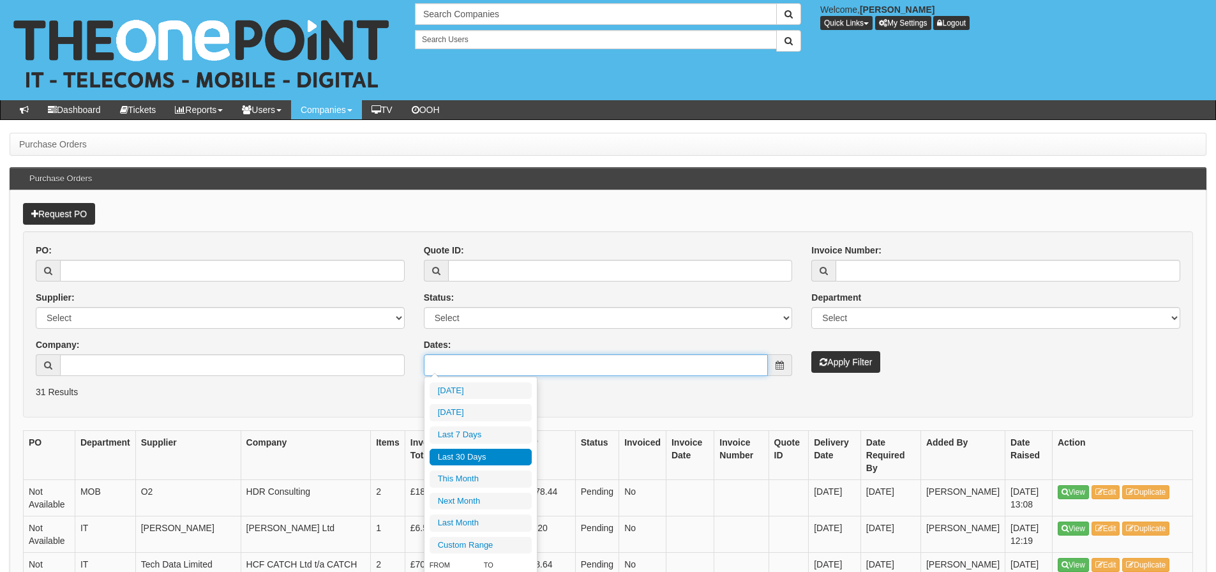
click at [531, 364] on input "Dates:" at bounding box center [596, 365] width 345 height 22
type input "[DATE]"
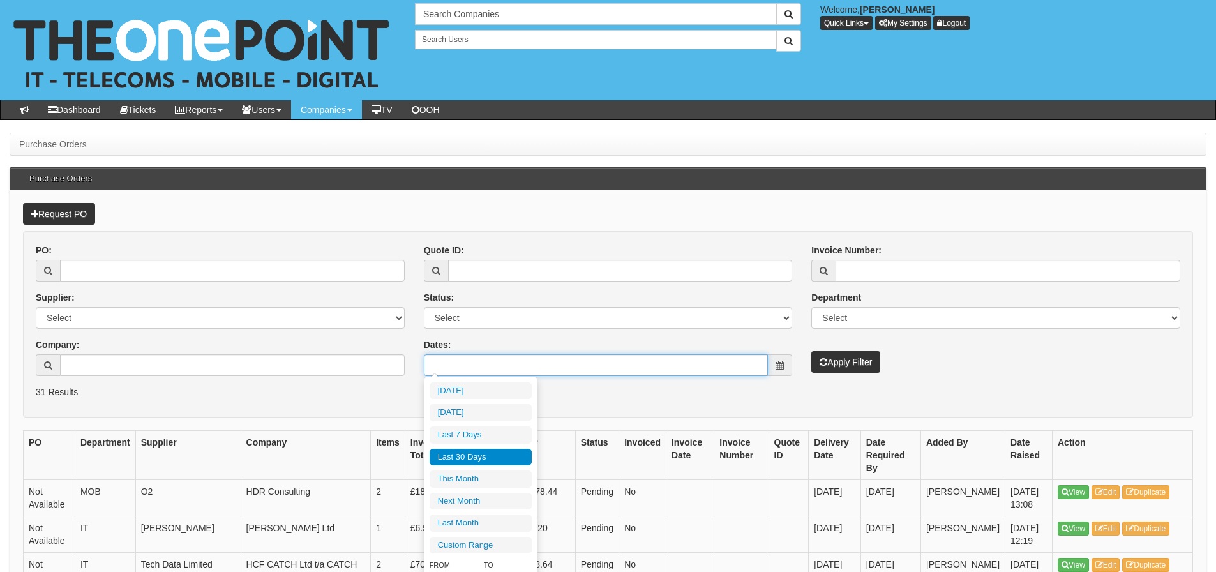
type input "[DATE]"
click at [488, 453] on li "Last 30 Days" at bounding box center [481, 457] width 102 height 17
type input "[DATE] - [DATE]"
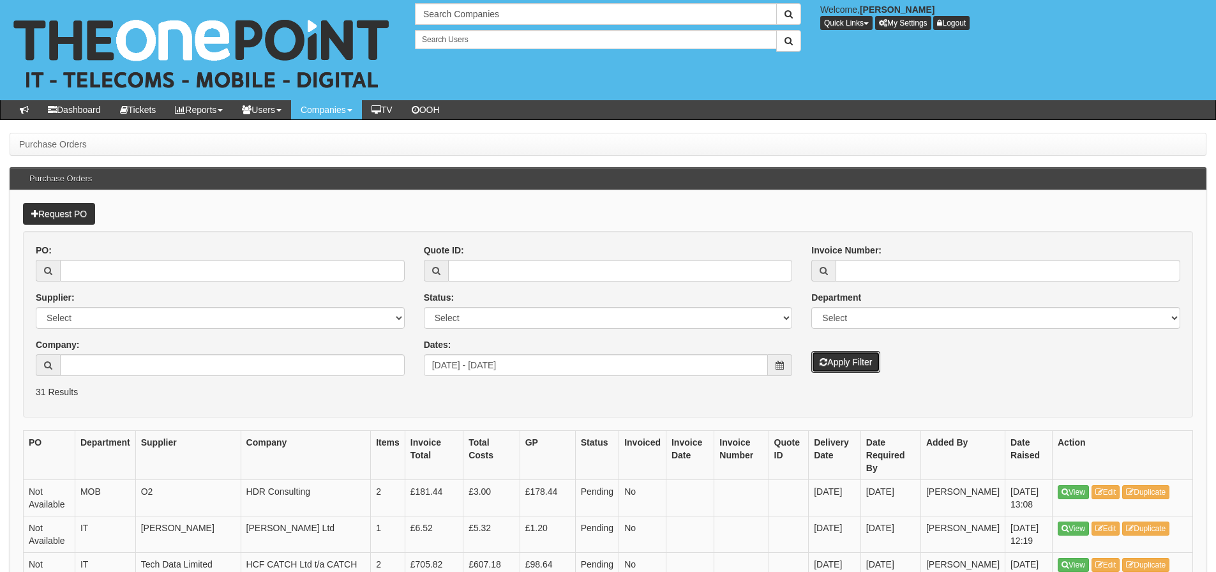
click at [853, 366] on button "Apply Filter" at bounding box center [845, 362] width 69 height 22
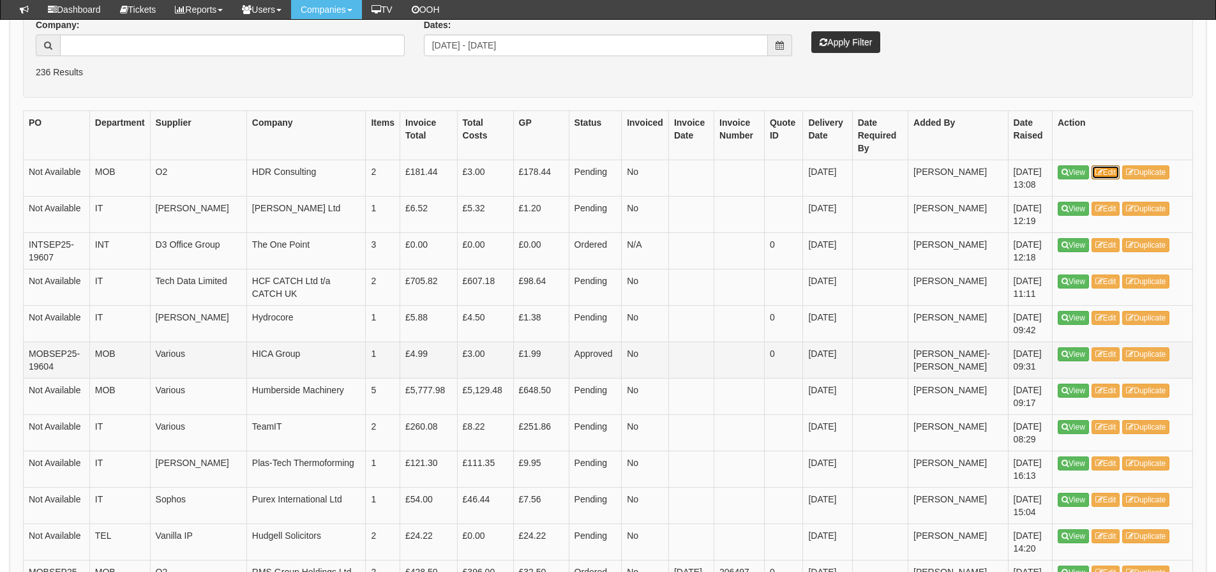
scroll to position [383, 0]
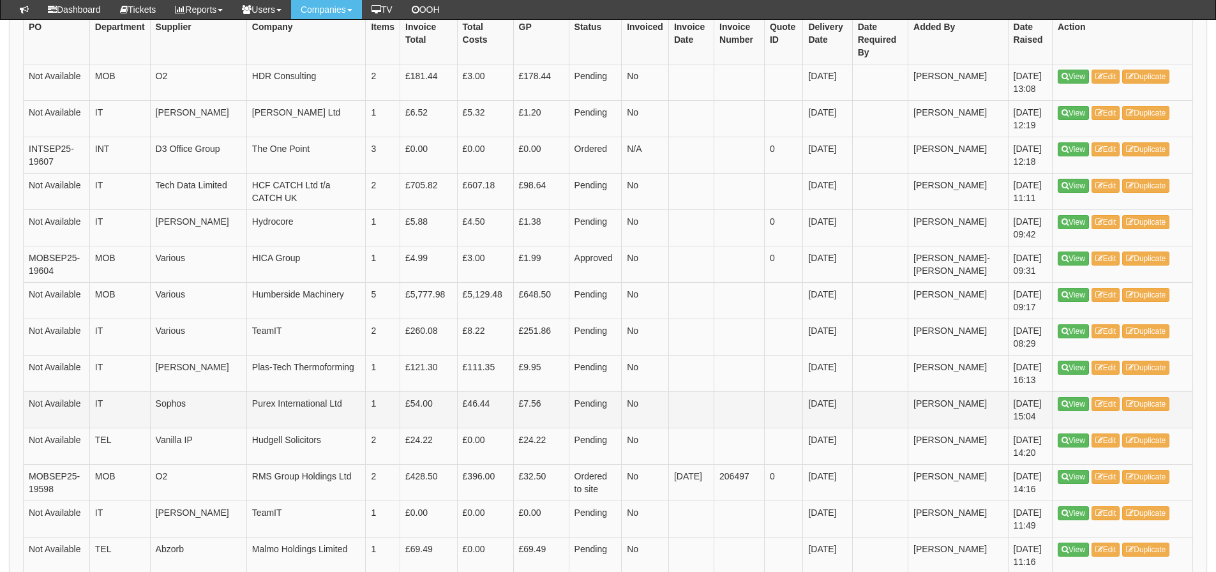
click at [246, 413] on td "Sophos" at bounding box center [198, 409] width 96 height 36
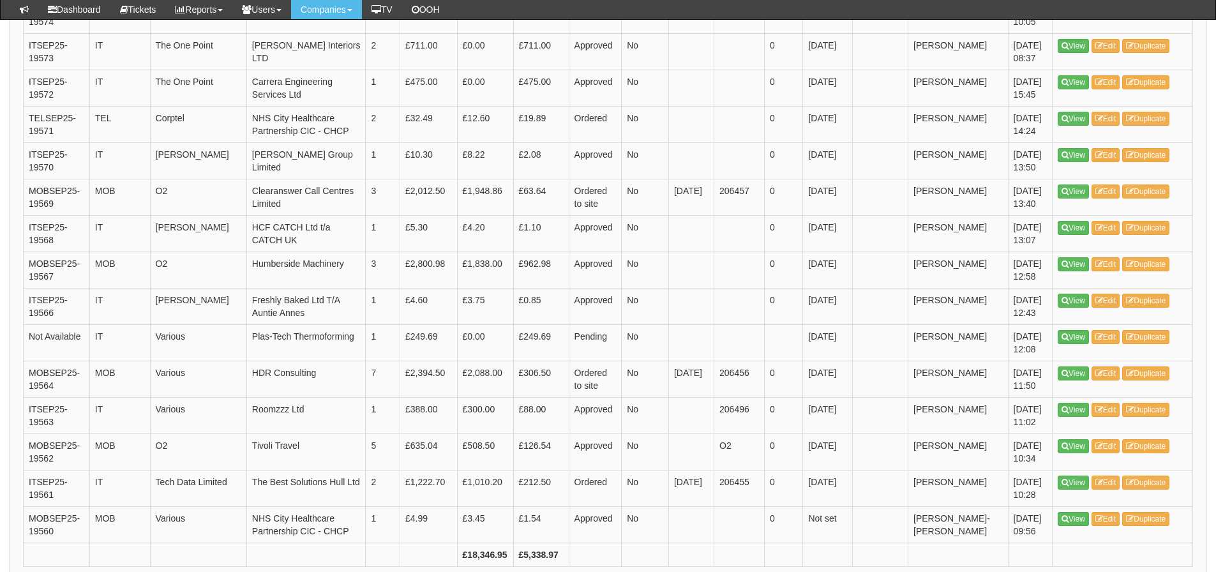
scroll to position [1787, 0]
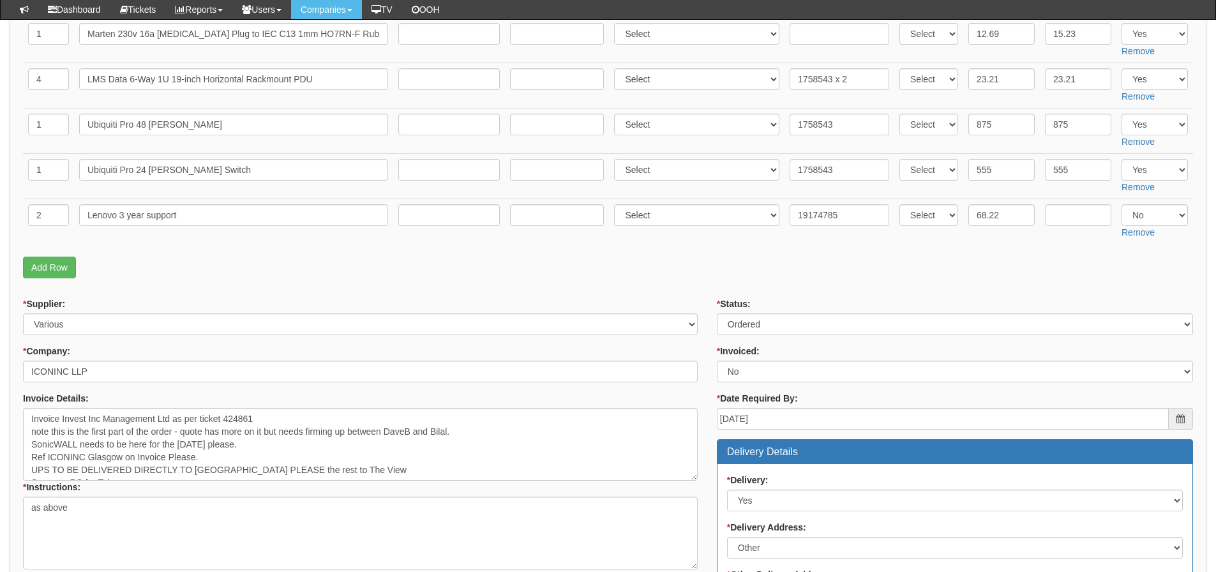
scroll to position [1085, 0]
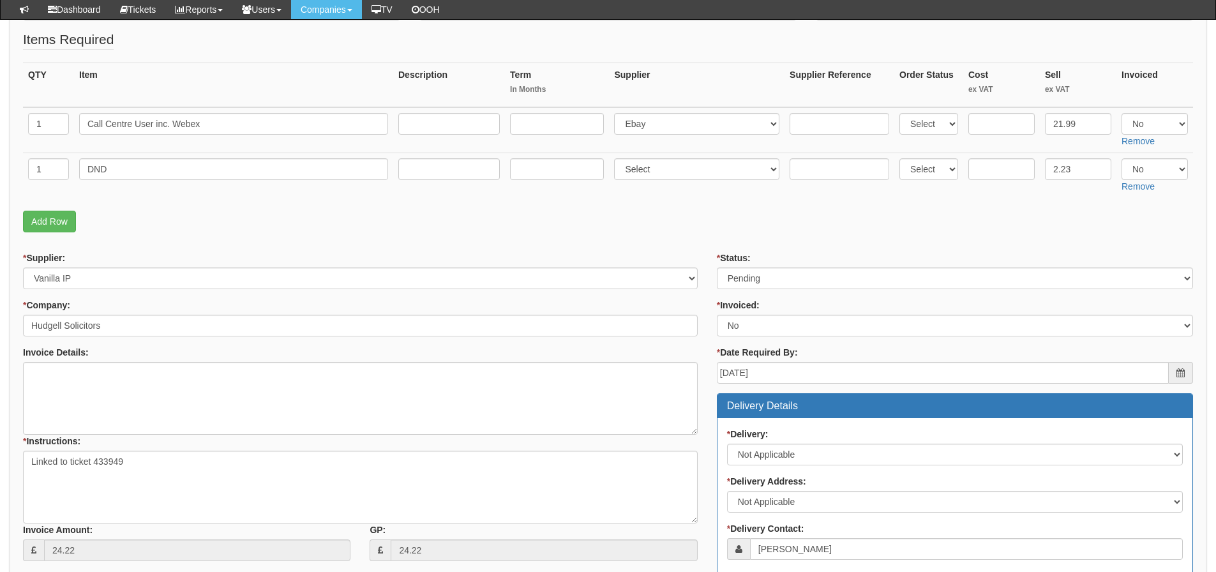
scroll to position [191, 0]
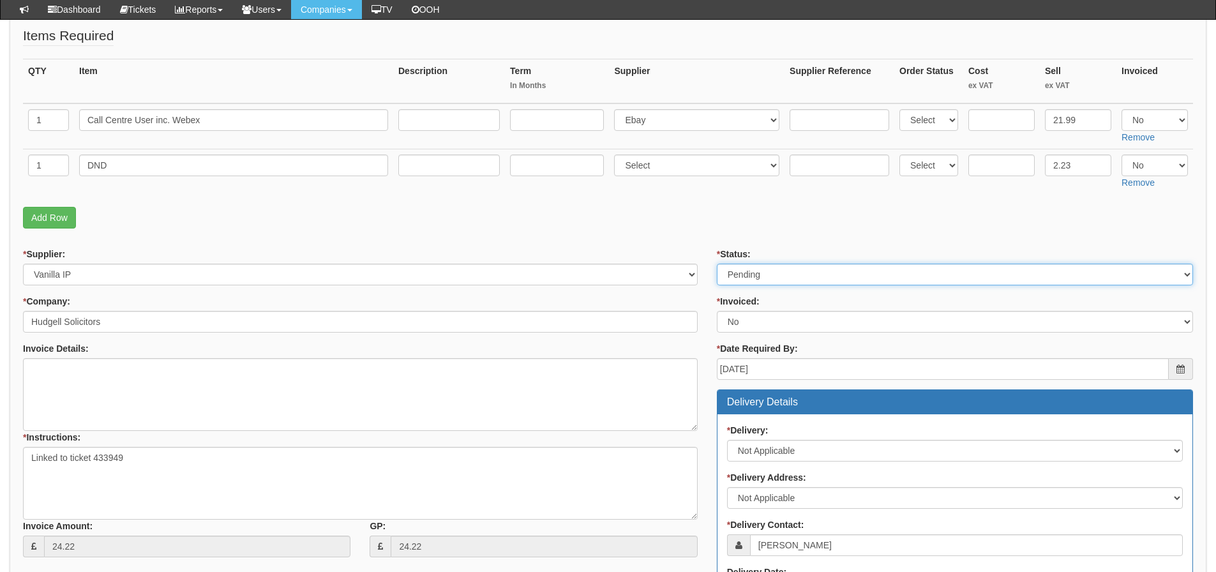
drag, startPoint x: 800, startPoint y: 278, endPoint x: 793, endPoint y: 281, distance: 7.1
click at [800, 278] on select "Select Approved Completed Delivered Invoiced Ordered Ordered to site Part Order…" at bounding box center [955, 275] width 476 height 22
select select "2"
click at [717, 264] on select "Select Approved Completed Delivered Invoiced Ordered Ordered to site Part Order…" at bounding box center [955, 275] width 476 height 22
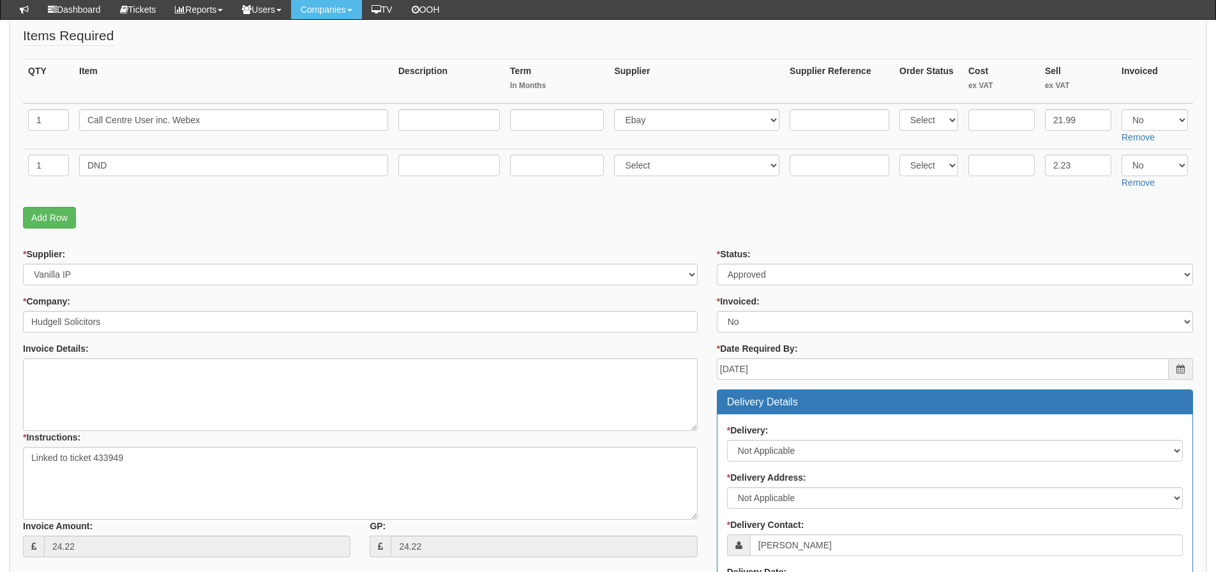
click at [740, 232] on fieldset "Items Required QTY Item Description Term In Months Supplier Supplier Reference …" at bounding box center [608, 130] width 1170 height 209
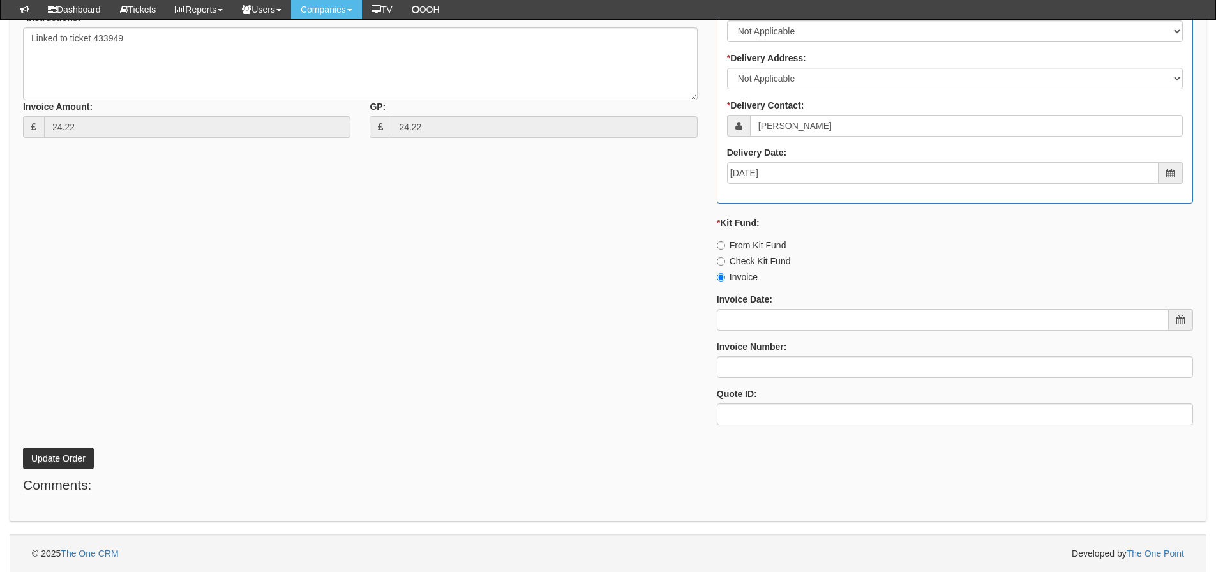
scroll to position [611, 0]
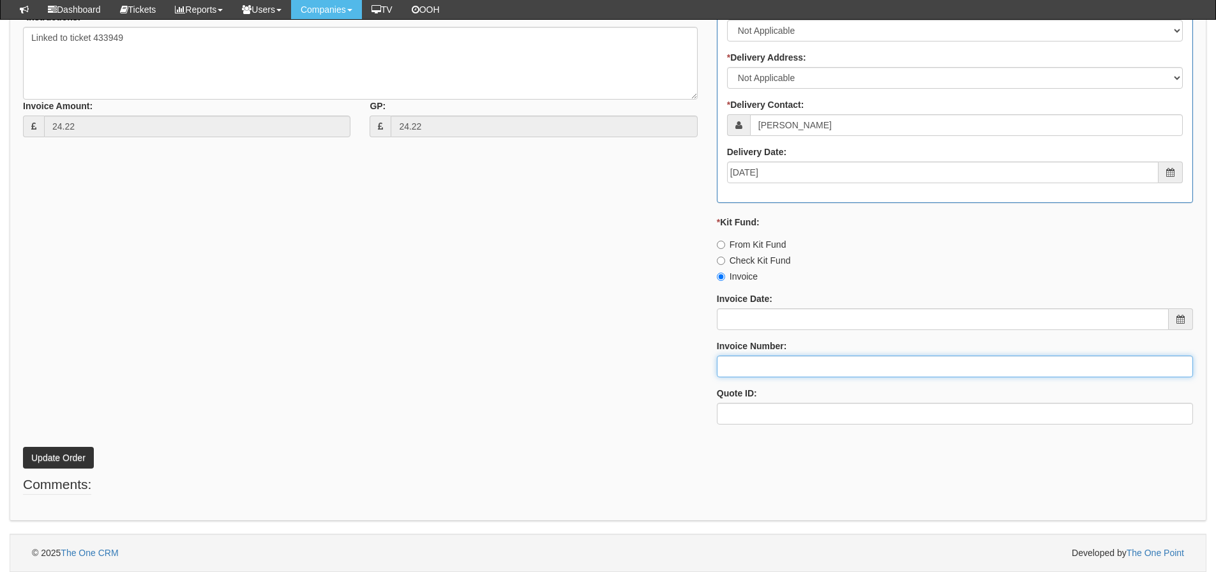
click at [741, 364] on input "Invoice Number:" at bounding box center [955, 367] width 476 height 22
type input "Vanilla"
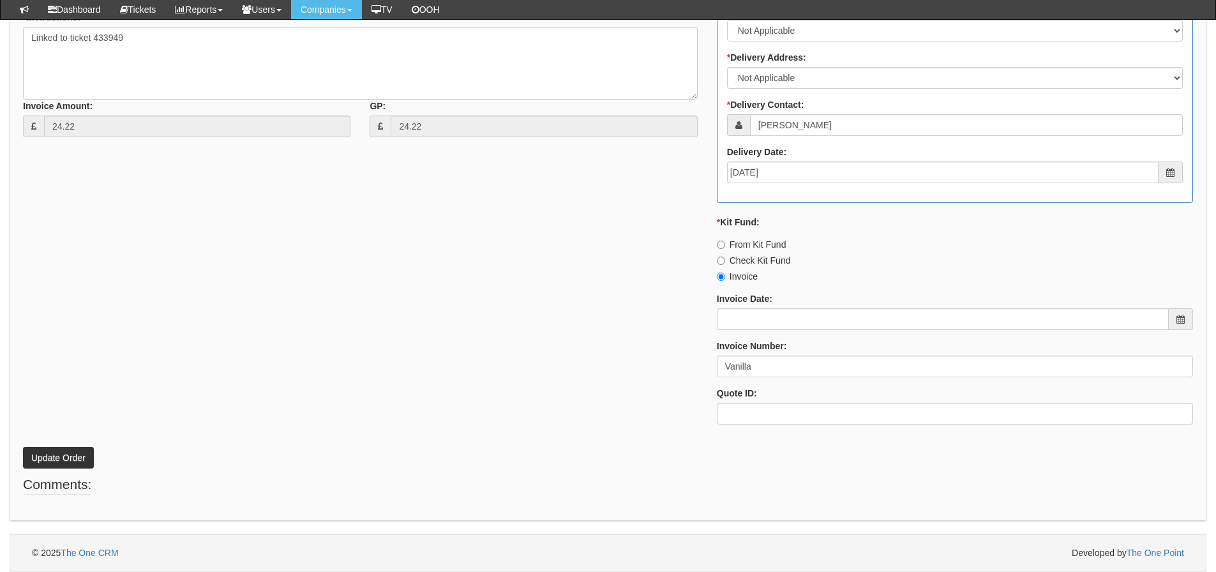
click at [549, 331] on div "* Supplier: Select 123 [DOMAIN_NAME] 1Password 3 4Gon [PERSON_NAME] Electric Lt…" at bounding box center [607, 131] width 1189 height 607
click at [93, 454] on button "Update Order" at bounding box center [58, 458] width 71 height 22
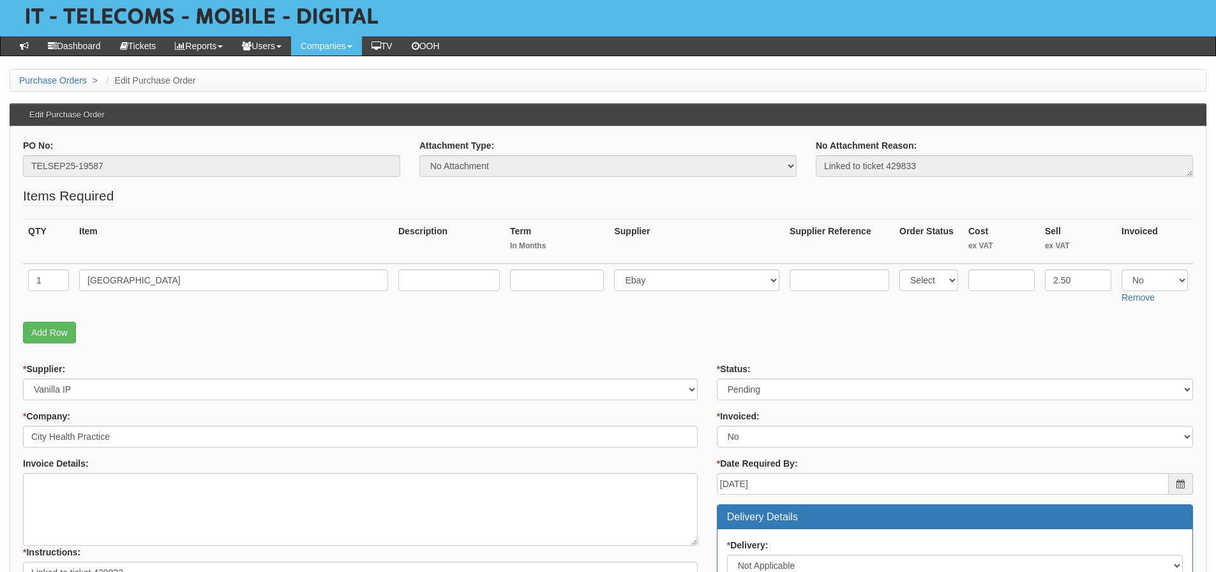
scroll to position [128, 0]
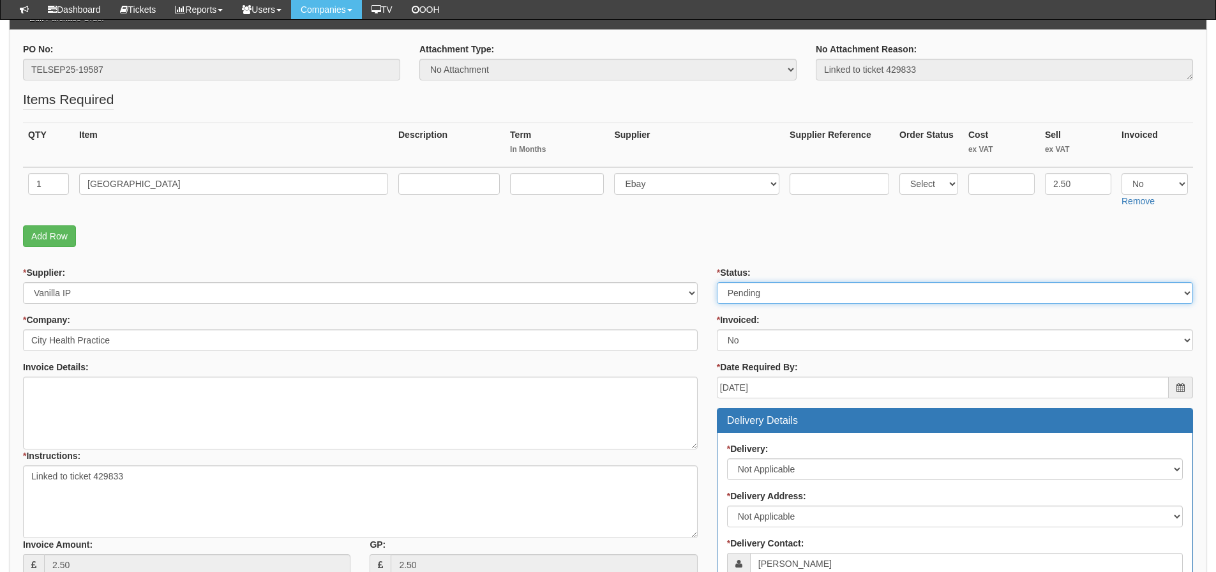
click at [751, 290] on select "Select Approved Completed Delivered Invoiced Ordered Ordered to site Part Order…" at bounding box center [955, 293] width 476 height 22
select select "2"
click at [717, 282] on select "Select Approved Completed Delivered Invoiced Ordered Ordered to site Part Order…" at bounding box center [955, 293] width 476 height 22
click at [763, 243] on p "Add Row" at bounding box center [608, 236] width 1170 height 22
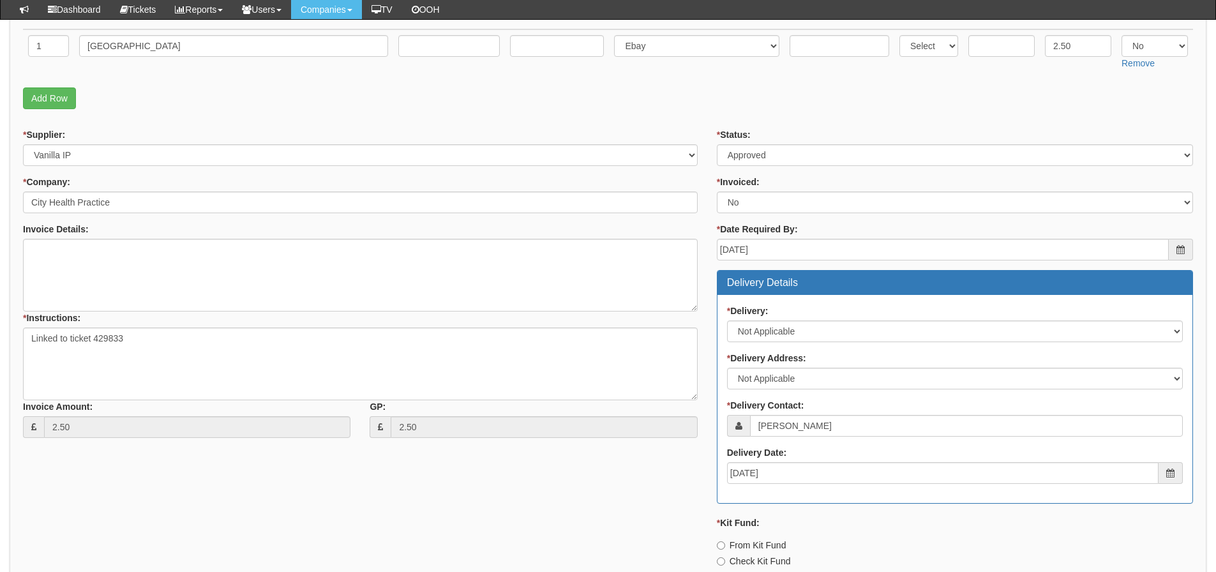
scroll to position [566, 0]
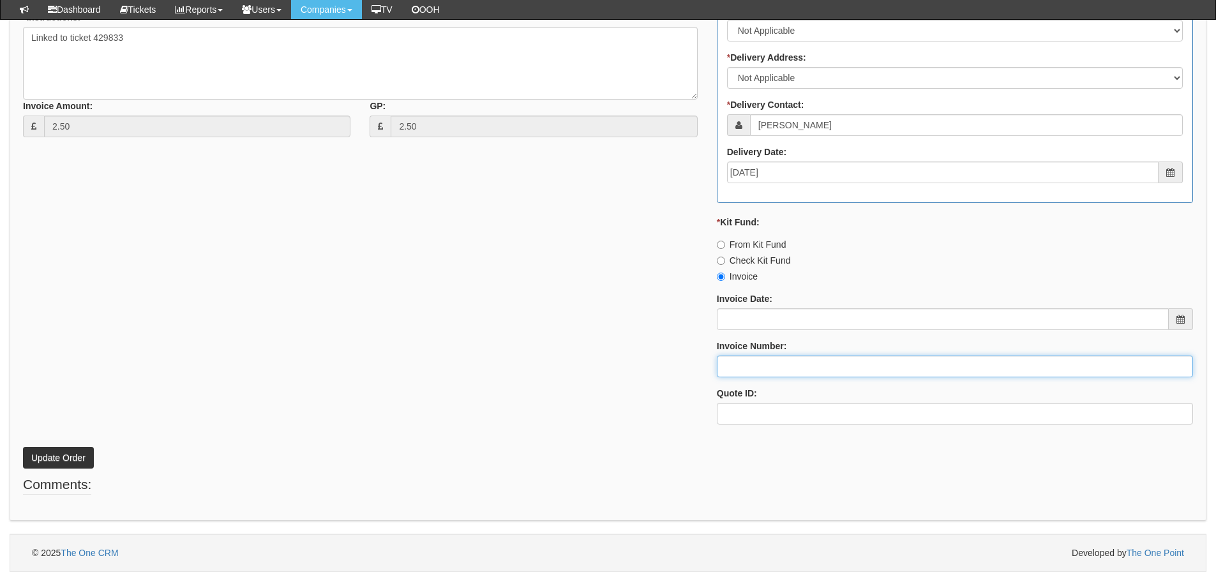
click at [744, 364] on input "Invoice Number:" at bounding box center [955, 367] width 476 height 22
type input "Vanilla"
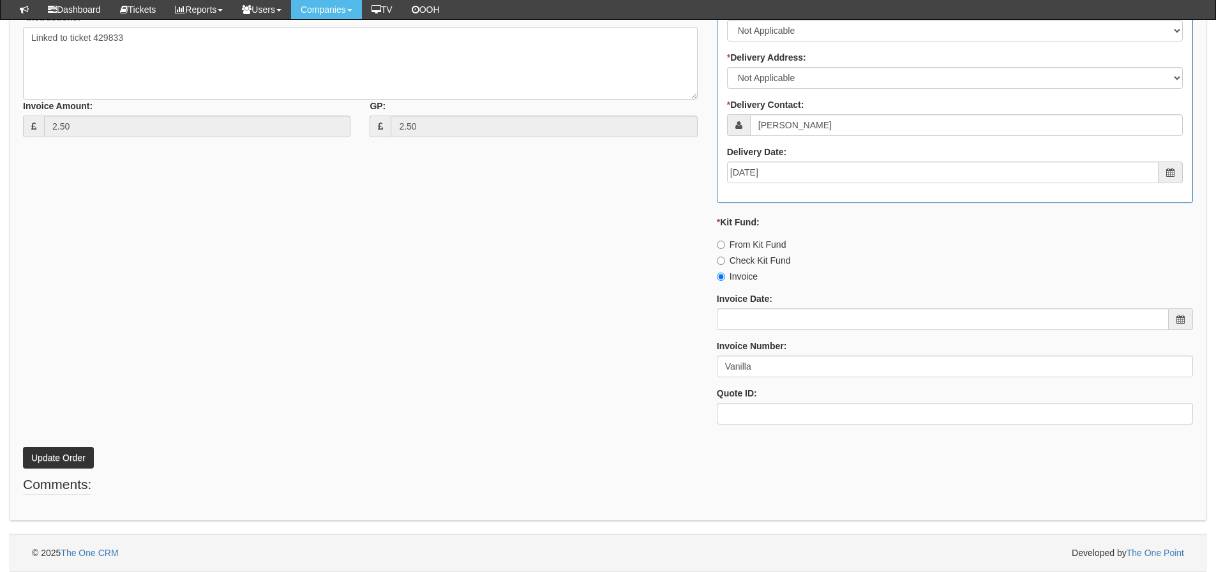
click at [267, 267] on div "* Supplier: Select 123 [DOMAIN_NAME] 1Password 3 4Gon [PERSON_NAME] Electric Lt…" at bounding box center [607, 131] width 1189 height 607
click at [71, 459] on button "Update Order" at bounding box center [58, 458] width 71 height 22
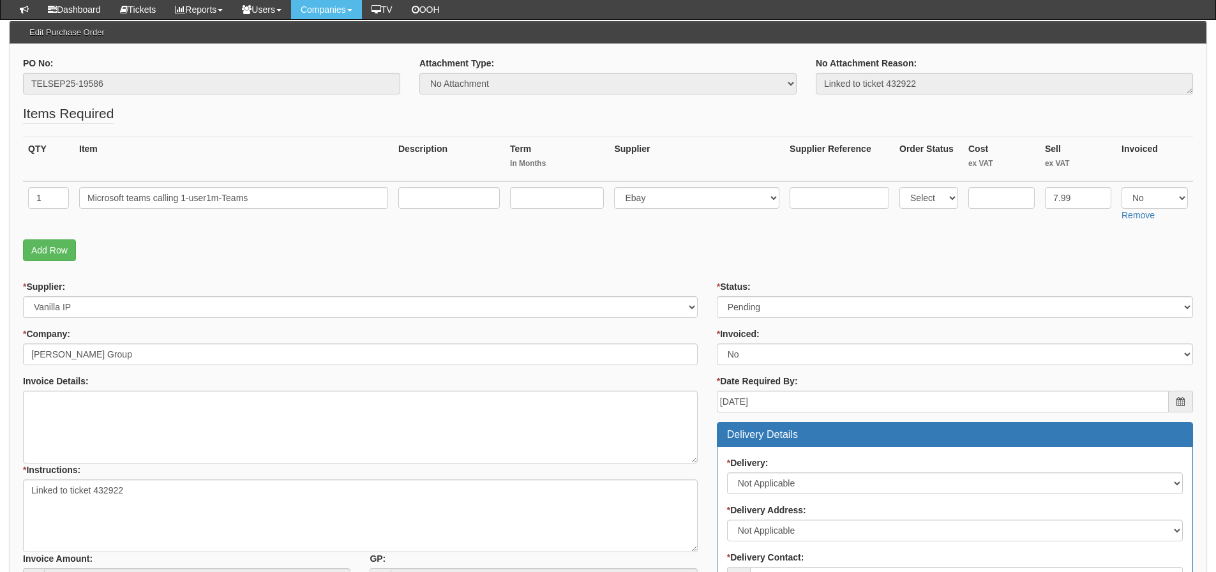
scroll to position [128, 0]
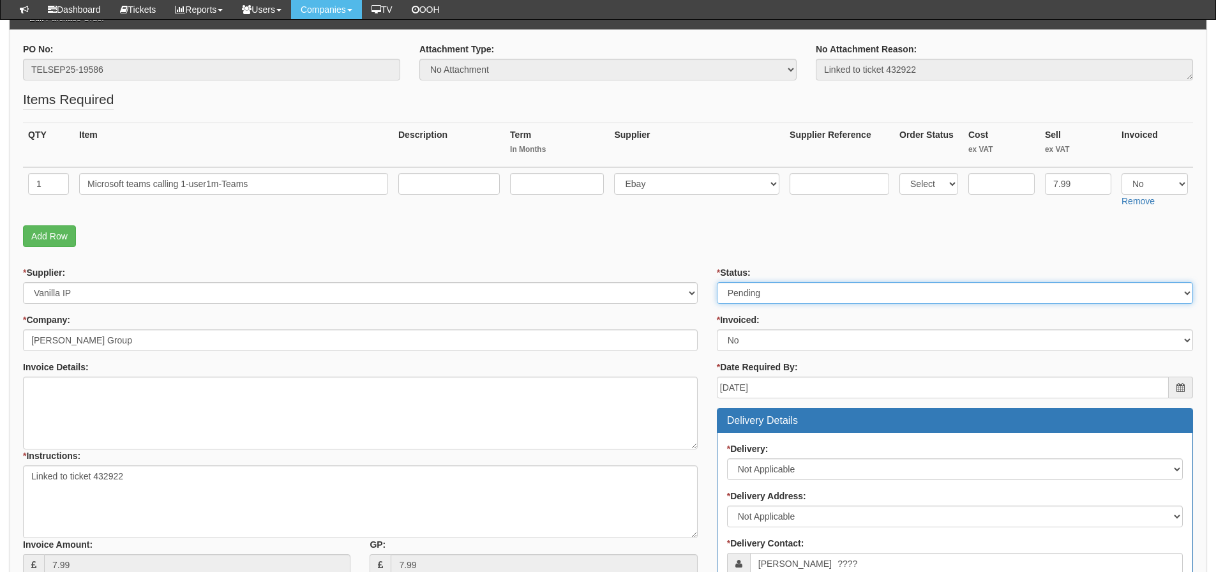
click at [742, 300] on select "Select Approved Completed Delivered Invoiced Ordered Ordered to site Part Order…" at bounding box center [955, 293] width 476 height 22
select select "2"
click at [717, 282] on select "Select Approved Completed Delivered Invoiced Ordered Ordered to site Part Order…" at bounding box center [955, 293] width 476 height 22
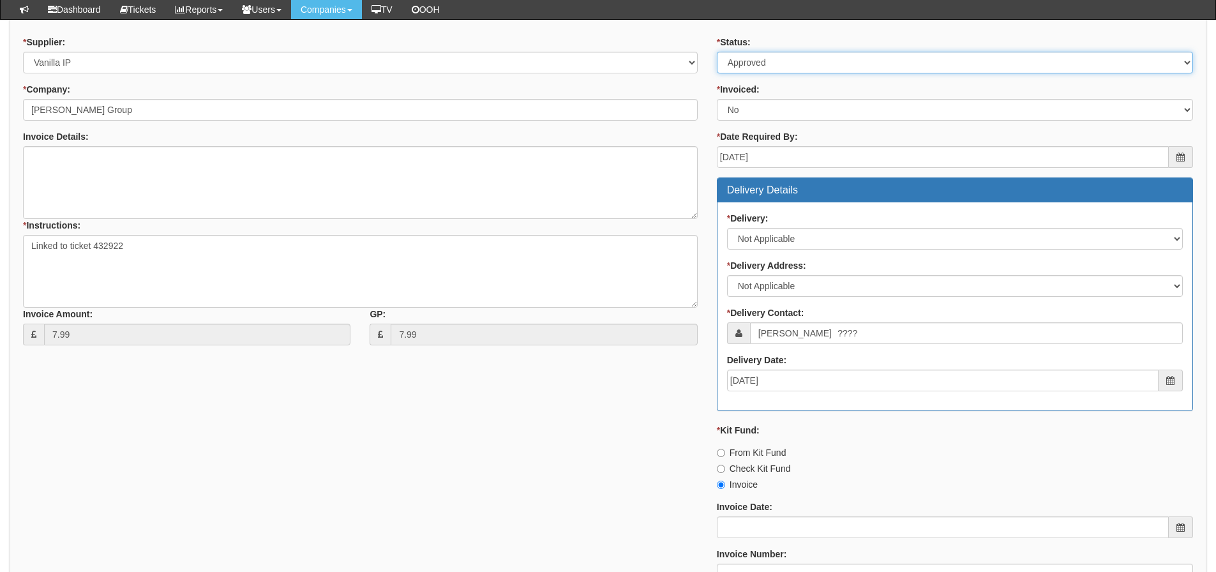
scroll to position [511, 0]
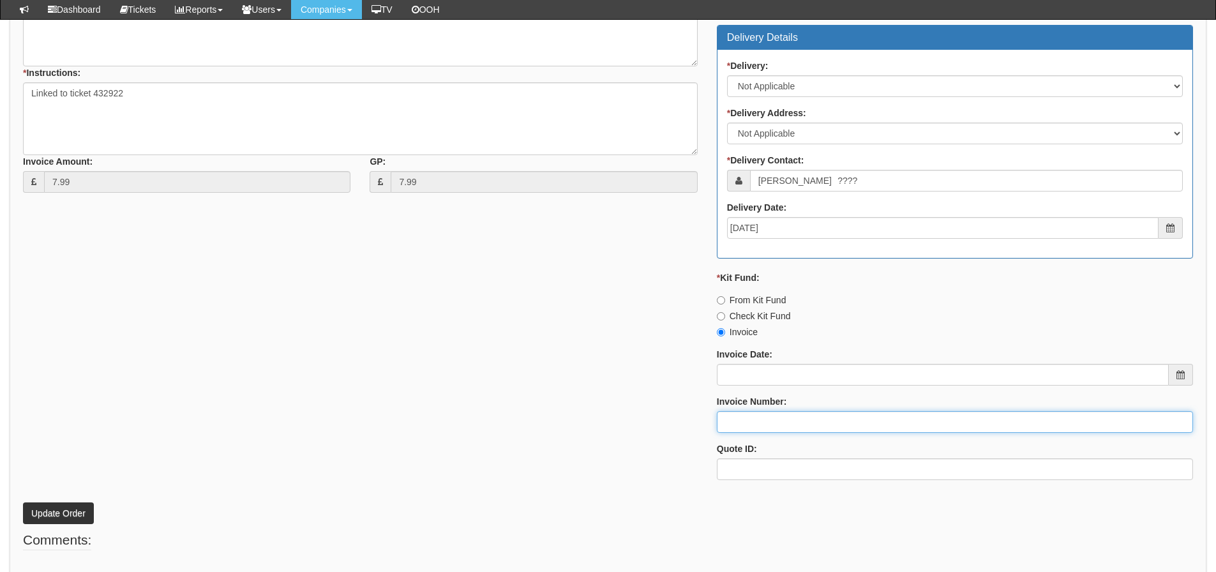
click at [739, 425] on input "Invoice Number:" at bounding box center [955, 422] width 476 height 22
type input "Vanilla"
click at [318, 401] on div "* Supplier: Select 123 [DOMAIN_NAME] 1Password 3 4Gon [PERSON_NAME] Electric Lt…" at bounding box center [607, 186] width 1189 height 607
click at [45, 506] on button "Update Order" at bounding box center [58, 513] width 71 height 22
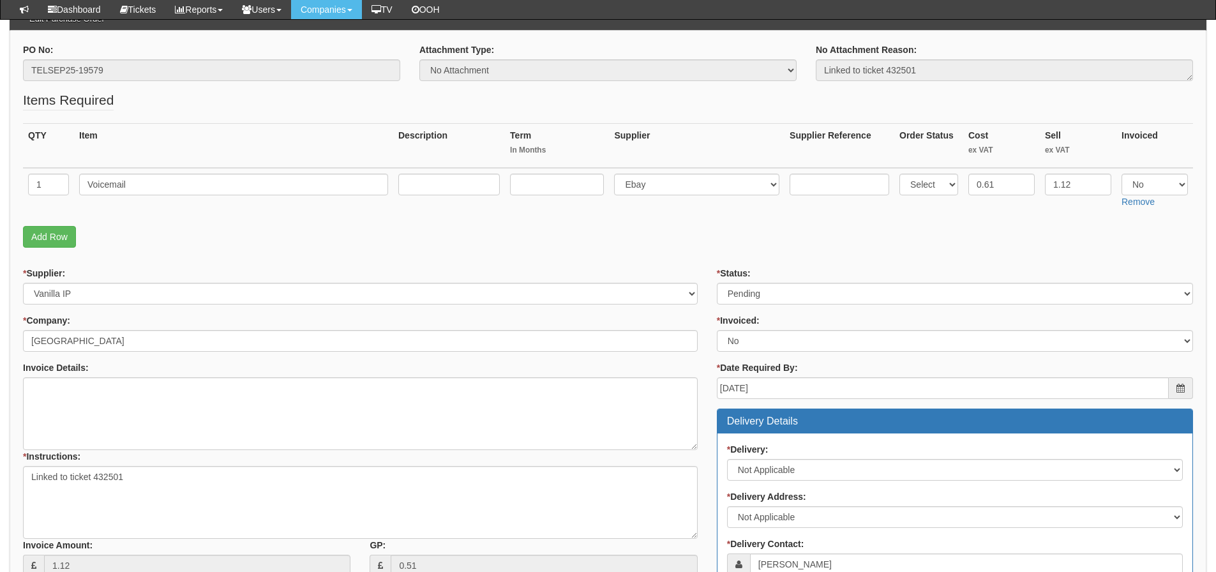
scroll to position [128, 0]
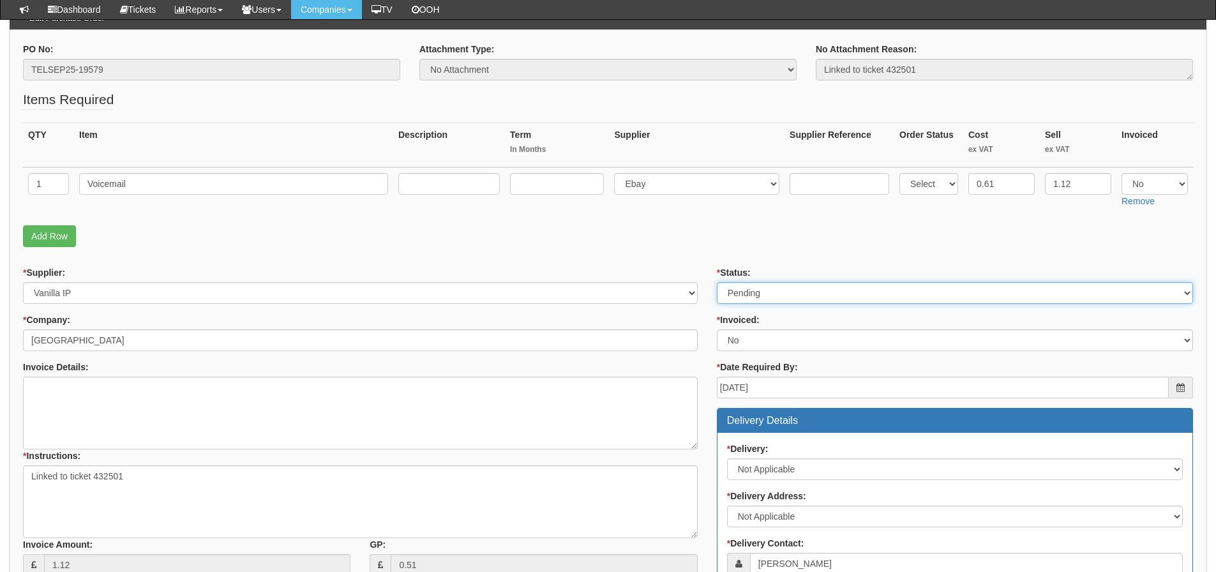
click at [812, 296] on select "Select Approved Completed Delivered Invoiced Ordered Ordered to site Part Order…" at bounding box center [955, 293] width 476 height 22
select select "2"
click at [717, 282] on select "Select Approved Completed Delivered Invoiced Ordered Ordered to site Part Order…" at bounding box center [955, 293] width 476 height 22
click at [837, 231] on p "Add Row" at bounding box center [608, 236] width 1170 height 22
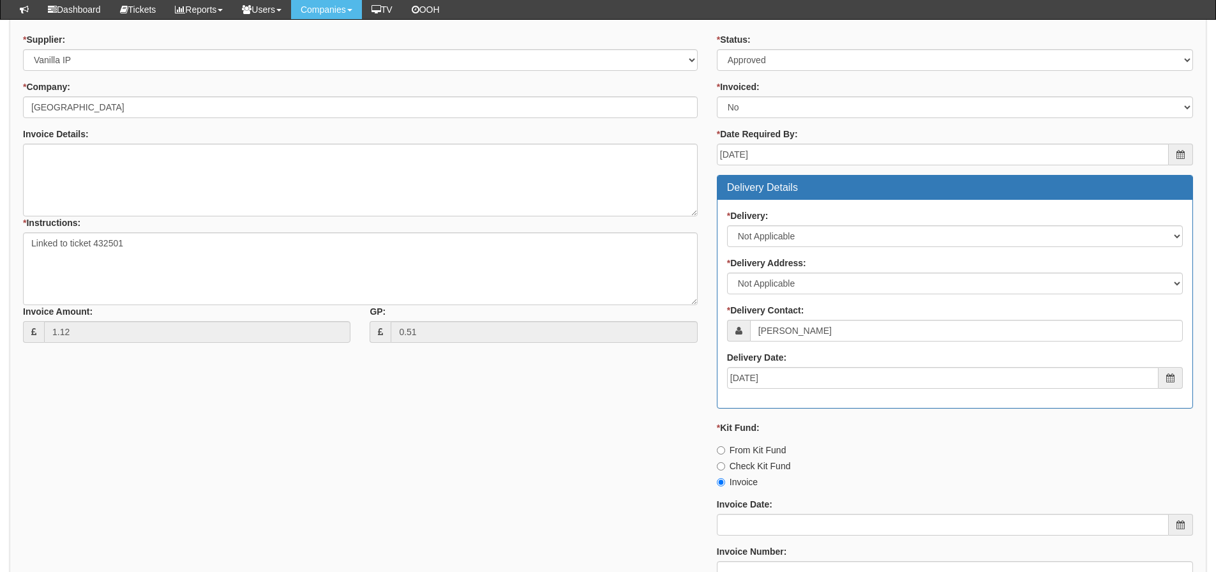
scroll to position [566, 0]
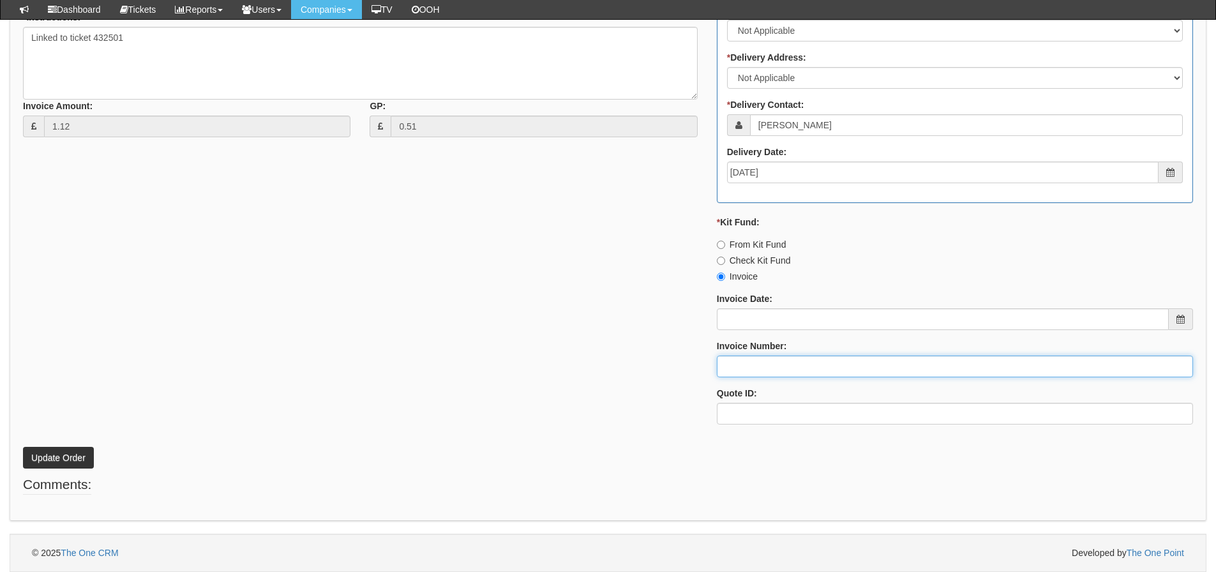
click at [797, 357] on input "Invoice Number:" at bounding box center [955, 367] width 476 height 22
type input "Vanilla"
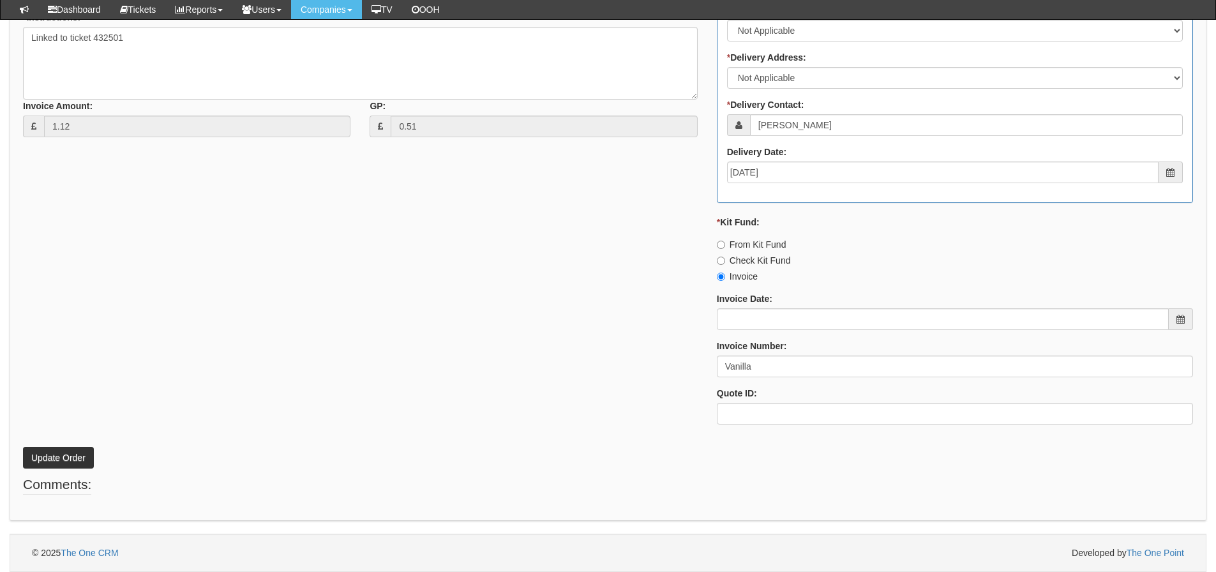
click at [225, 316] on div "* Supplier: Select 123 [DOMAIN_NAME] 1Password 3 4Gon [PERSON_NAME] Electric Lt…" at bounding box center [607, 131] width 1189 height 607
click at [74, 449] on button "Update Order" at bounding box center [58, 458] width 71 height 22
